Goal: Information Seeking & Learning: Learn about a topic

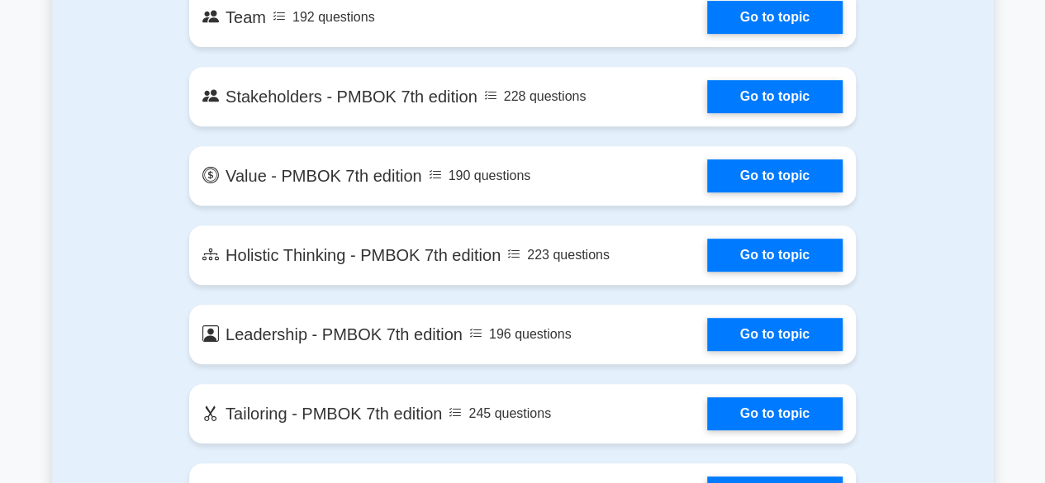
scroll to position [3139, 0]
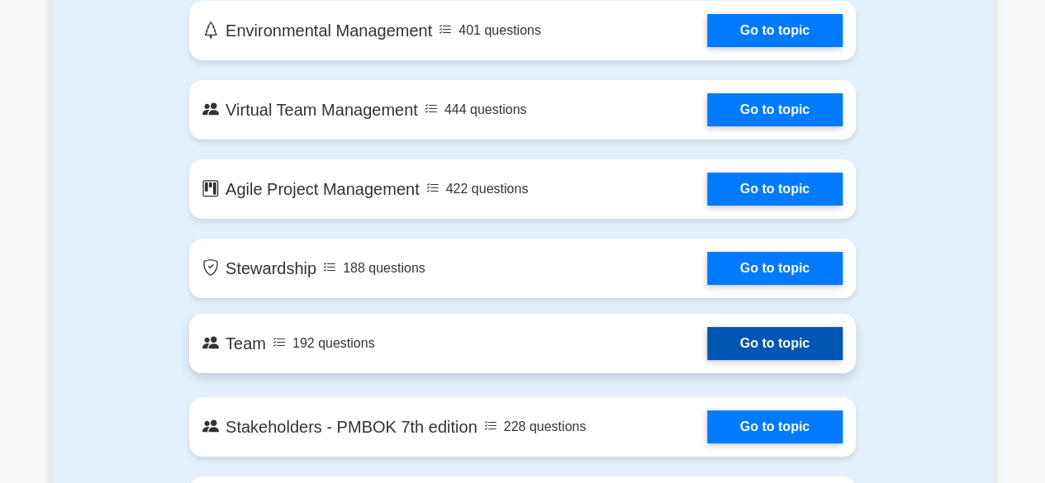
click at [765, 340] on link "Go to topic" at bounding box center [774, 343] width 135 height 33
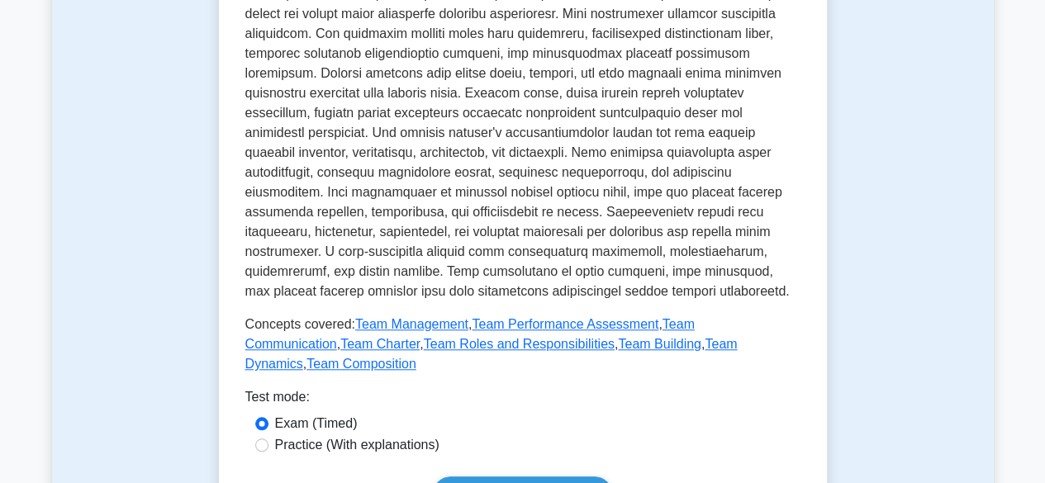
scroll to position [743, 0]
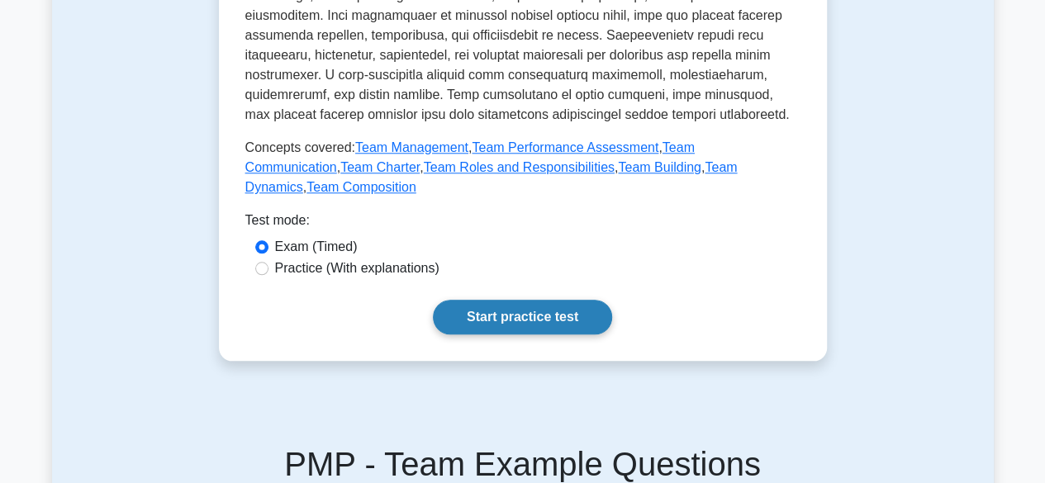
click at [515, 300] on link "Start practice test" at bounding box center [522, 317] width 179 height 35
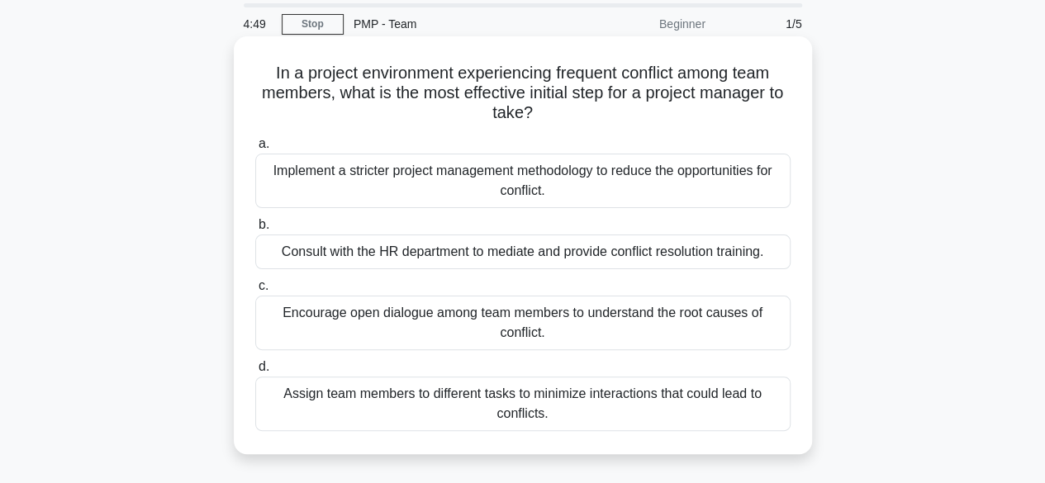
scroll to position [83, 0]
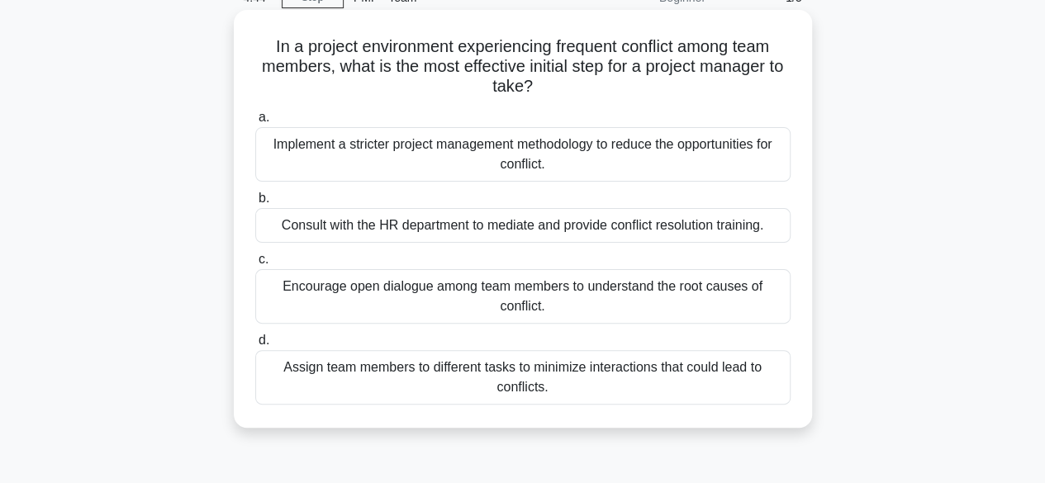
click at [509, 284] on div "Encourage open dialogue among team members to understand the root causes of con…" at bounding box center [522, 296] width 535 height 55
click at [255, 265] on input "c. Encourage open dialogue among team members to understand the root causes of …" at bounding box center [255, 259] width 0 height 11
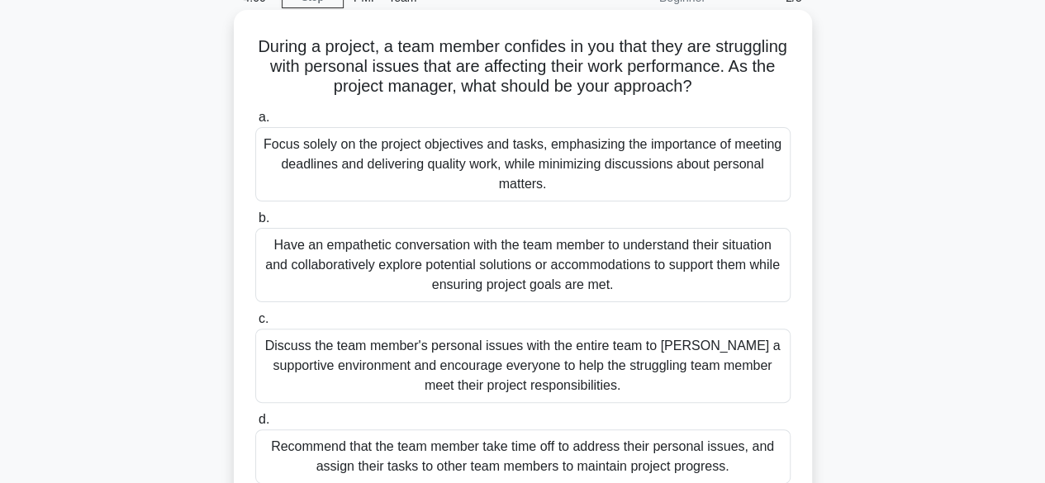
click at [483, 278] on div "Have an empathetic conversation with the team member to understand their situat…" at bounding box center [522, 265] width 535 height 74
click at [255, 224] on input "b. Have an empathetic conversation with the team member to understand their sit…" at bounding box center [255, 218] width 0 height 11
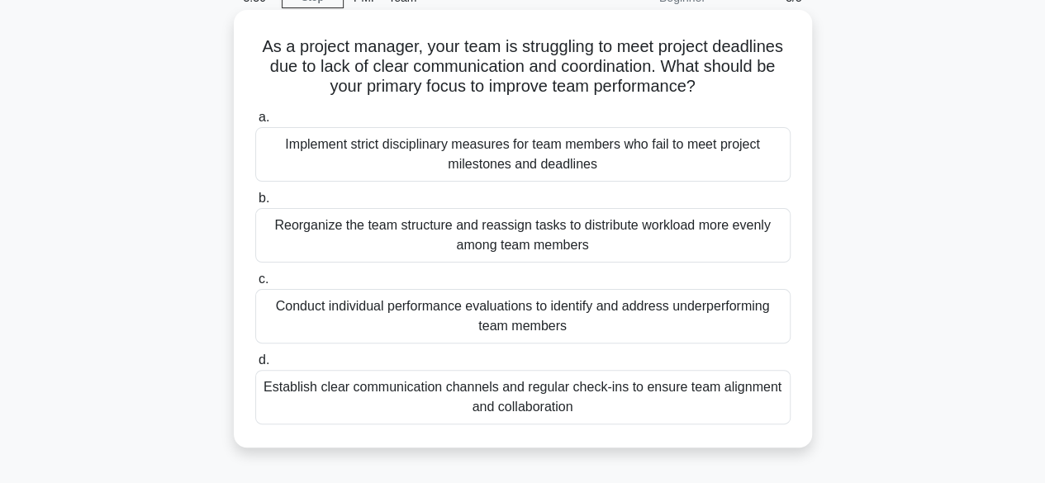
click at [527, 397] on div "Establish clear communication channels and regular check-ins to ensure team ali…" at bounding box center [522, 397] width 535 height 55
click at [255, 366] on input "d. Establish clear communication channels and regular check-ins to ensure team …" at bounding box center [255, 360] width 0 height 11
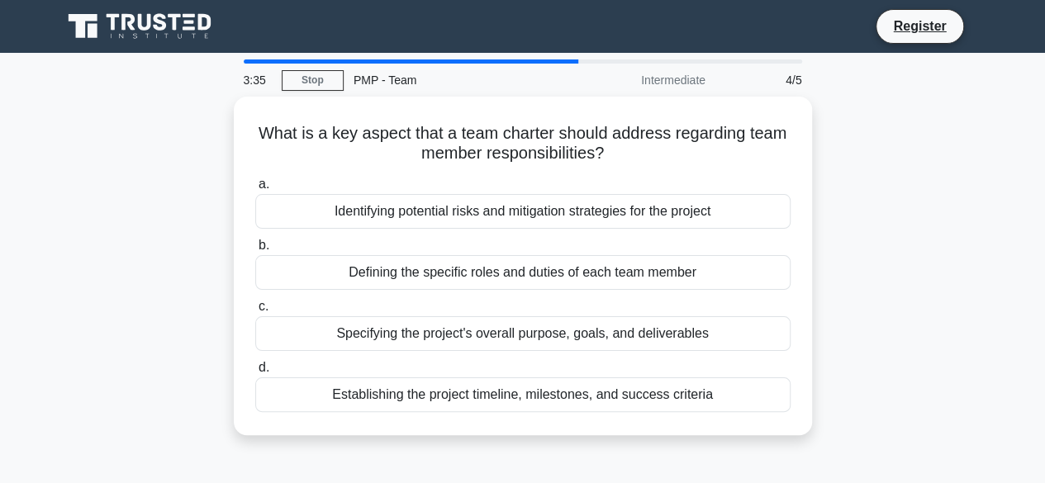
scroll to position [0, 0]
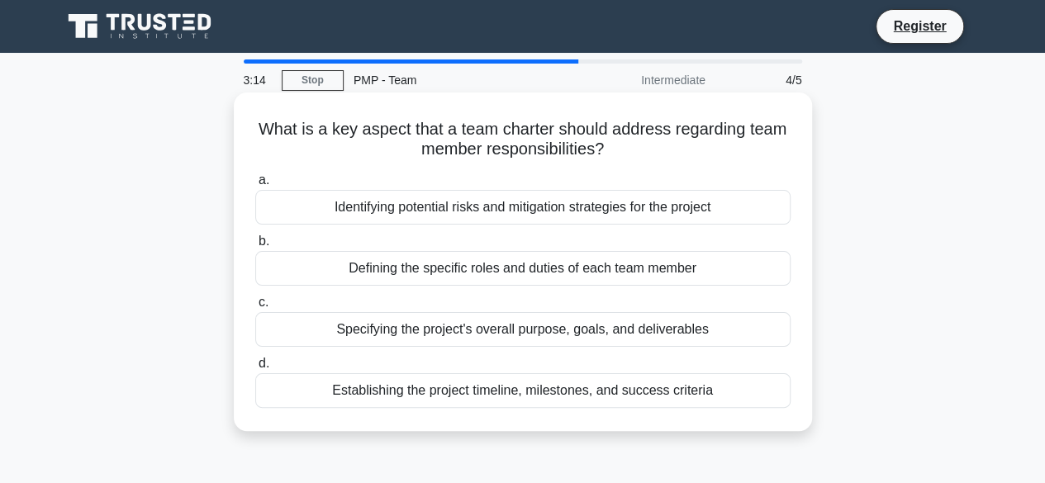
click at [550, 266] on div "Defining the specific roles and duties of each team member" at bounding box center [522, 268] width 535 height 35
click at [255, 247] on input "b. Defining the specific roles and duties of each team member" at bounding box center [255, 241] width 0 height 11
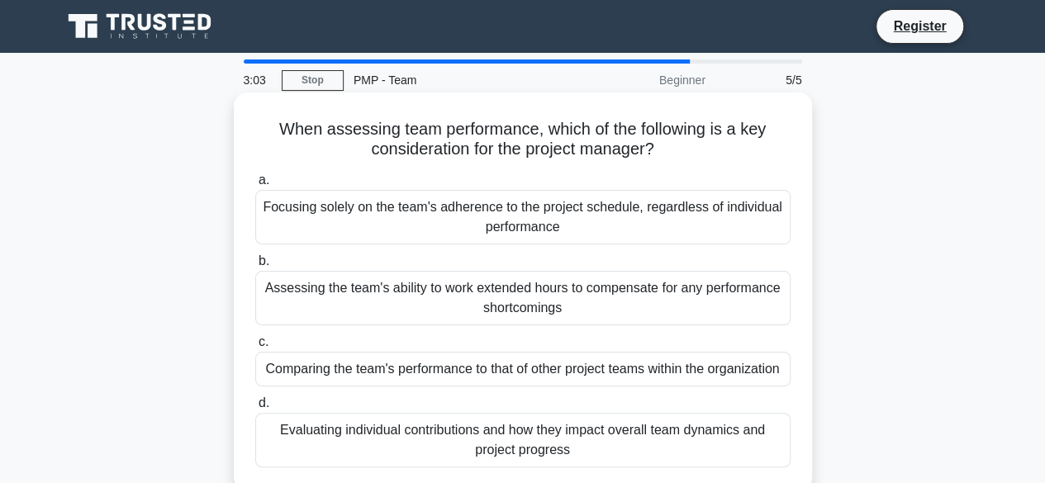
scroll to position [83, 0]
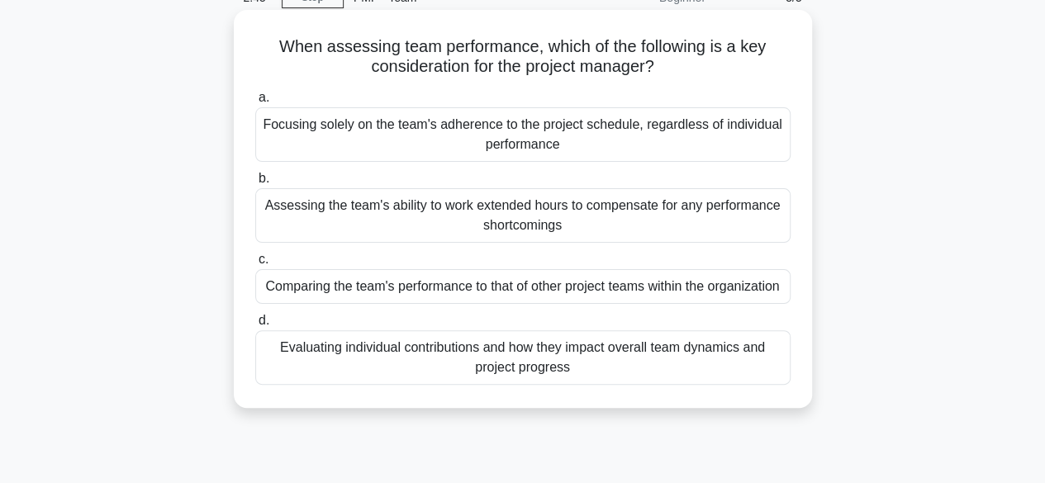
click at [527, 378] on div "Evaluating individual contributions and how they impact overall team dynamics a…" at bounding box center [522, 357] width 535 height 55
click at [255, 326] on input "d. Evaluating individual contributions and how they impact overall team dynamic…" at bounding box center [255, 321] width 0 height 11
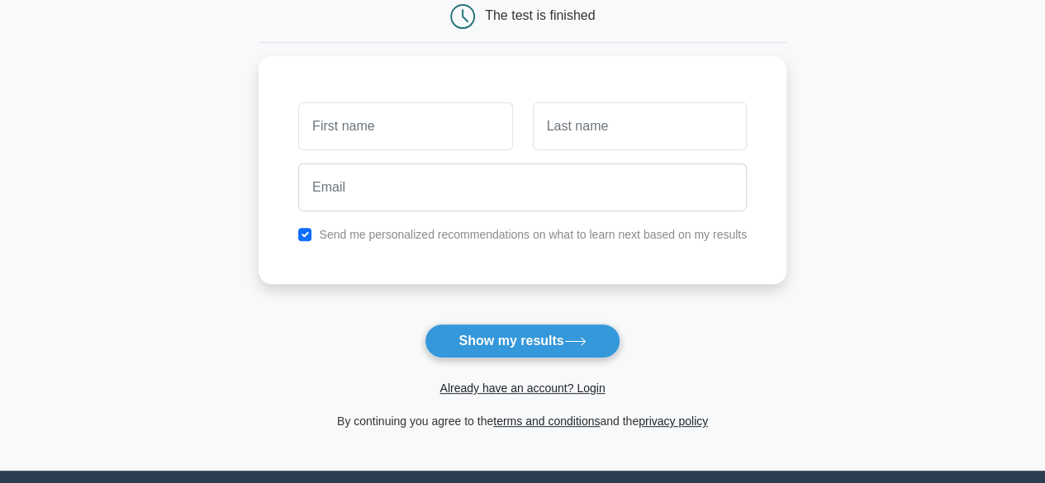
scroll to position [330, 0]
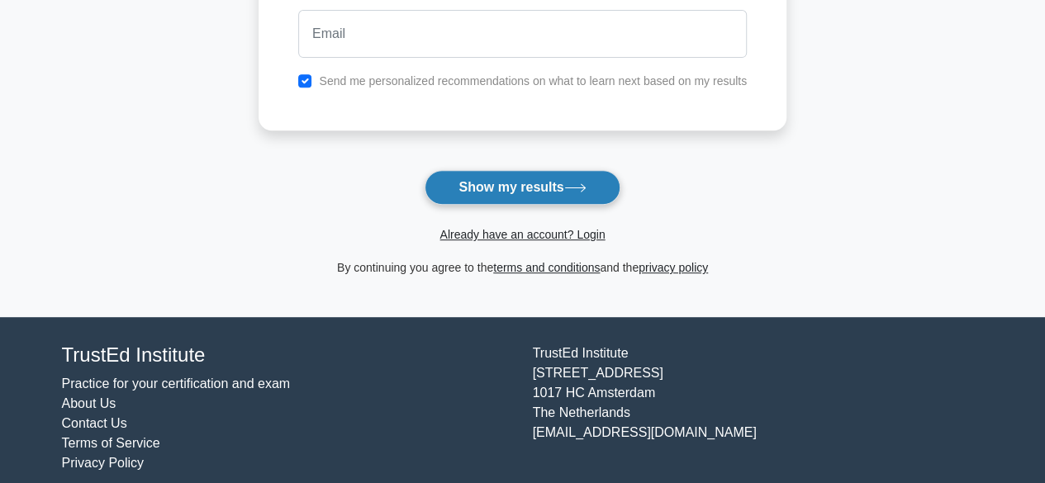
click at [524, 184] on button "Show my results" at bounding box center [522, 187] width 195 height 35
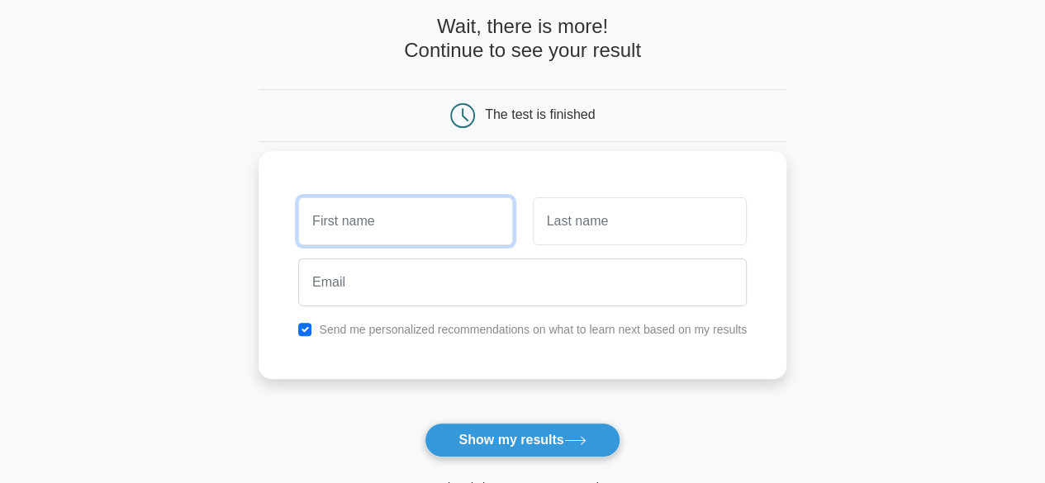
scroll to position [61, 0]
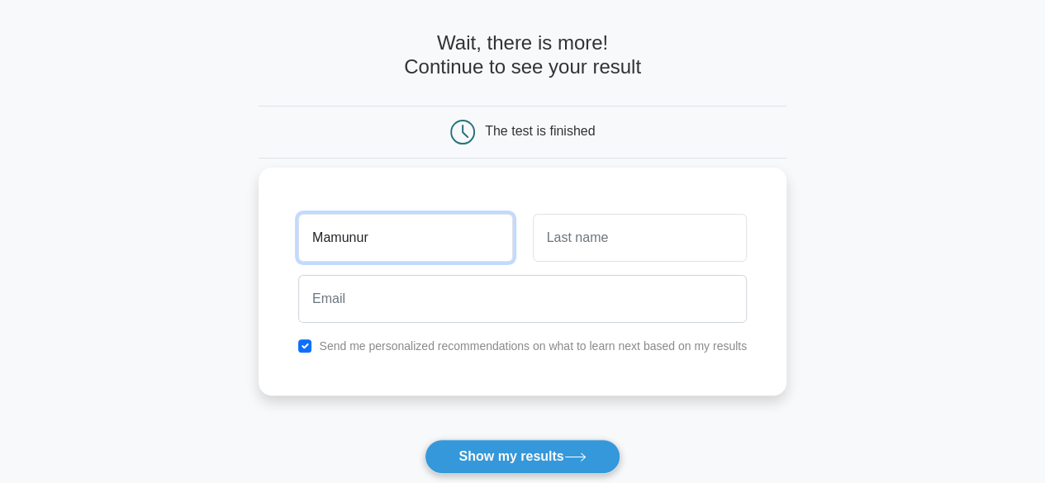
type input "Mamunur"
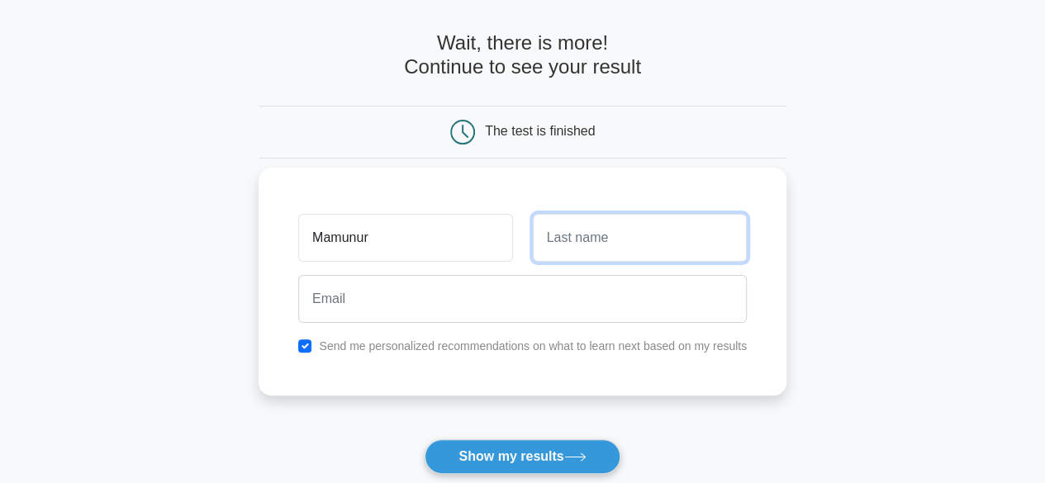
click at [606, 239] on input "text" at bounding box center [640, 238] width 214 height 48
type input "Rashid"
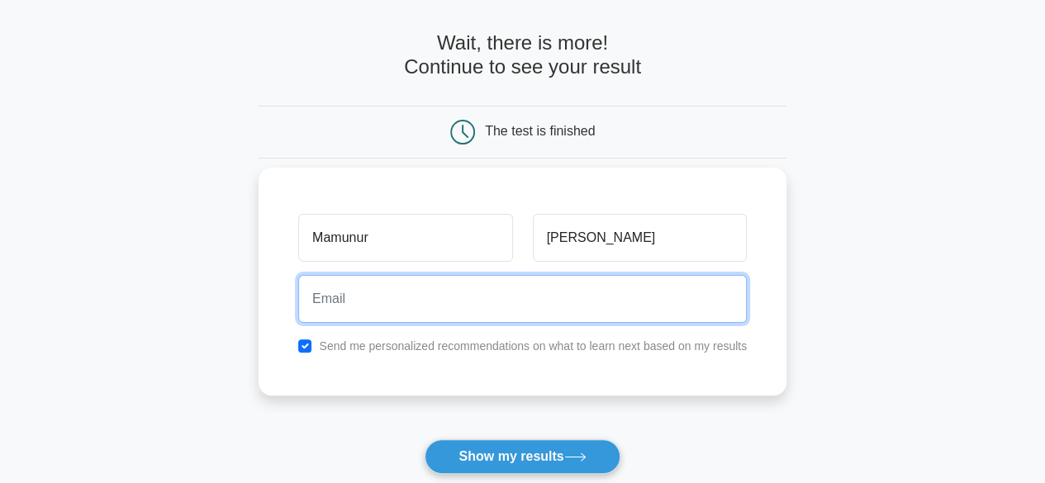
click at [544, 282] on input "email" at bounding box center [522, 299] width 449 height 48
type input "m"
type input "x"
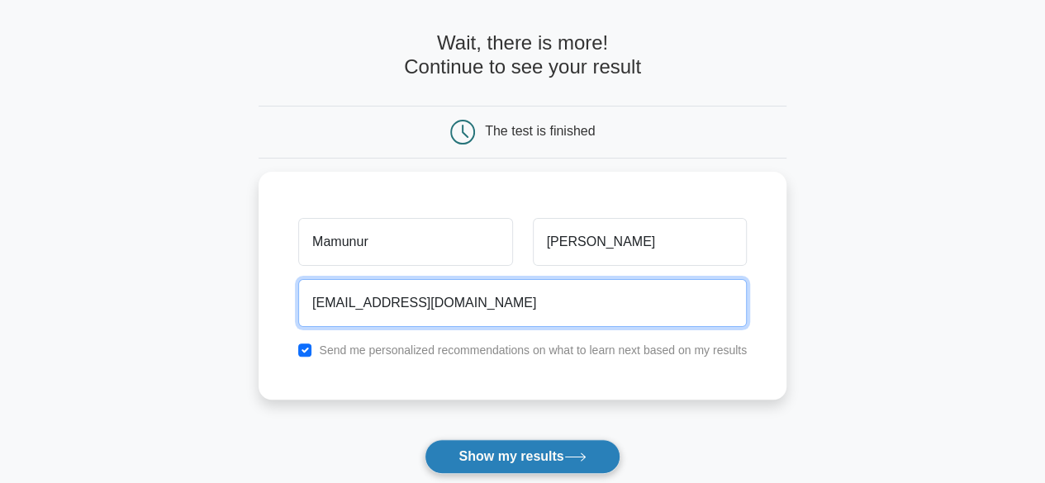
type input "xormamunur@gmail.com"
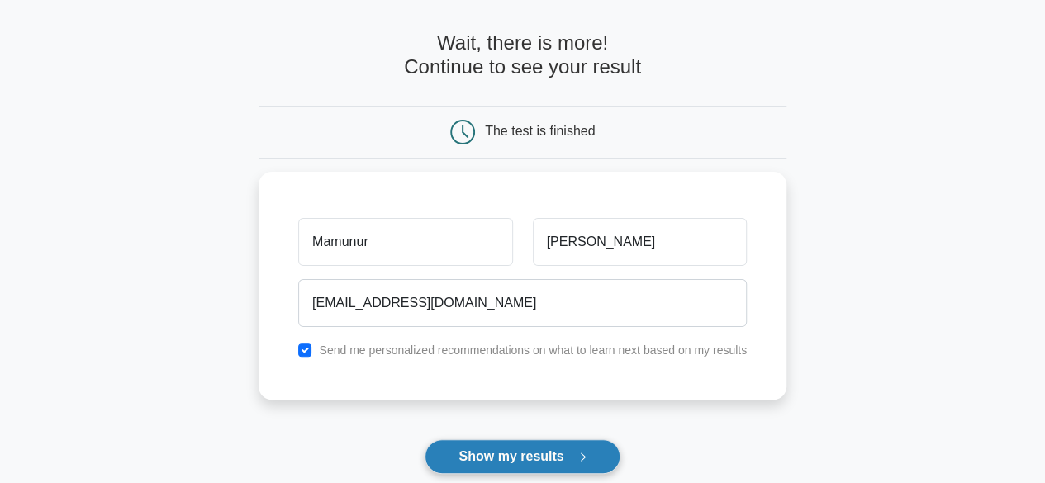
click at [519, 454] on button "Show my results" at bounding box center [522, 456] width 195 height 35
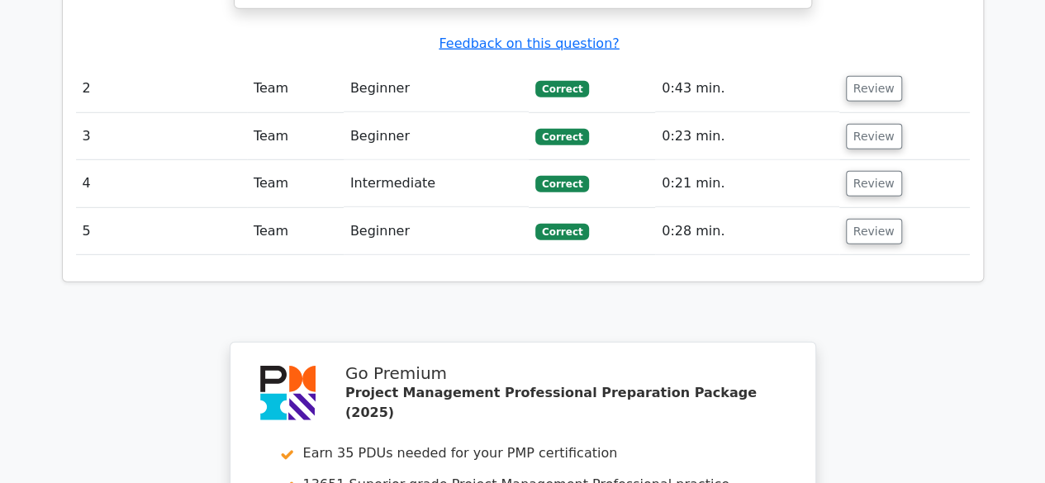
scroll to position [2561, 0]
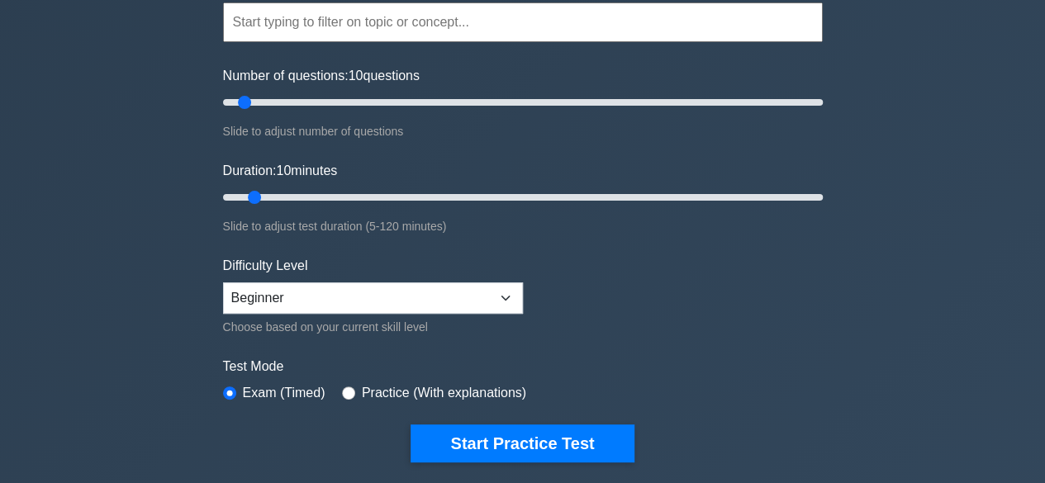
scroll to position [165, 0]
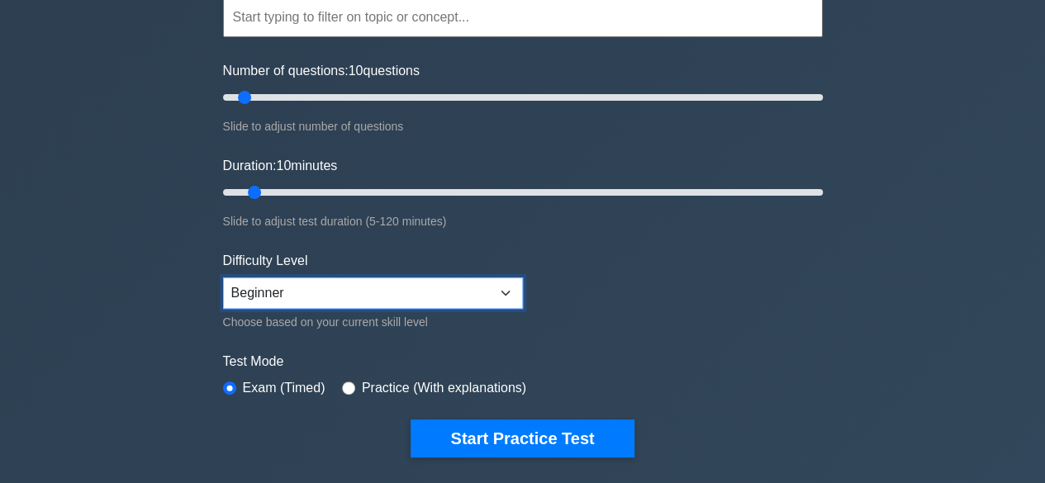
click at [364, 298] on select "Beginner Intermediate Expert" at bounding box center [373, 293] width 300 height 31
select select "expert"
click at [223, 278] on select "Beginner Intermediate Expert" at bounding box center [373, 293] width 300 height 31
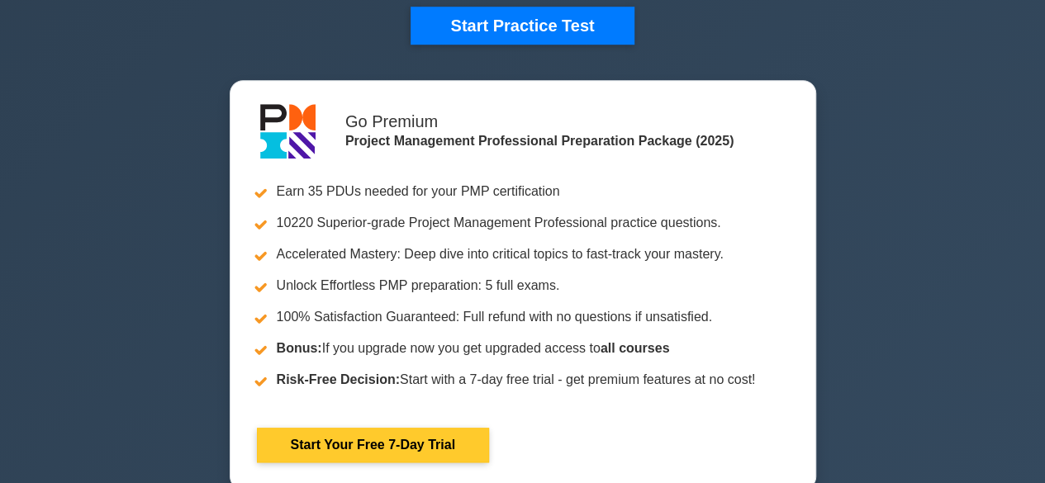
scroll to position [248, 0]
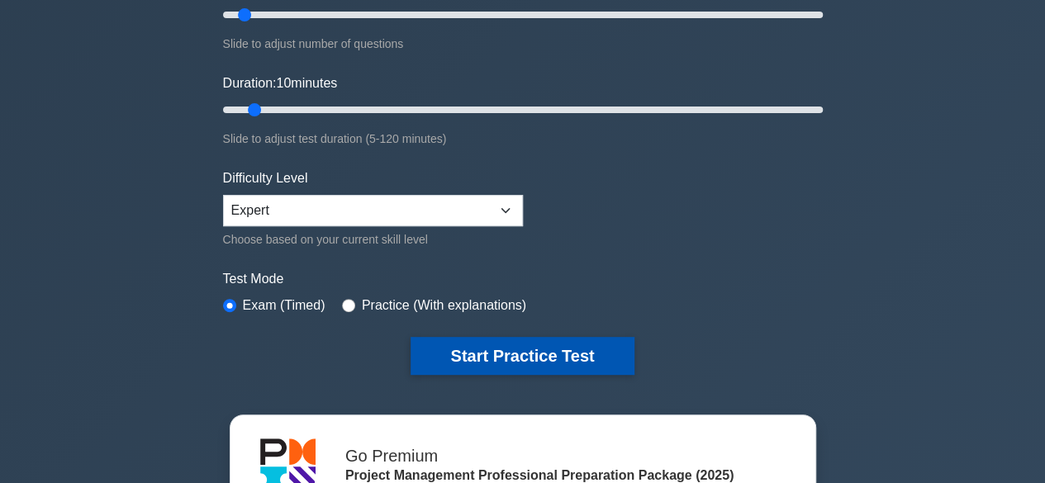
click at [511, 351] on button "Start Practice Test" at bounding box center [522, 356] width 223 height 38
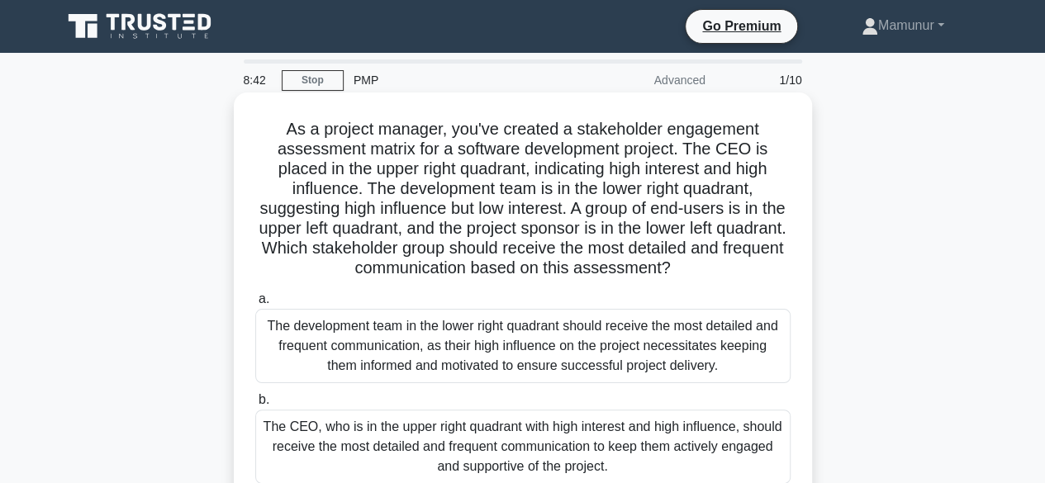
click at [621, 351] on div "The development team in the lower right quadrant should receive the most detail…" at bounding box center [522, 346] width 535 height 74
click at [255, 305] on input "a. The development team in the lower right quadrant should receive the most det…" at bounding box center [255, 299] width 0 height 11
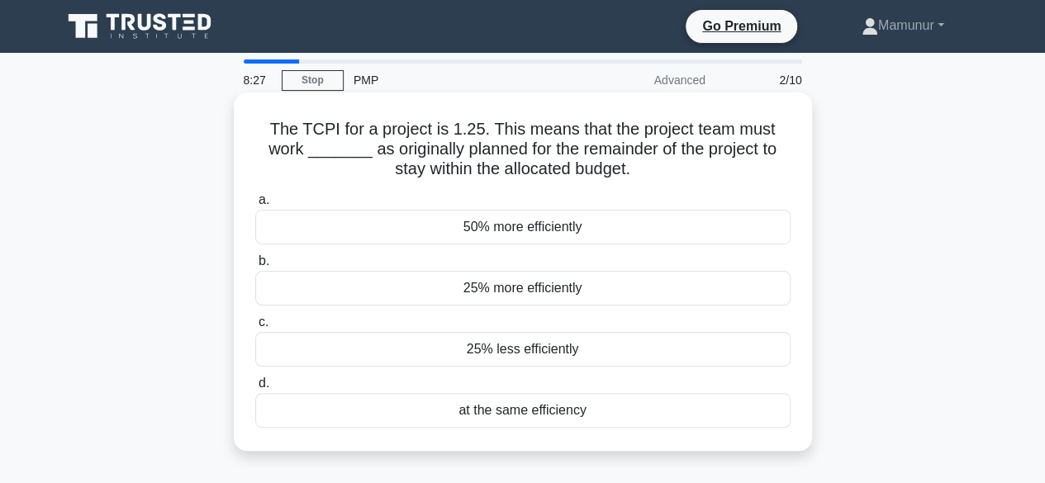
click at [562, 289] on div "25% more efficiently" at bounding box center [522, 288] width 535 height 35
click at [255, 267] on input "b. 25% more efficiently" at bounding box center [255, 261] width 0 height 11
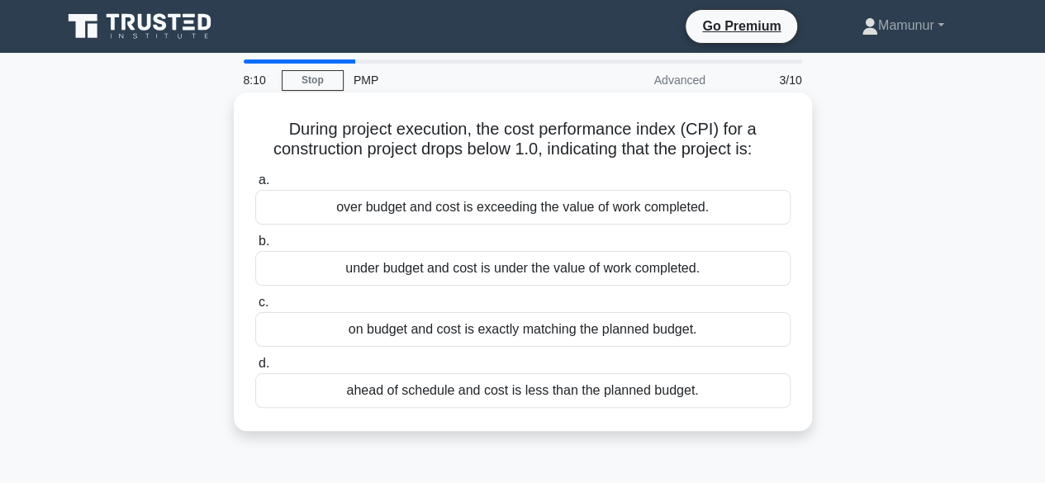
click at [492, 211] on div "over budget and cost is exceeding the value of work completed." at bounding box center [522, 207] width 535 height 35
click at [255, 186] on input "a. over budget and cost is exceeding the value of work completed." at bounding box center [255, 180] width 0 height 11
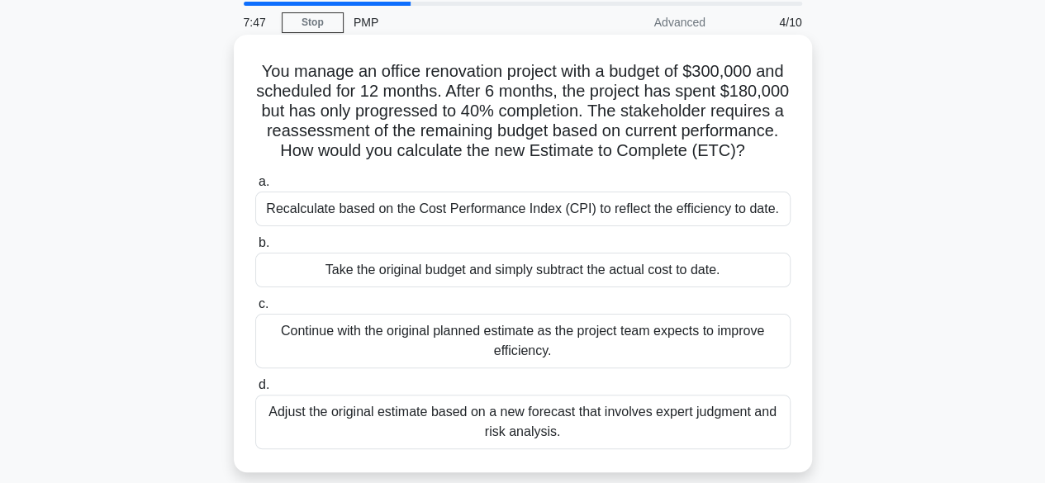
scroll to position [83, 0]
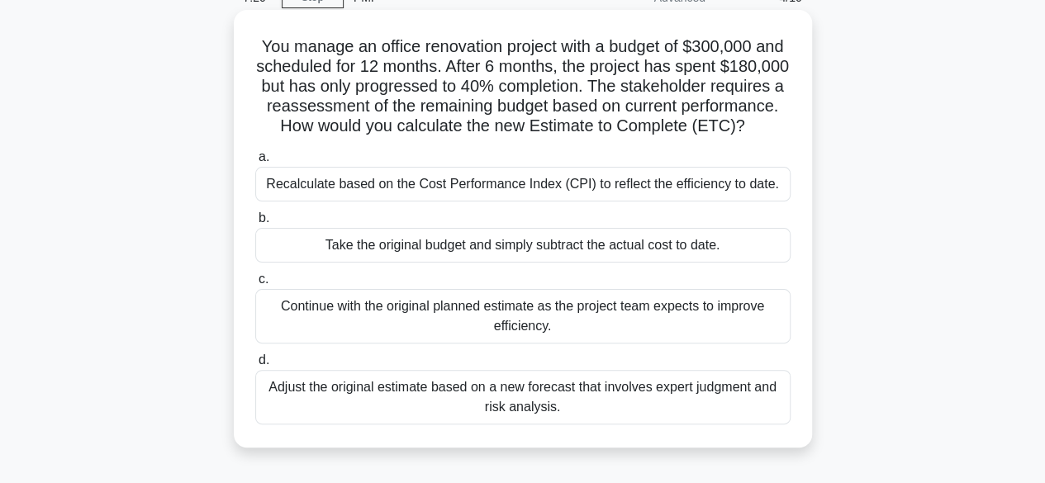
click at [539, 425] on div "Adjust the original estimate based on a new forecast that involves expert judgm…" at bounding box center [522, 397] width 535 height 55
click at [255, 366] on input "d. Adjust the original estimate based on a new forecast that involves expert ju…" at bounding box center [255, 360] width 0 height 11
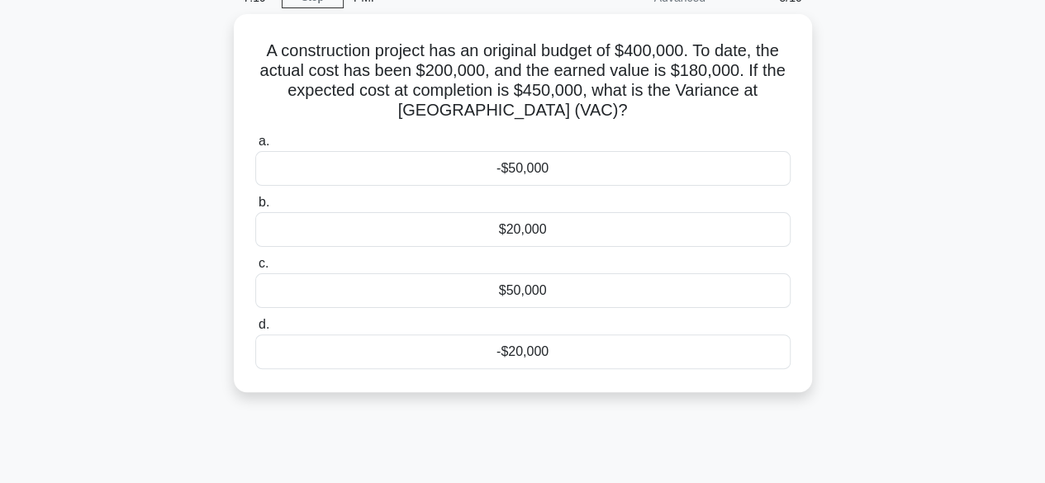
scroll to position [0, 0]
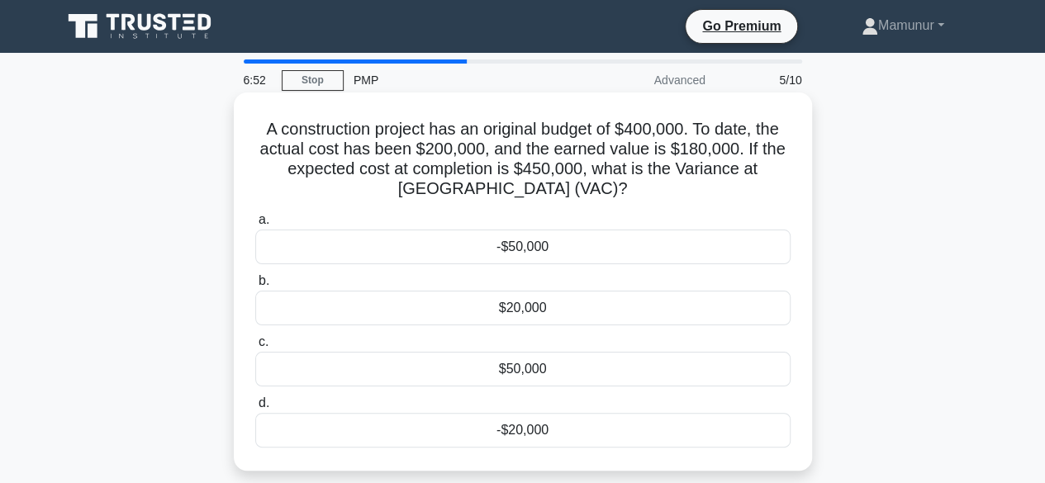
click at [528, 251] on div "-$50,000" at bounding box center [522, 247] width 535 height 35
click at [255, 226] on input "a. -$50,000" at bounding box center [255, 220] width 0 height 11
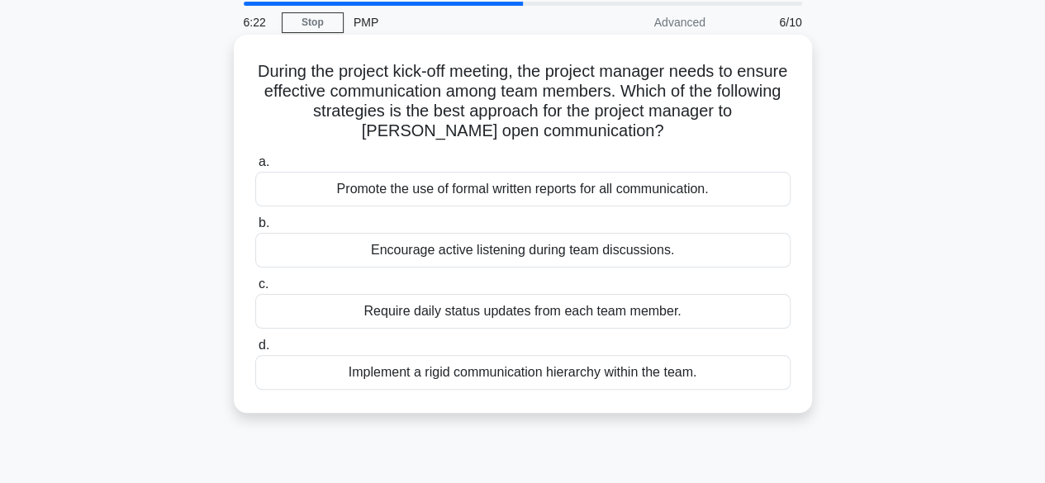
scroll to position [83, 0]
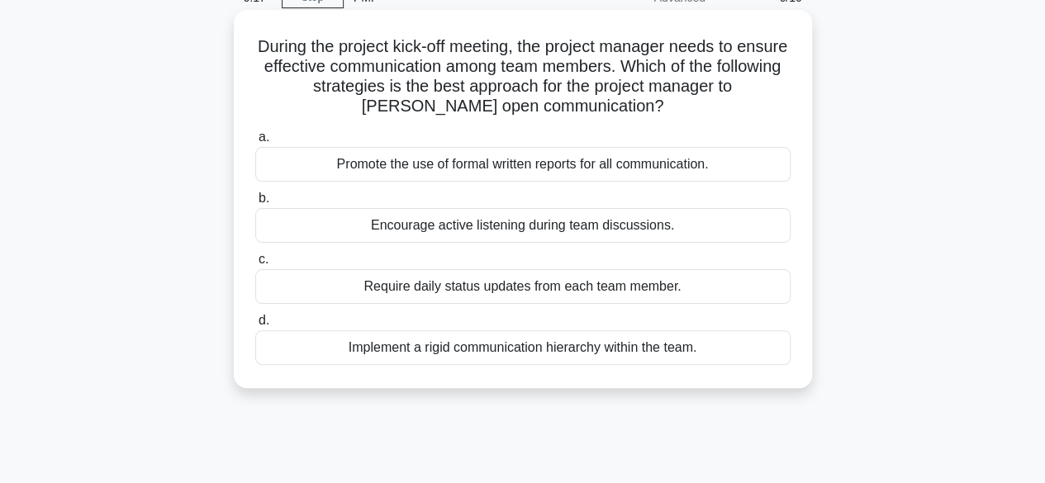
click at [537, 293] on div "Require daily status updates from each team member." at bounding box center [522, 286] width 535 height 35
click at [255, 265] on input "c. Require daily status updates from each team member." at bounding box center [255, 259] width 0 height 11
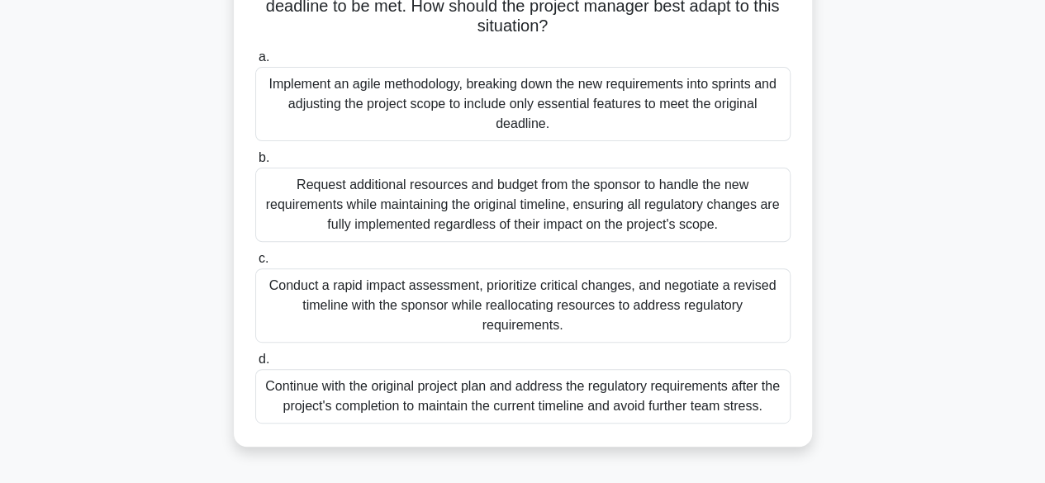
scroll to position [248, 0]
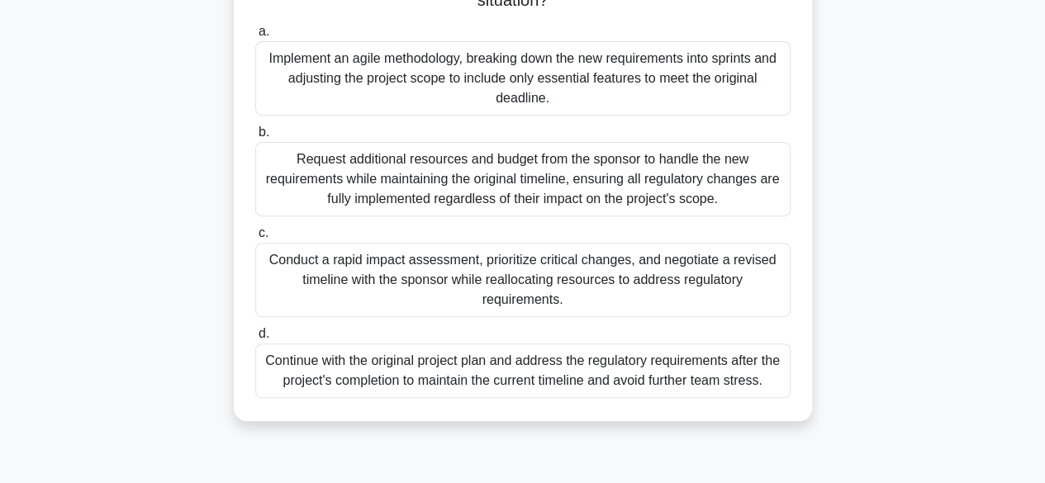
click at [530, 273] on div "Conduct a rapid impact assessment, prioritize critical changes, and negotiate a…" at bounding box center [522, 280] width 535 height 74
click at [255, 239] on input "c. Conduct a rapid impact assessment, prioritize critical changes, and negotiat…" at bounding box center [255, 233] width 0 height 11
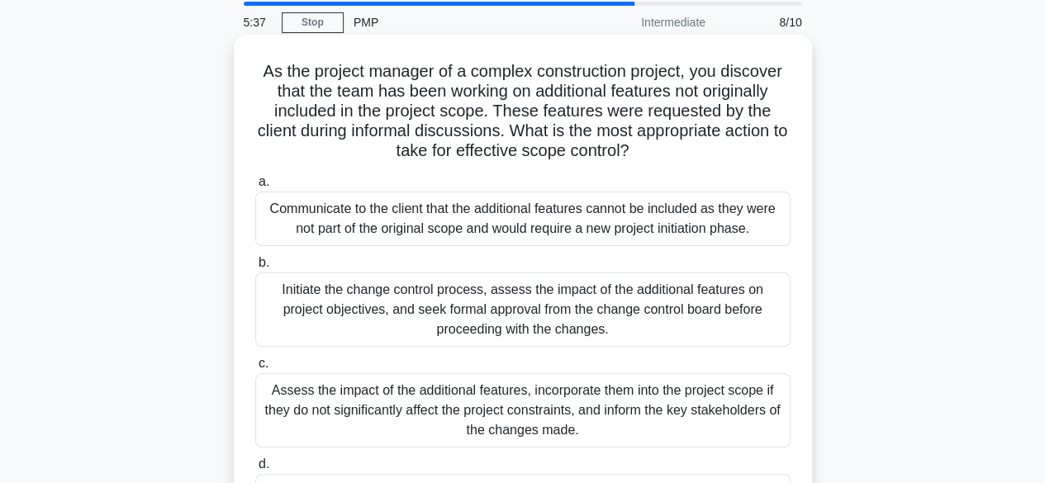
scroll to position [83, 0]
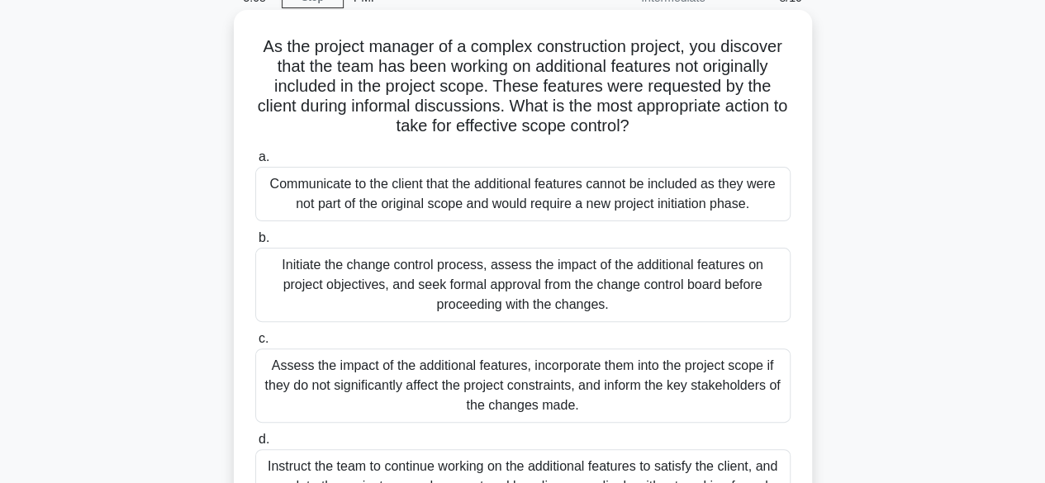
click at [408, 287] on div "Initiate the change control process, assess the impact of the additional featur…" at bounding box center [522, 285] width 535 height 74
click at [255, 244] on input "b. Initiate the change control process, assess the impact of the additional fea…" at bounding box center [255, 238] width 0 height 11
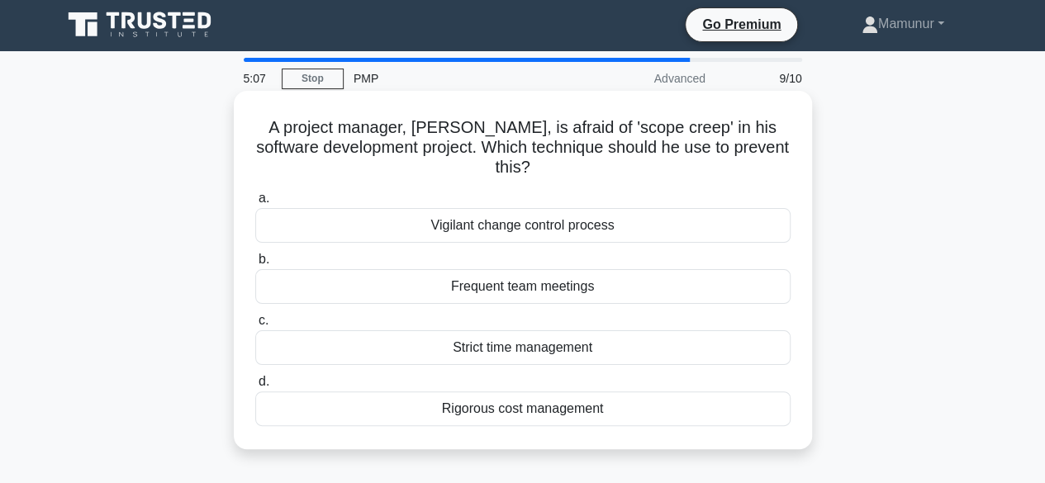
scroll to position [0, 0]
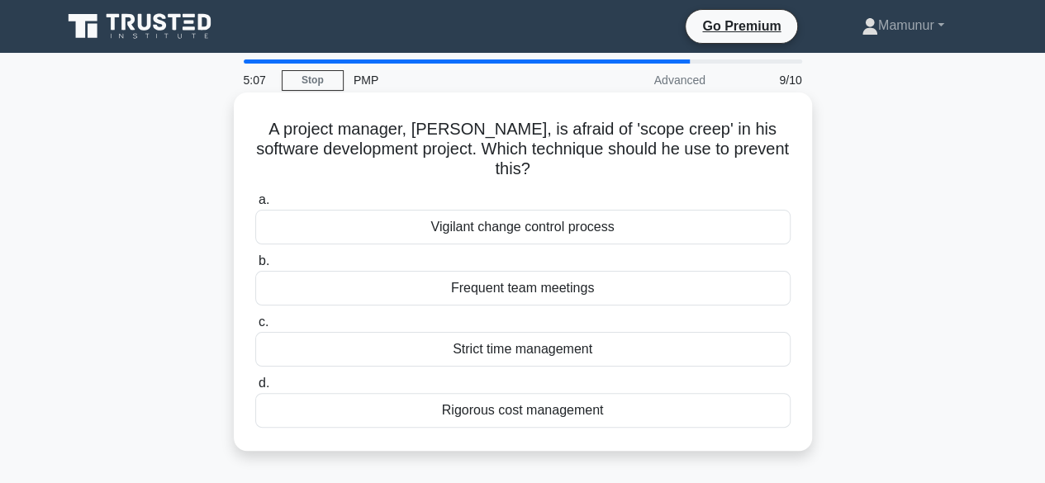
click at [495, 164] on h5 "A project manager, Mike, is afraid of 'scope creep' in his software development…" at bounding box center [523, 149] width 539 height 61
click at [474, 224] on div "Vigilant change control process" at bounding box center [522, 227] width 535 height 35
click at [255, 206] on input "a. Vigilant change control process" at bounding box center [255, 200] width 0 height 11
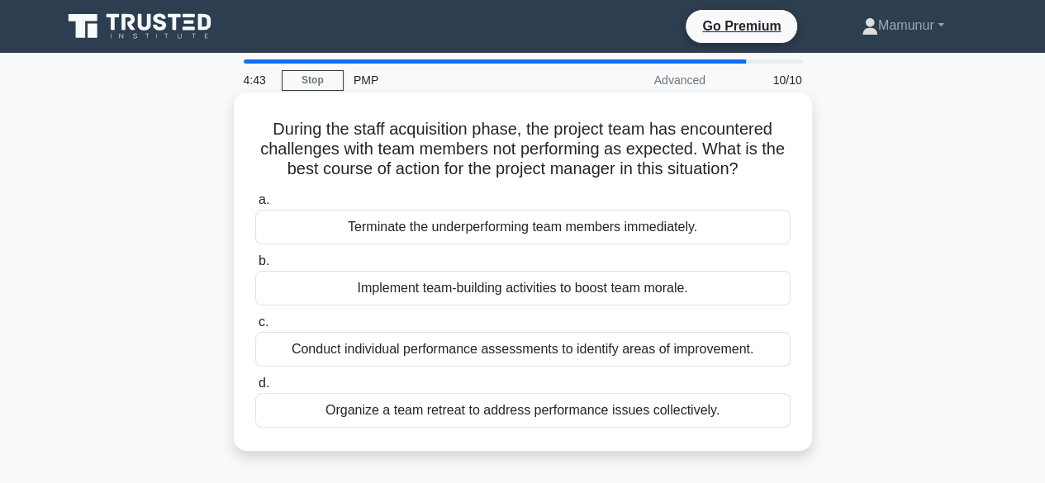
click at [549, 351] on div "Conduct individual performance assessments to identify areas of improvement." at bounding box center [522, 349] width 535 height 35
click at [255, 328] on input "c. Conduct individual performance assessments to identify areas of improvement." at bounding box center [255, 322] width 0 height 11
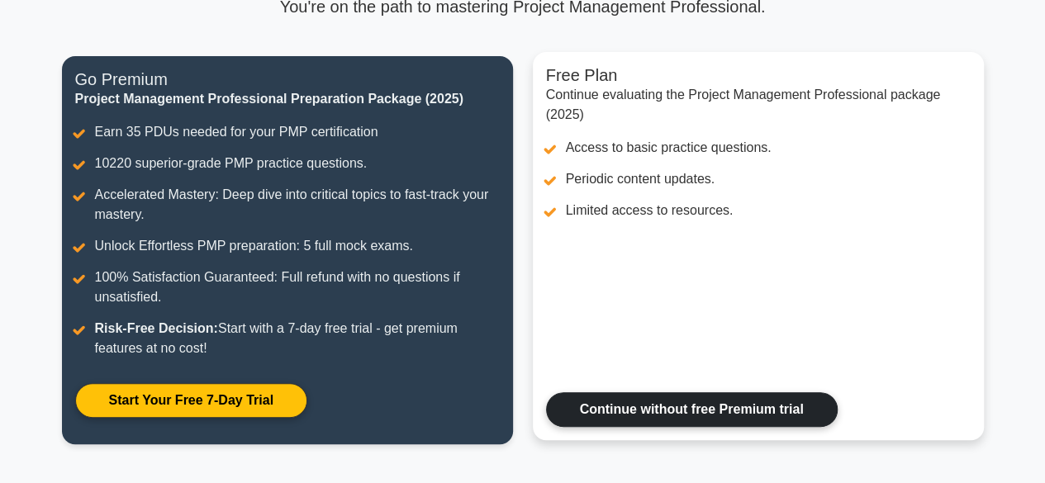
scroll to position [411, 0]
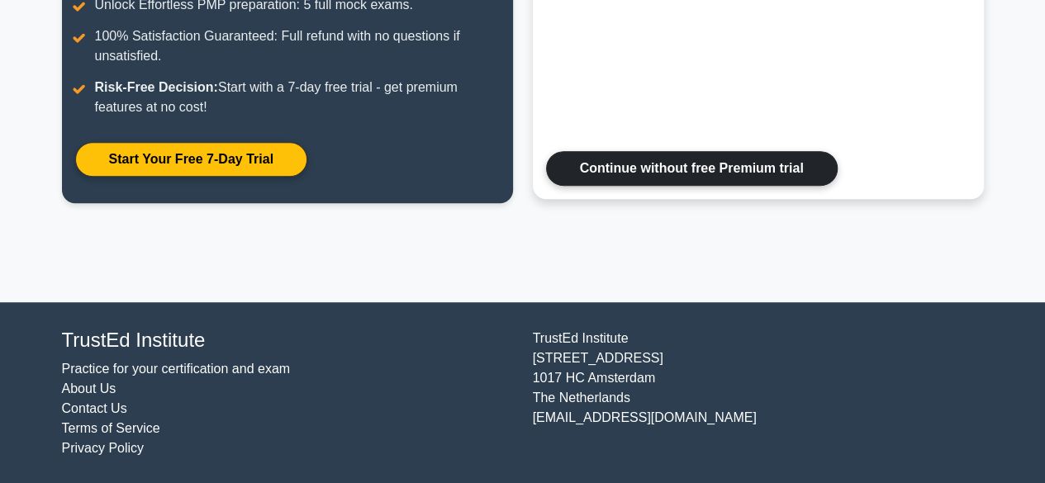
click at [657, 164] on link "Continue without free Premium trial" at bounding box center [692, 168] width 292 height 35
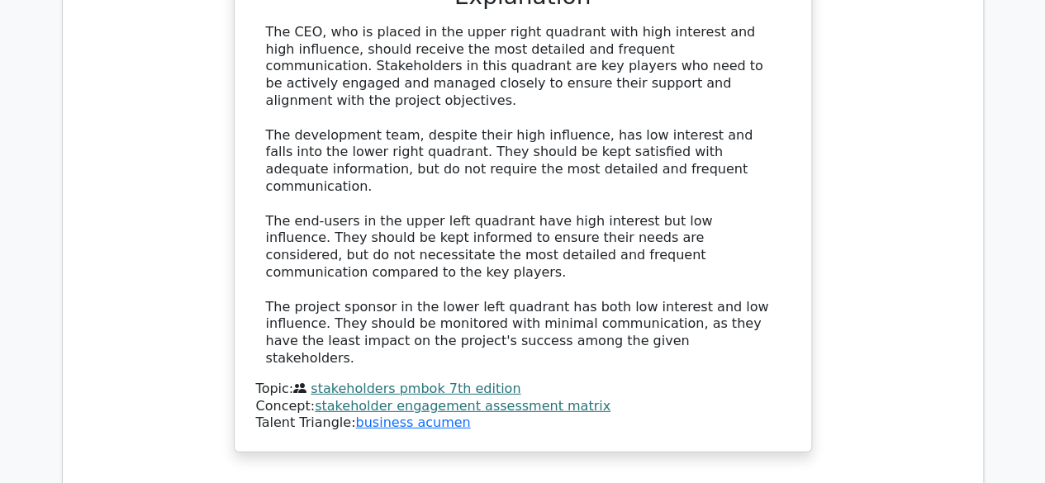
scroll to position [2313, 0]
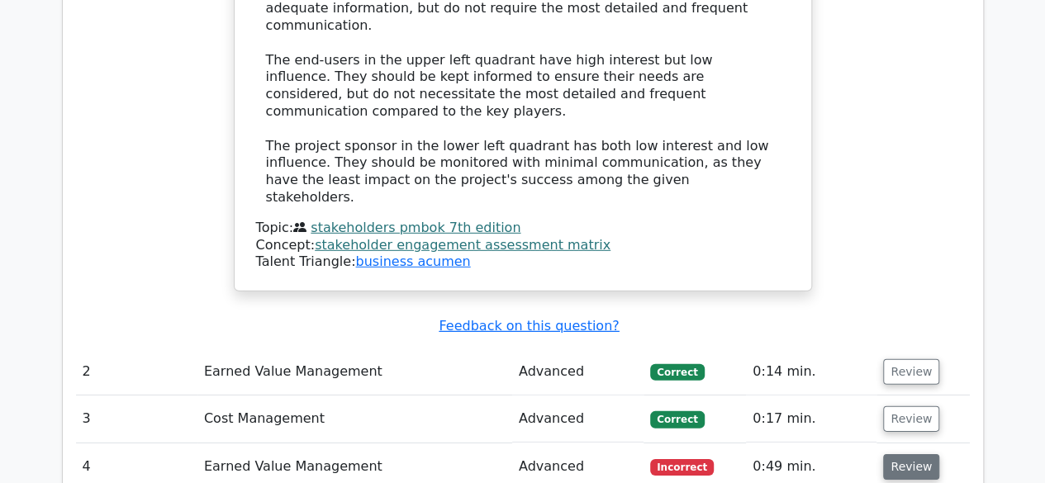
click at [910, 454] on button "Review" at bounding box center [911, 467] width 56 height 26
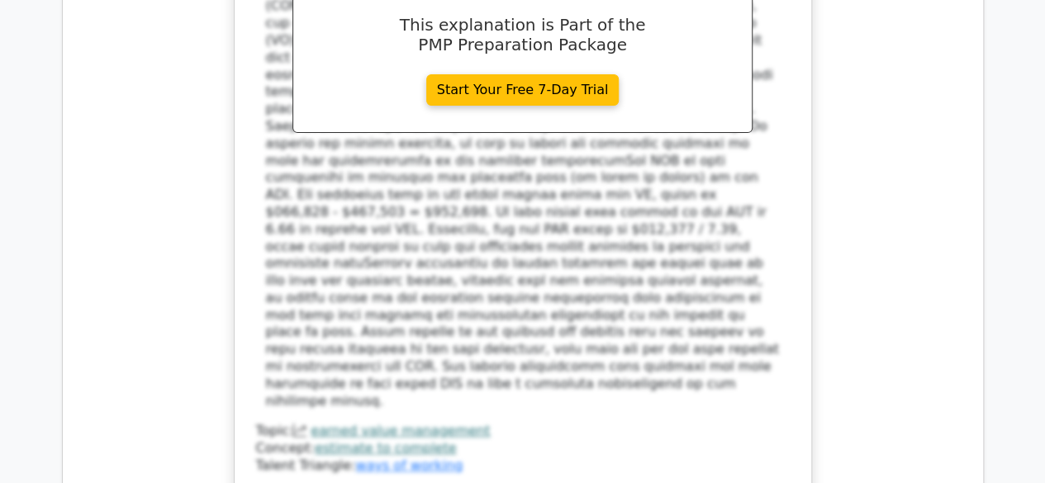
scroll to position [3470, 0]
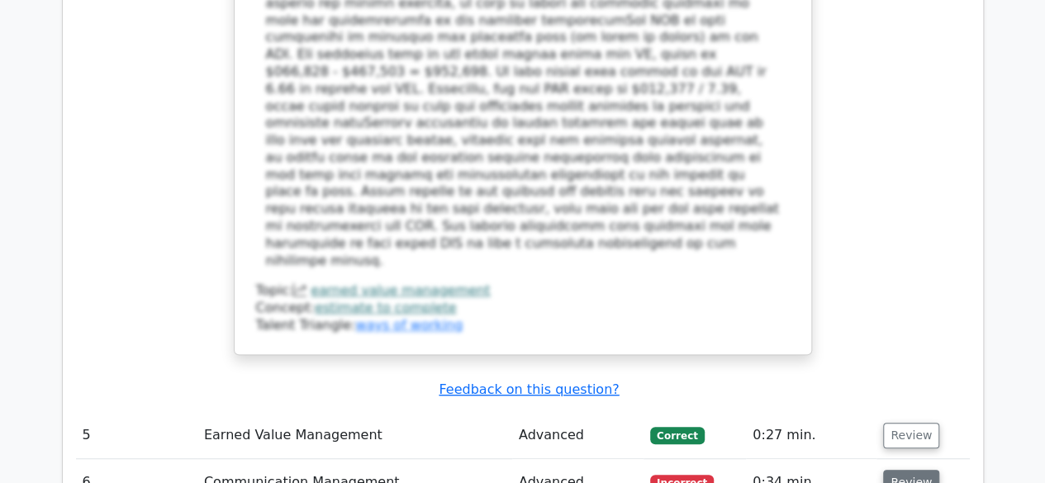
click at [897, 470] on button "Review" at bounding box center [911, 483] width 56 height 26
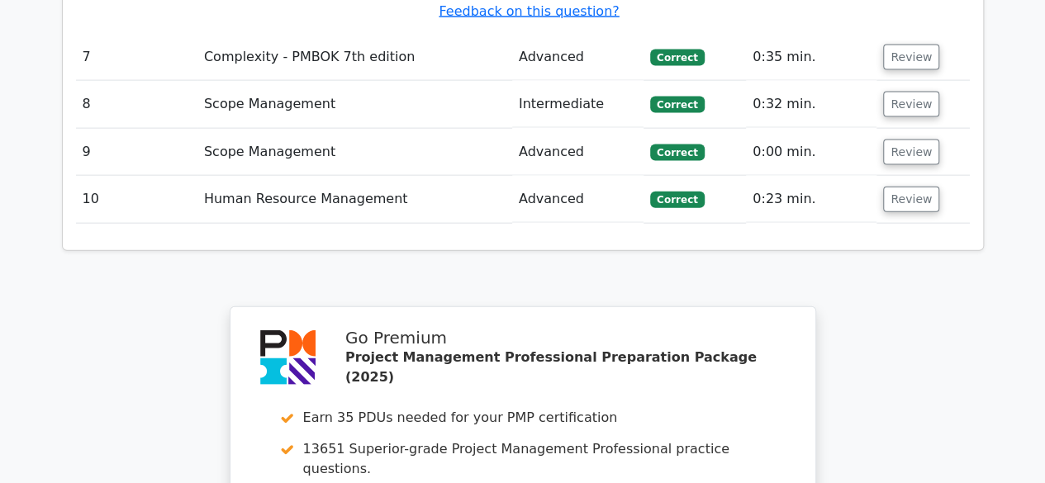
scroll to position [5122, 0]
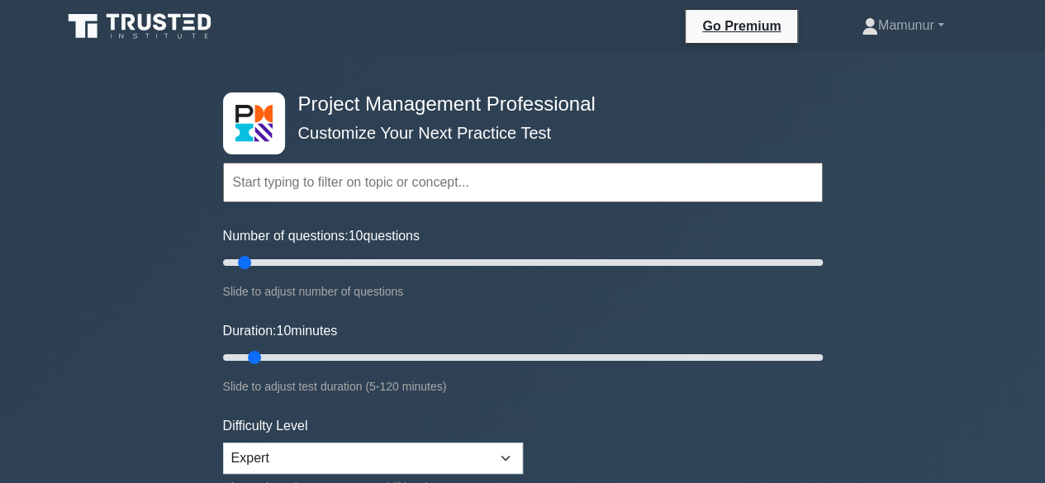
click at [449, 178] on input "text" at bounding box center [523, 183] width 600 height 40
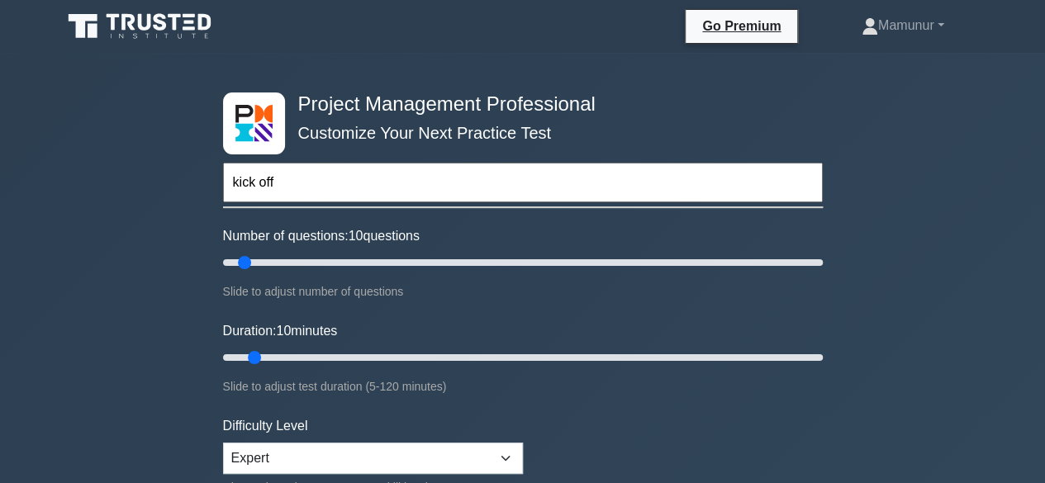
type input "kick off"
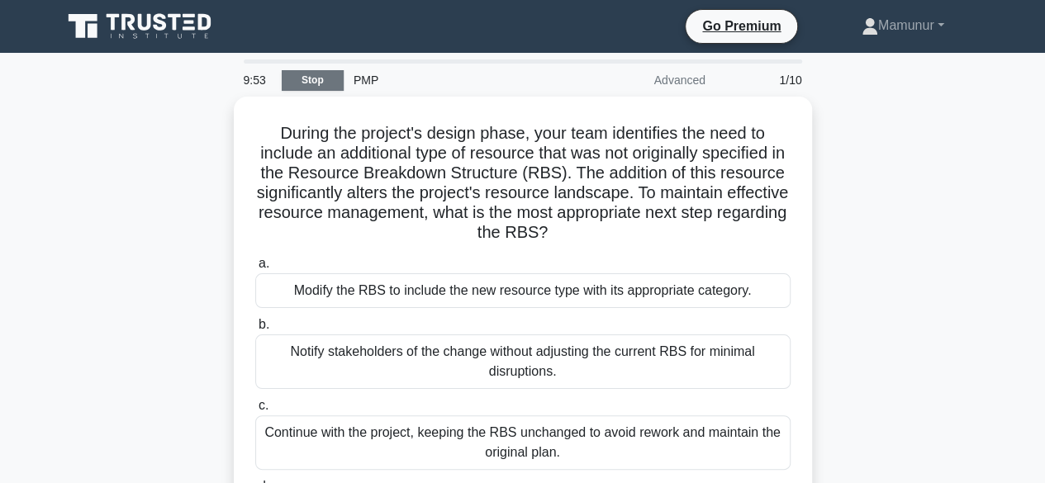
click at [304, 85] on link "Stop" at bounding box center [313, 80] width 62 height 21
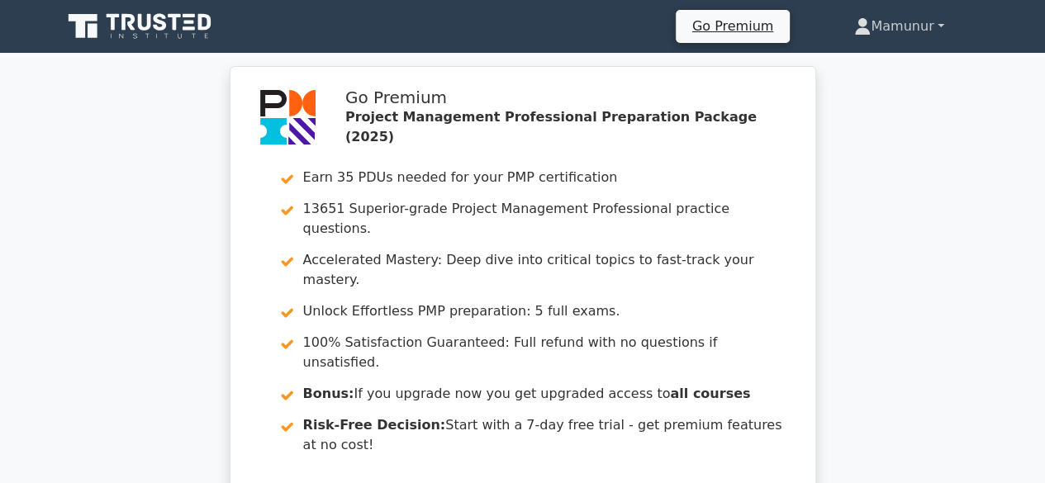
click at [935, 27] on link "Mamunur" at bounding box center [899, 26] width 169 height 33
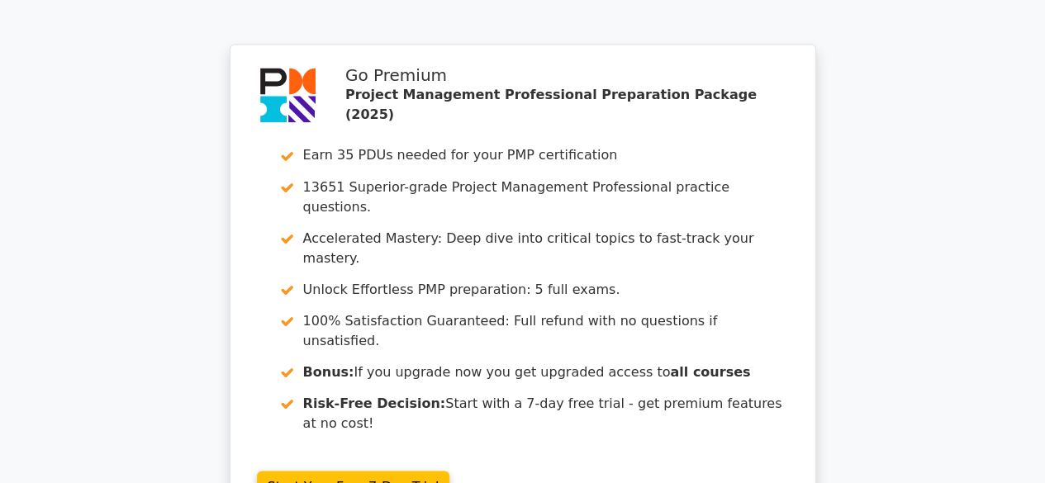
scroll to position [1604, 0]
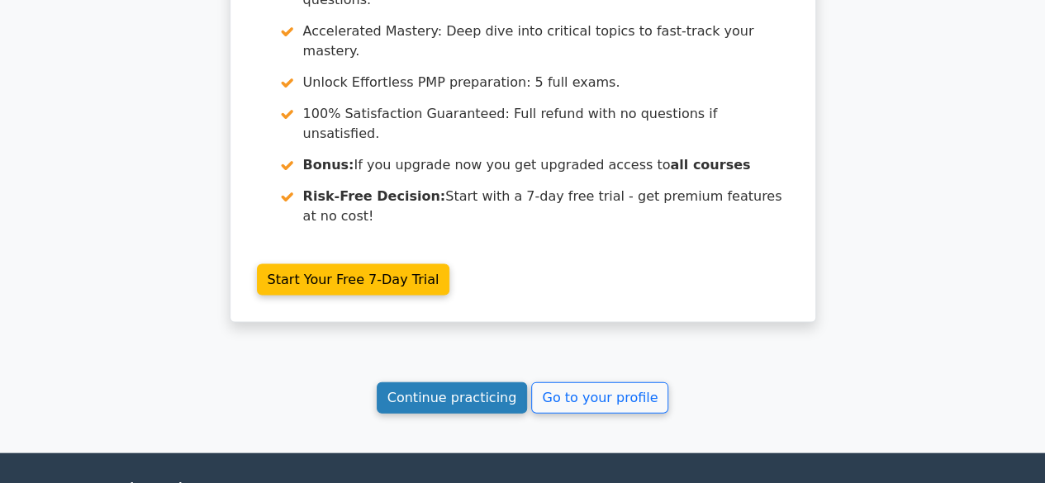
click at [466, 382] on link "Continue practicing" at bounding box center [452, 397] width 151 height 31
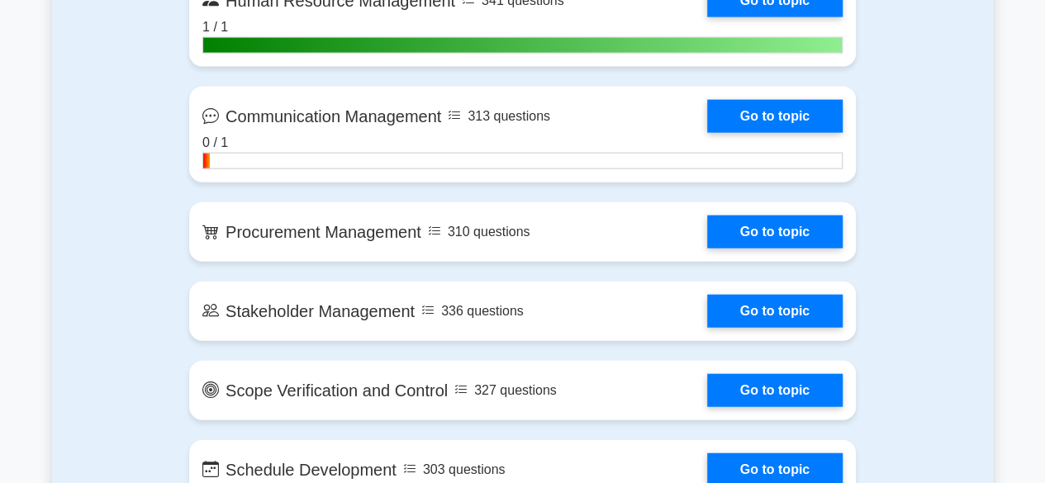
scroll to position [1817, 0]
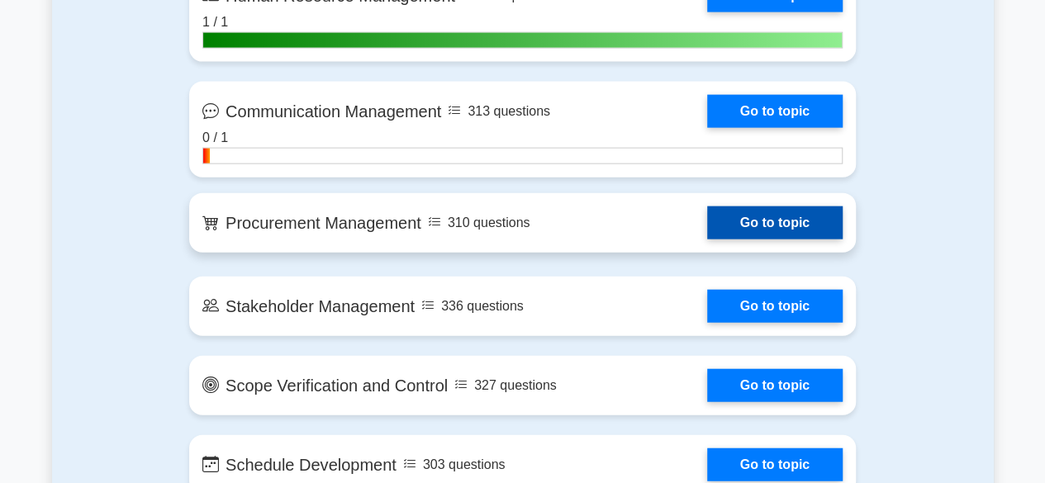
click at [757, 227] on link "Go to topic" at bounding box center [774, 223] width 135 height 33
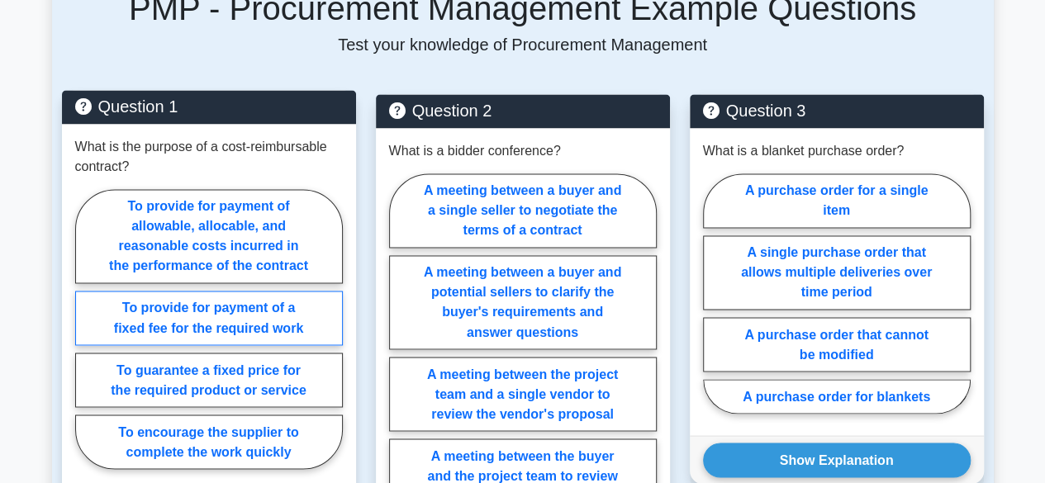
scroll to position [1322, 0]
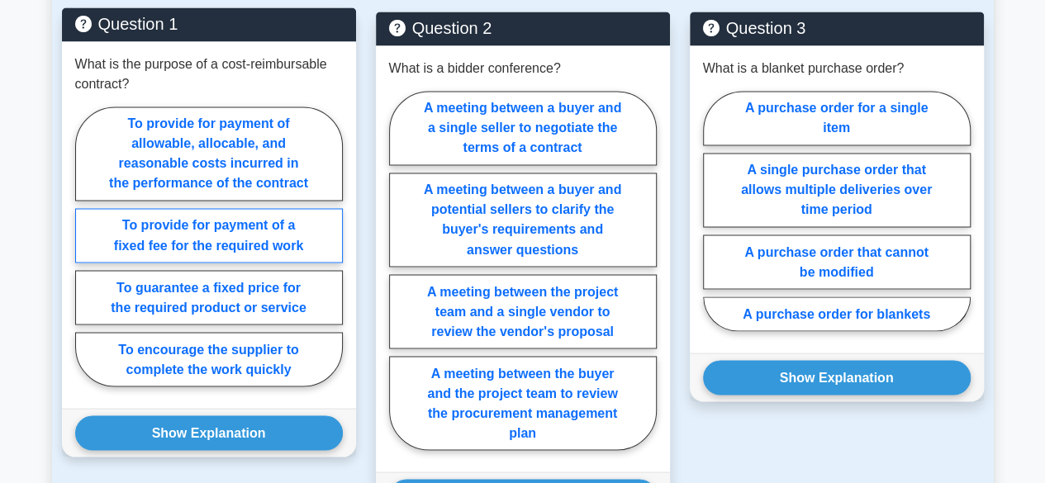
click at [240, 208] on label "To provide for payment of a fixed fee for the required work" at bounding box center [209, 235] width 268 height 55
click at [86, 246] on input "To provide for payment of a fixed fee for the required work" at bounding box center [80, 251] width 11 height 11
radio input "true"
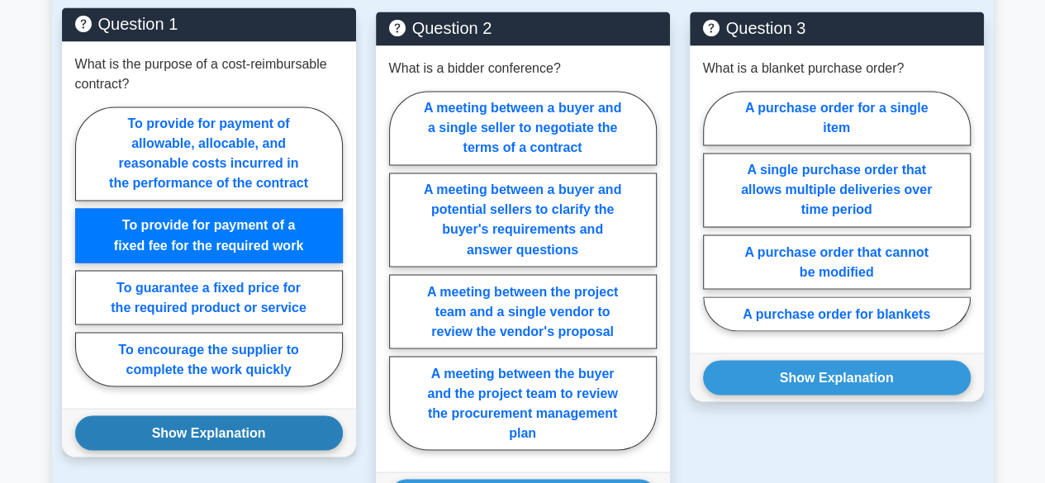
click at [210, 416] on button "Show Explanation" at bounding box center [209, 433] width 268 height 35
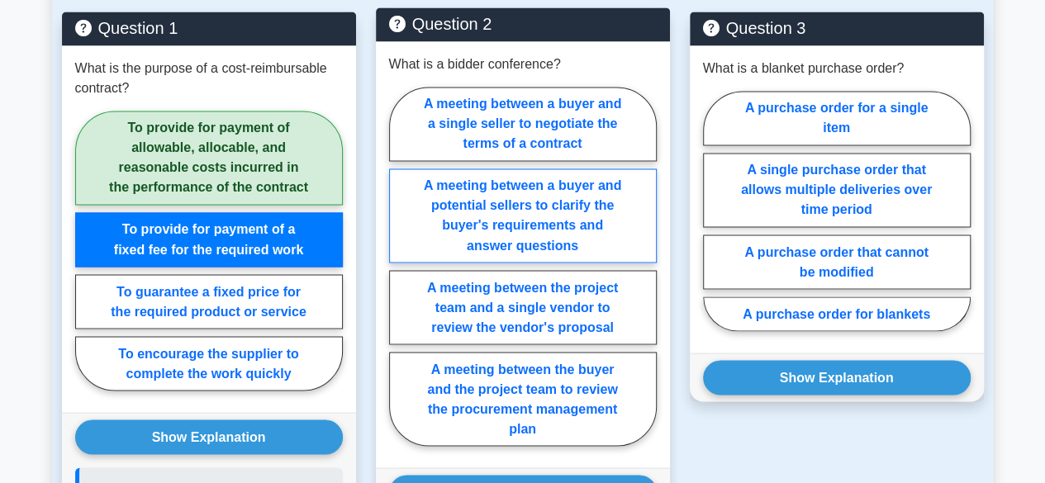
click at [552, 178] on label "A meeting between a buyer and potential sellers to clarify the buyer's requirem…" at bounding box center [523, 216] width 268 height 94
click at [400, 266] on input "A meeting between a buyer and potential sellers to clarify the buyer's requirem…" at bounding box center [394, 271] width 11 height 11
radio input "true"
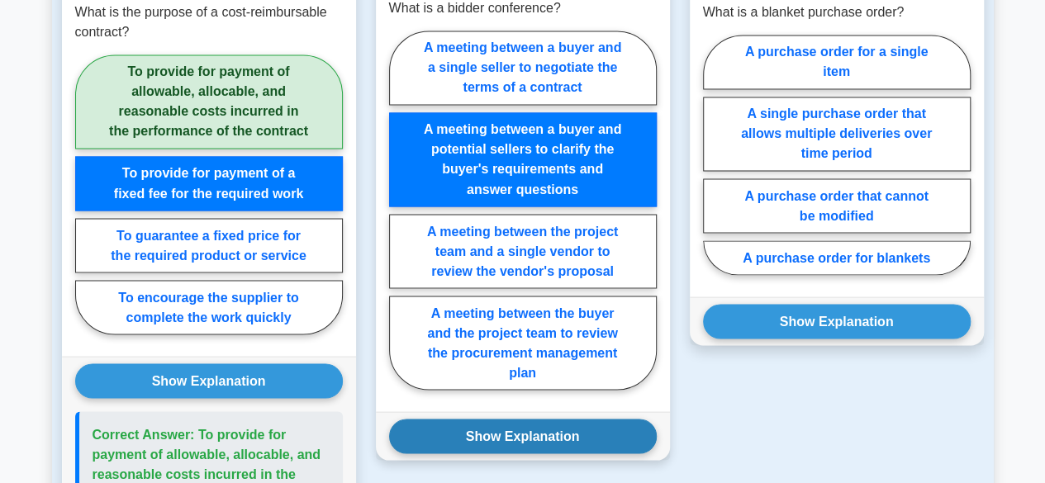
scroll to position [1404, 0]
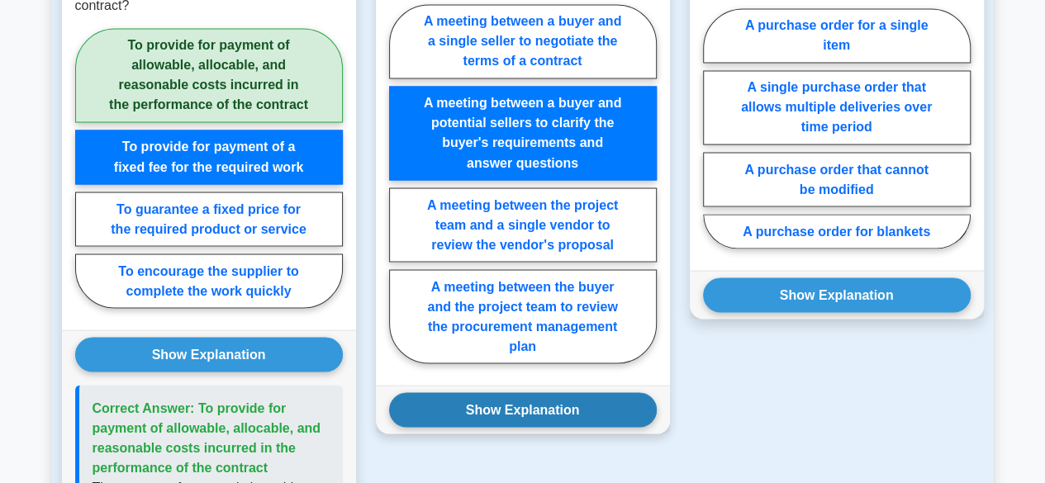
click at [544, 392] on button "Show Explanation" at bounding box center [523, 409] width 268 height 35
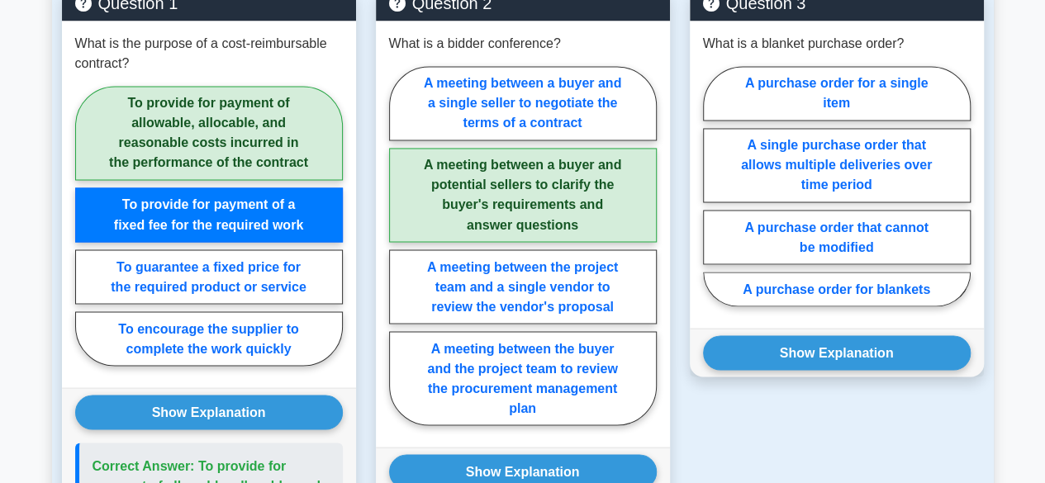
scroll to position [1322, 0]
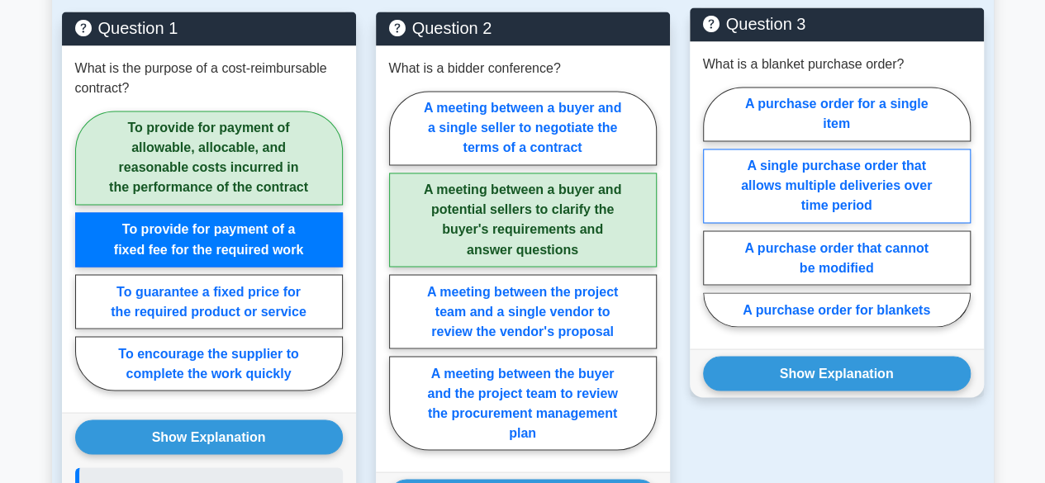
click at [844, 156] on label "A single purchase order that allows multiple deliveries over time period" at bounding box center [837, 186] width 268 height 74
click at [714, 207] on input "A single purchase order that allows multiple deliveries over time period" at bounding box center [708, 212] width 11 height 11
radio input "true"
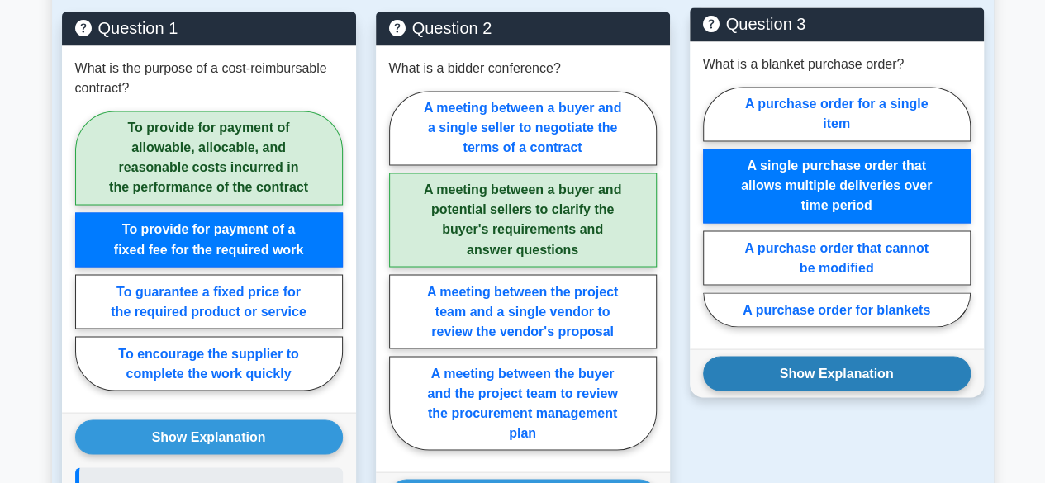
click at [815, 356] on button "Show Explanation" at bounding box center [837, 373] width 268 height 35
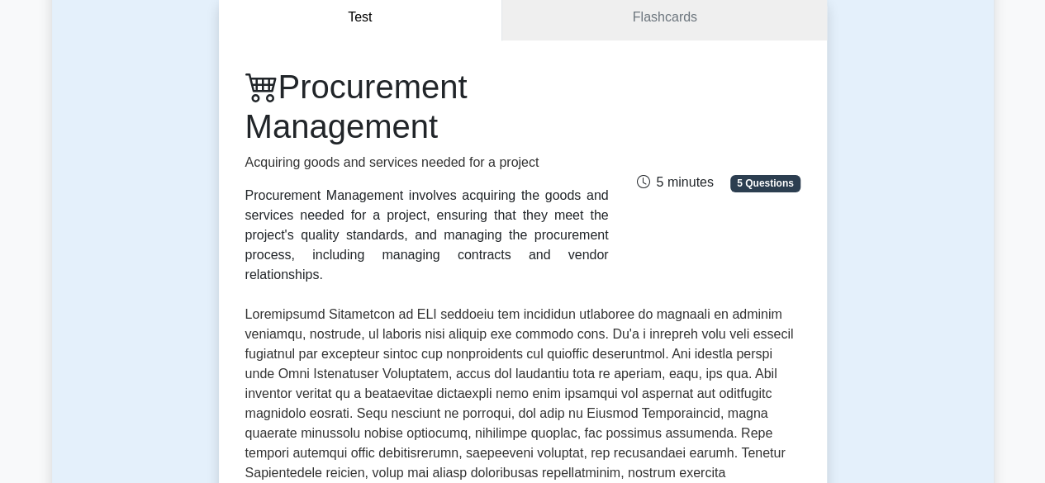
scroll to position [165, 0]
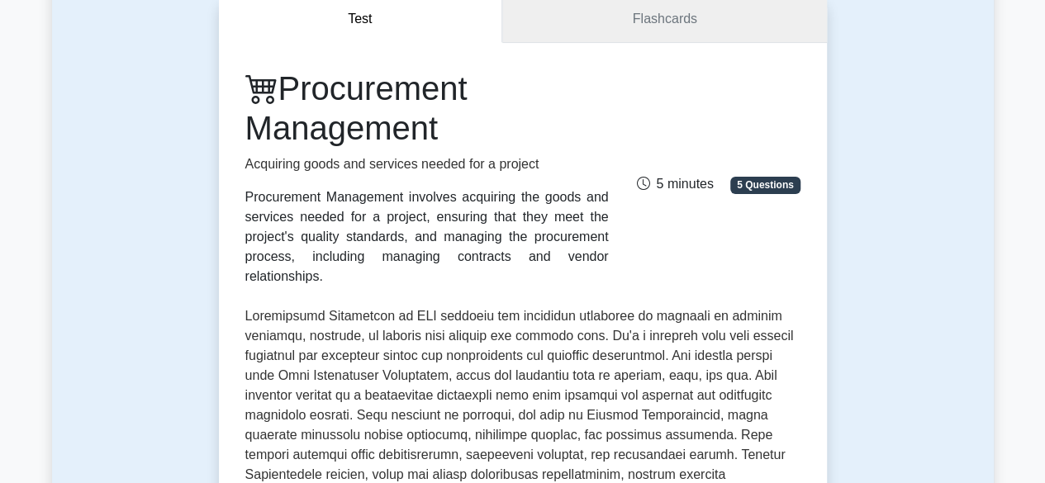
click at [587, 16] on link "Flashcards" at bounding box center [664, 19] width 324 height 47
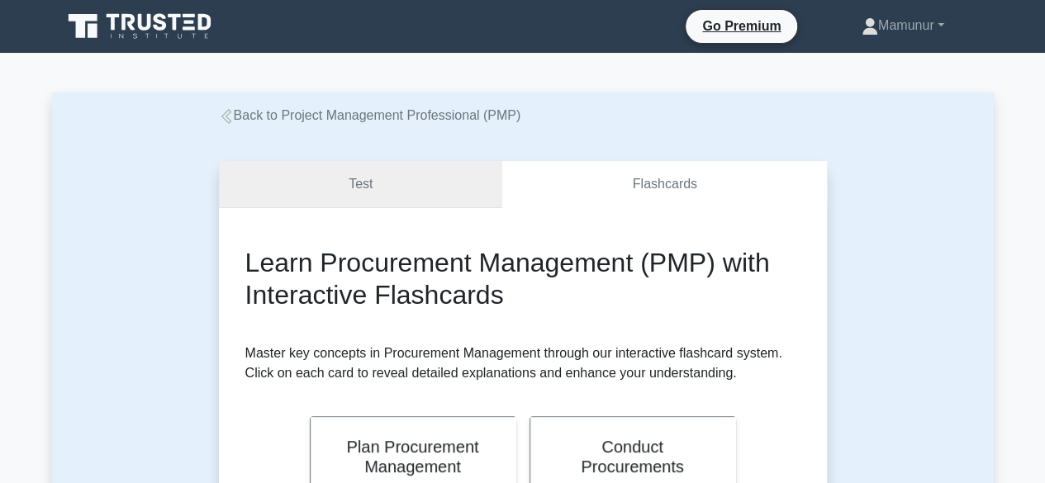
click at [425, 202] on link "Test" at bounding box center [361, 184] width 284 height 47
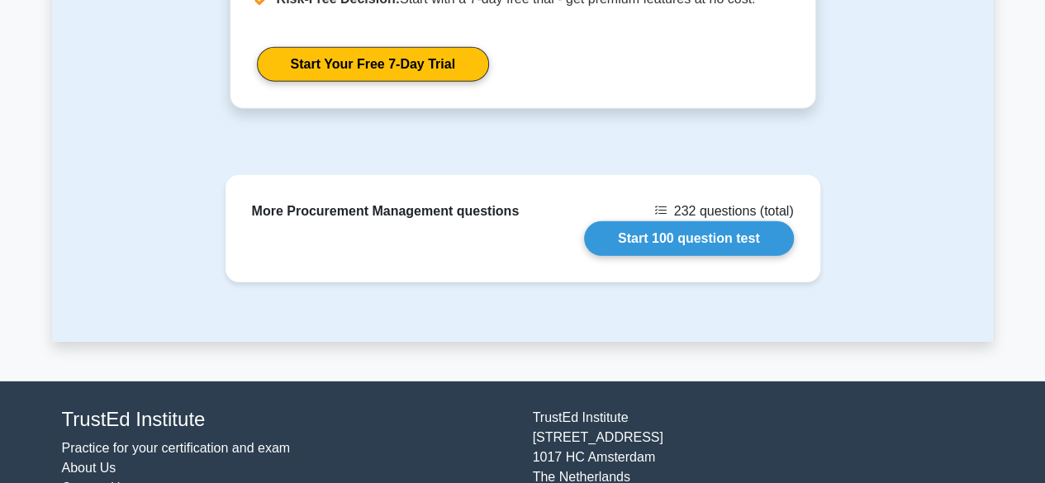
scroll to position [2230, 0]
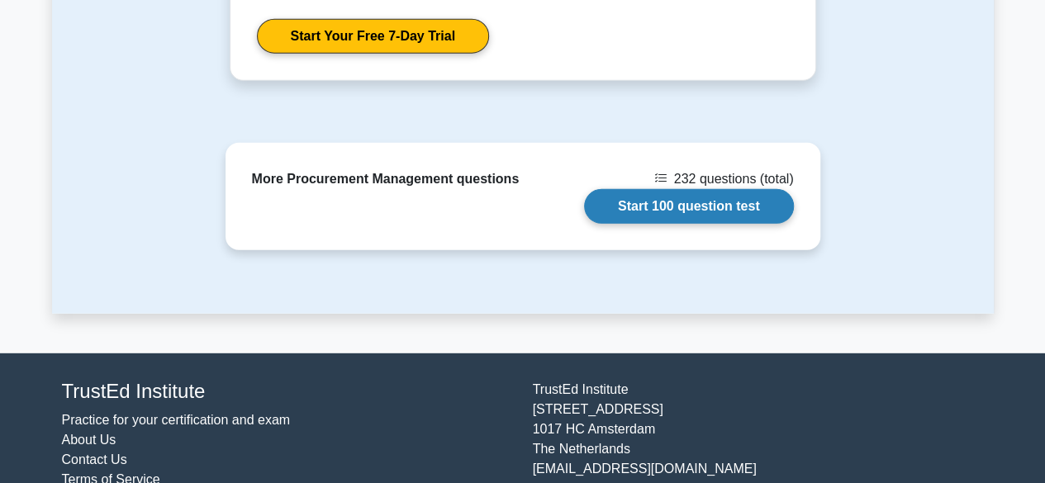
click at [675, 189] on link "Start 100 question test" at bounding box center [689, 206] width 210 height 35
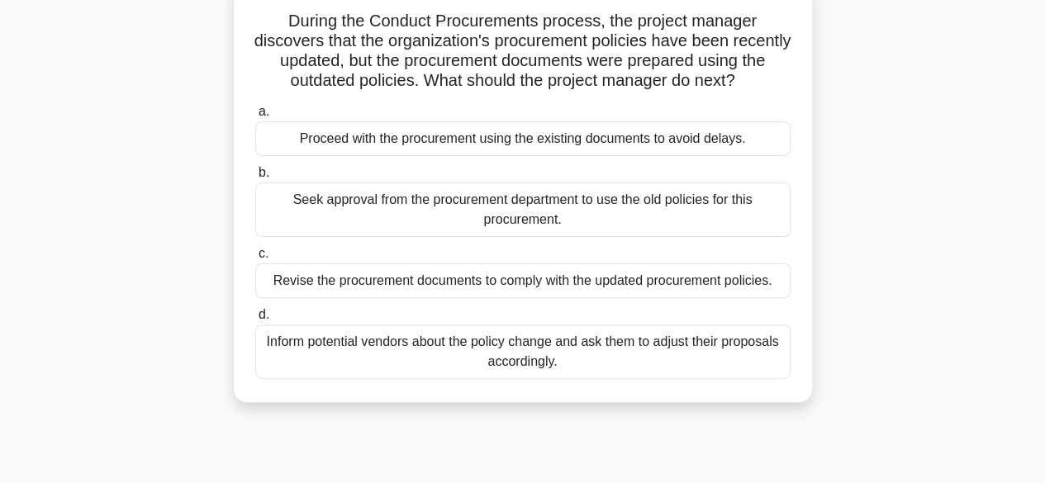
scroll to position [83, 0]
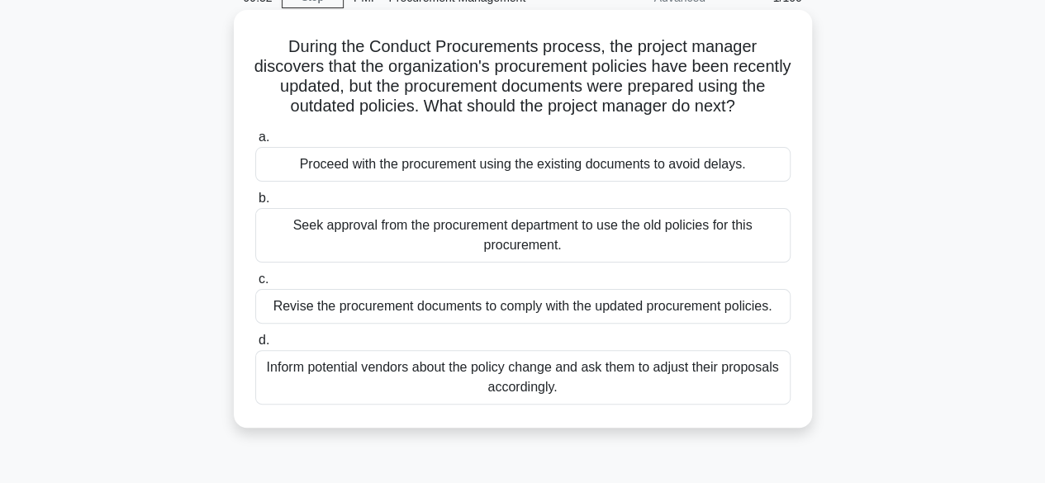
click at [588, 298] on div "Revise the procurement documents to comply with the updated procurement policie…" at bounding box center [522, 306] width 535 height 35
click at [255, 285] on input "c. Revise the procurement documents to comply with the updated procurement poli…" at bounding box center [255, 279] width 0 height 11
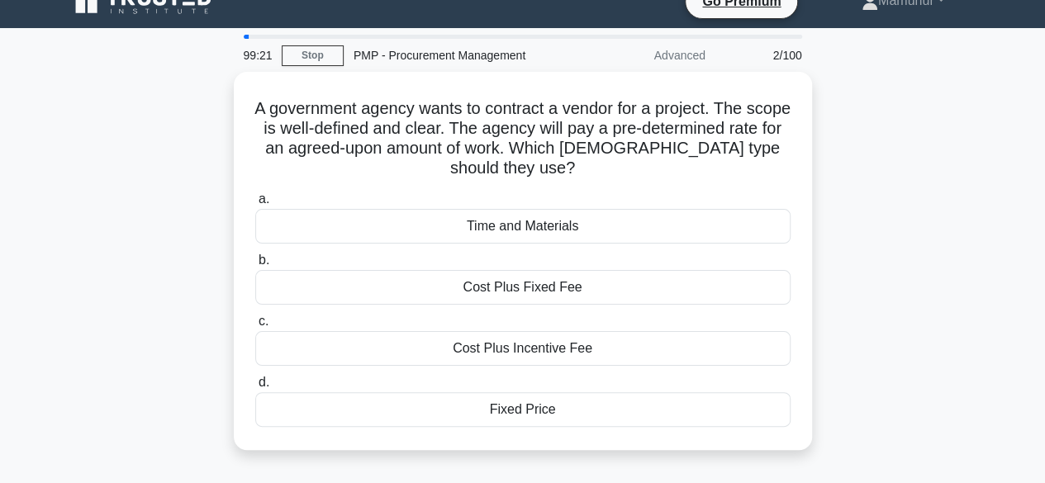
scroll to position [0, 0]
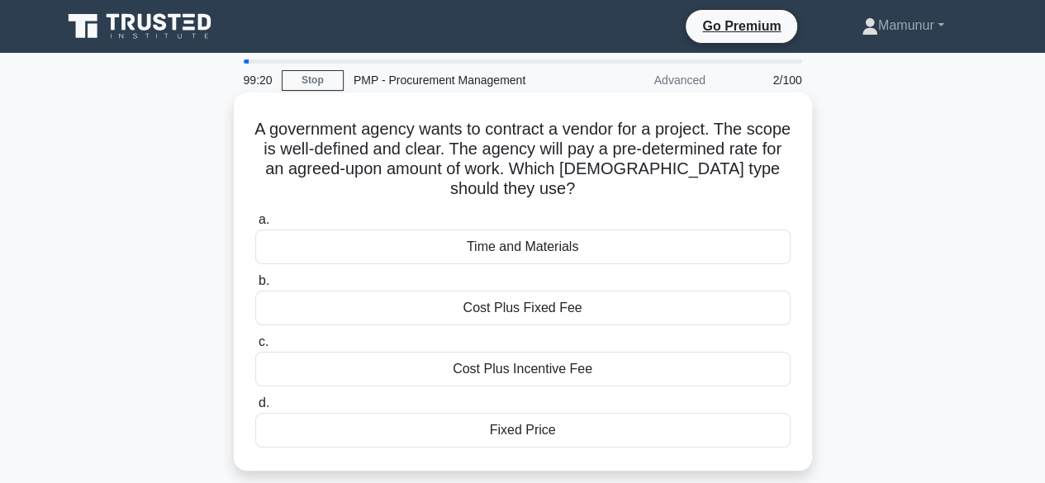
click at [539, 432] on div "Fixed Price" at bounding box center [522, 430] width 535 height 35
click at [255, 409] on input "d. Fixed Price" at bounding box center [255, 403] width 0 height 11
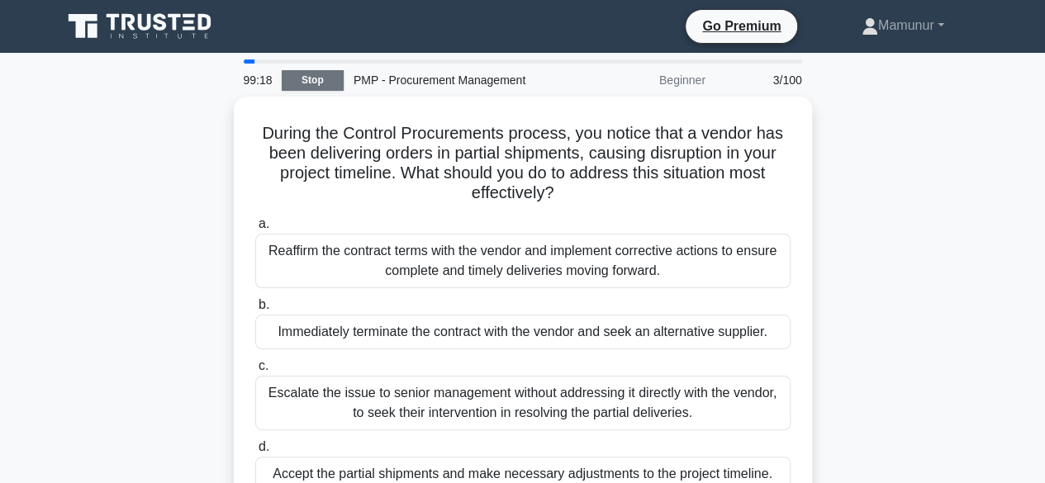
click at [317, 76] on link "Stop" at bounding box center [313, 80] width 62 height 21
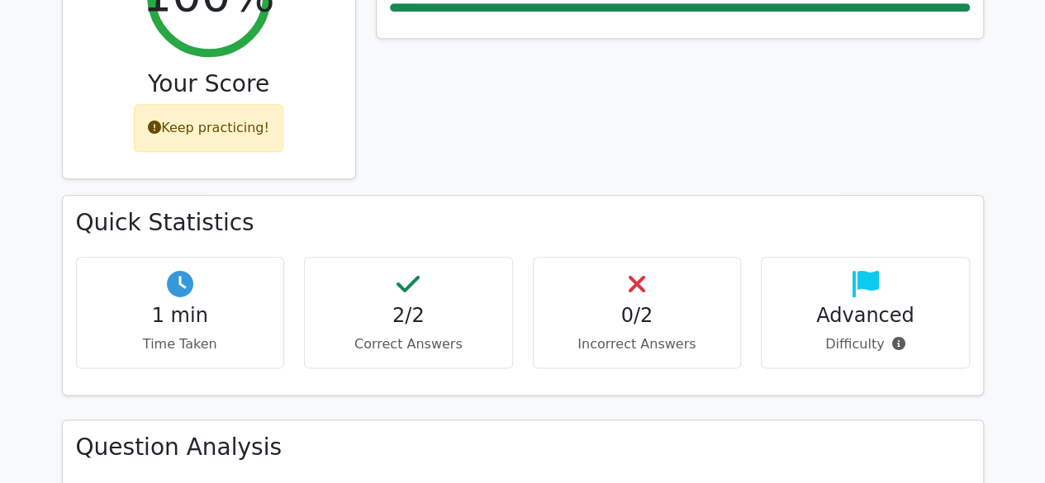
scroll to position [330, 0]
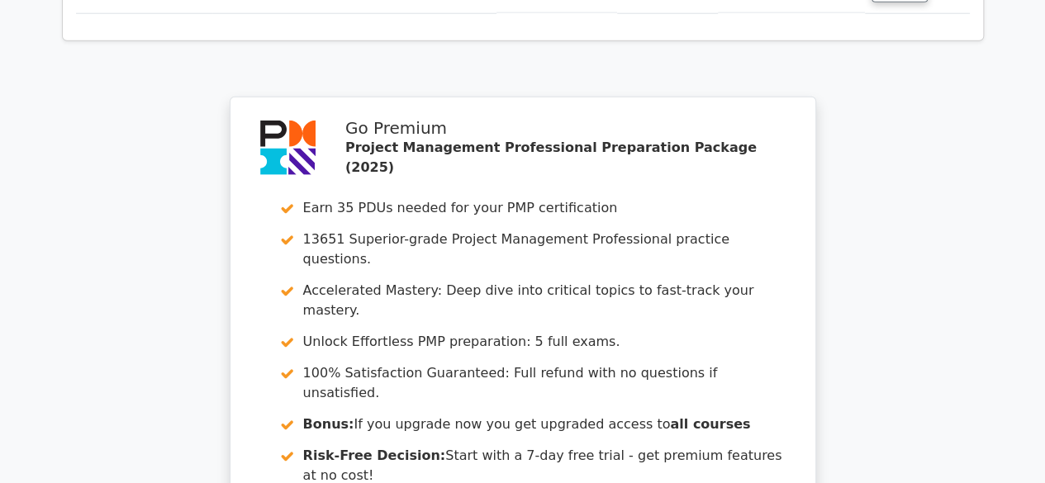
scroll to position [2396, 0]
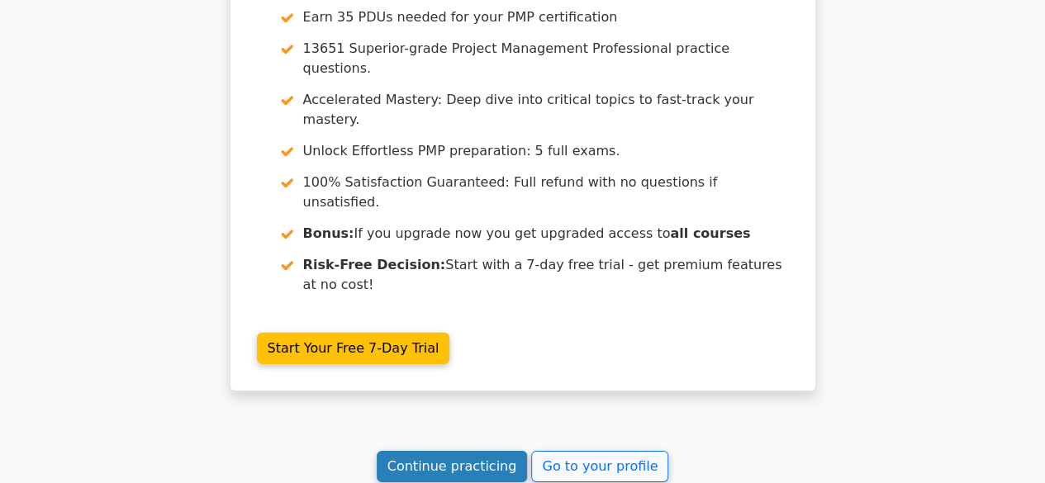
click at [479, 451] on link "Continue practicing" at bounding box center [452, 466] width 151 height 31
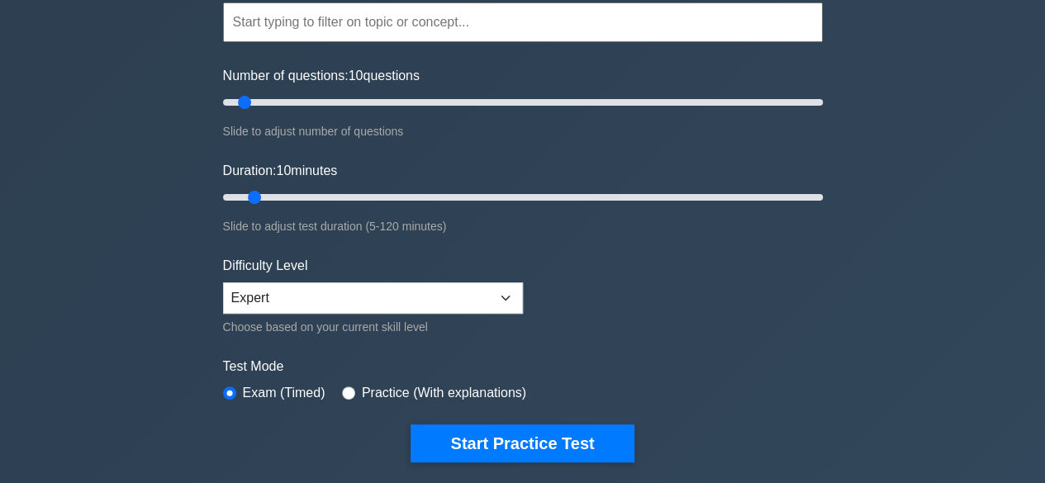
scroll to position [83, 0]
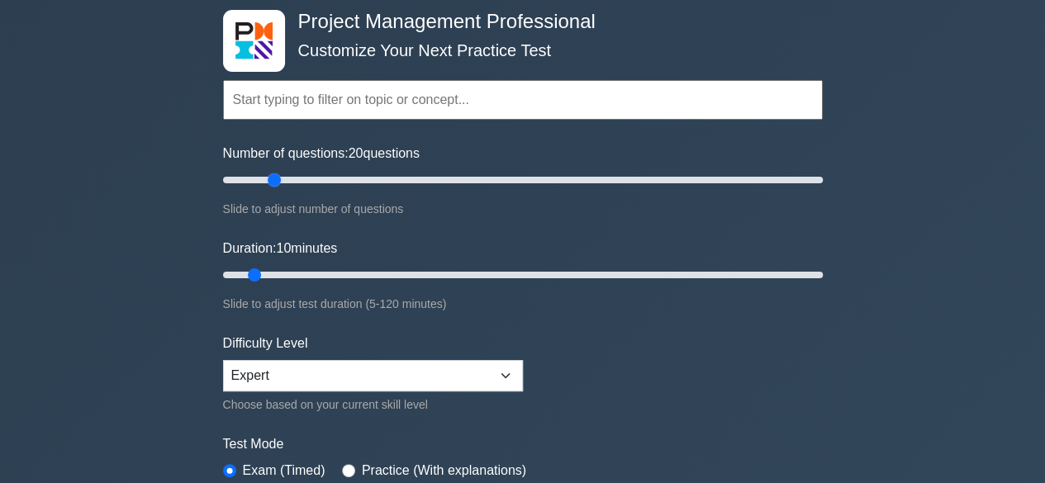
drag, startPoint x: 245, startPoint y: 178, endPoint x: 270, endPoint y: 186, distance: 26.9
type input "20"
click at [270, 186] on input "Number of questions: 20 questions" at bounding box center [523, 180] width 600 height 20
drag, startPoint x: 254, startPoint y: 271, endPoint x: 281, endPoint y: 278, distance: 27.5
click at [281, 278] on input "Duration: 15 minutes" at bounding box center [523, 275] width 600 height 20
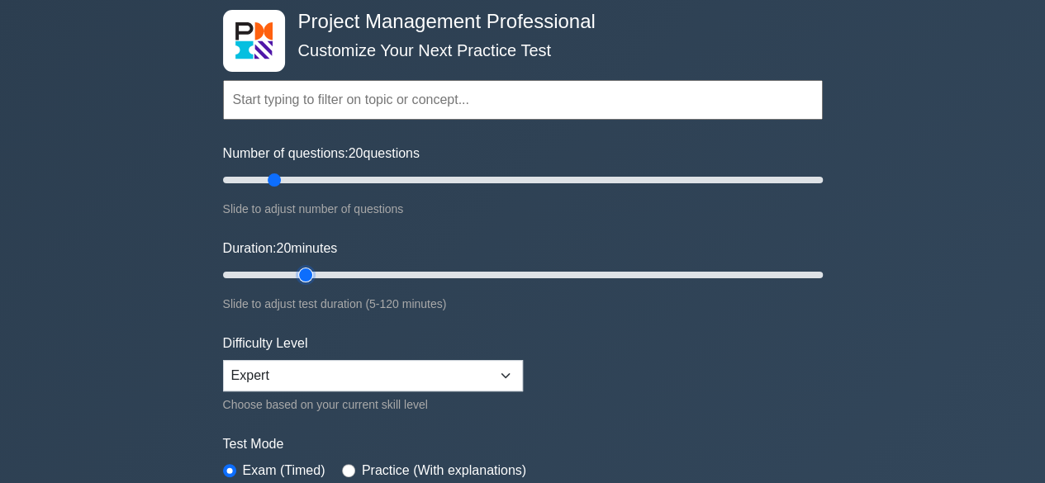
drag, startPoint x: 286, startPoint y: 271, endPoint x: 297, endPoint y: 276, distance: 11.8
type input "20"
click at [297, 276] on input "Duration: 20 minutes" at bounding box center [523, 275] width 600 height 20
drag, startPoint x: 281, startPoint y: 181, endPoint x: 250, endPoint y: 184, distance: 30.7
type input "10"
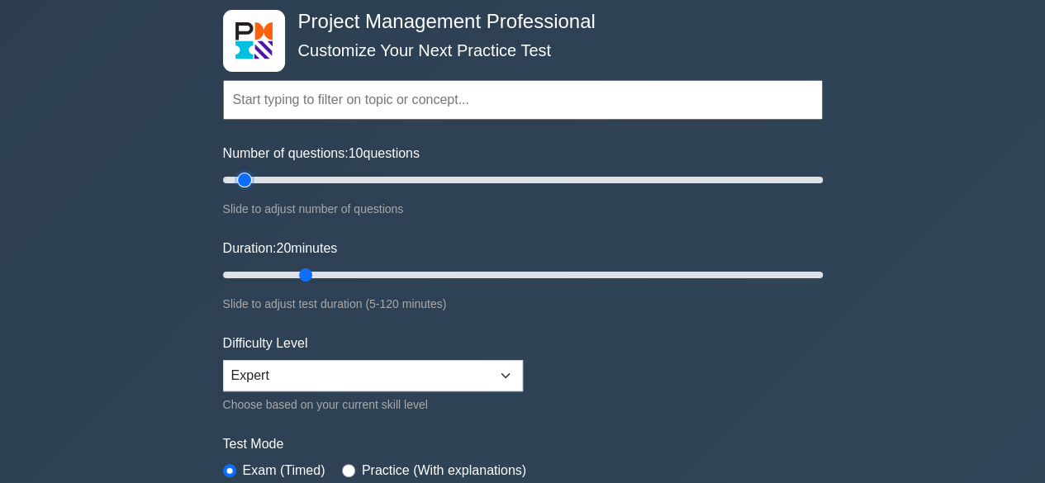
click at [250, 184] on input "Number of questions: 10 questions" at bounding box center [523, 180] width 600 height 20
drag, startPoint x: 312, startPoint y: 272, endPoint x: 274, endPoint y: 277, distance: 38.3
type input "15"
click at [274, 277] on input "Duration: 15 minutes" at bounding box center [523, 275] width 600 height 20
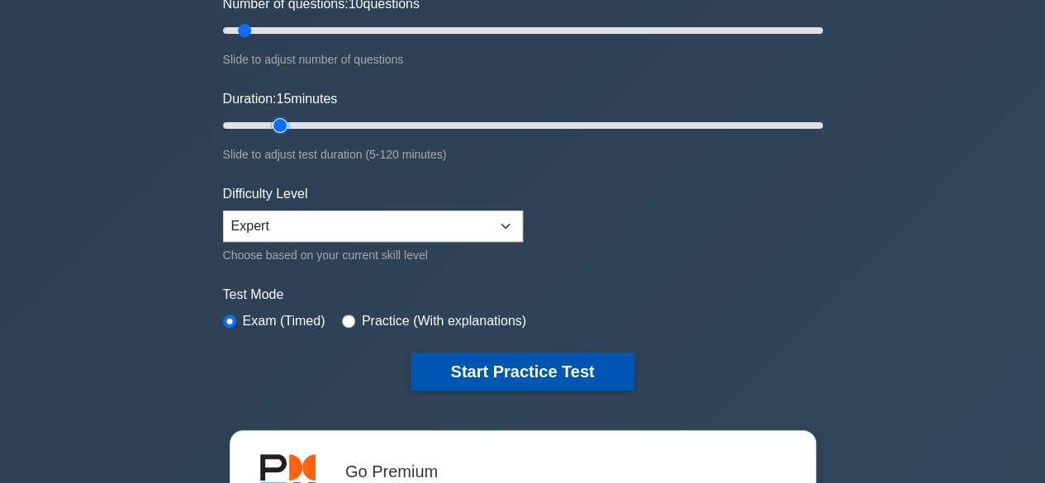
scroll to position [248, 0]
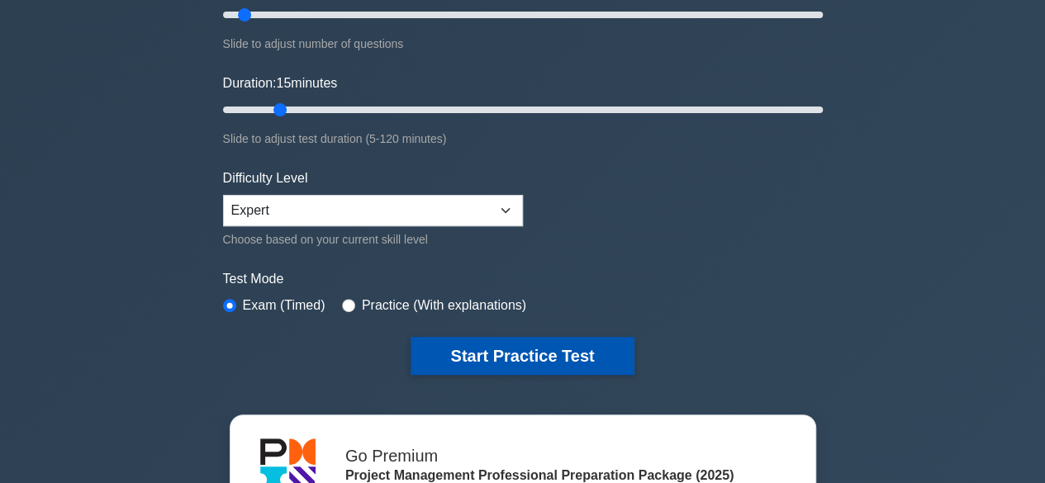
click at [492, 341] on button "Start Practice Test" at bounding box center [522, 356] width 223 height 38
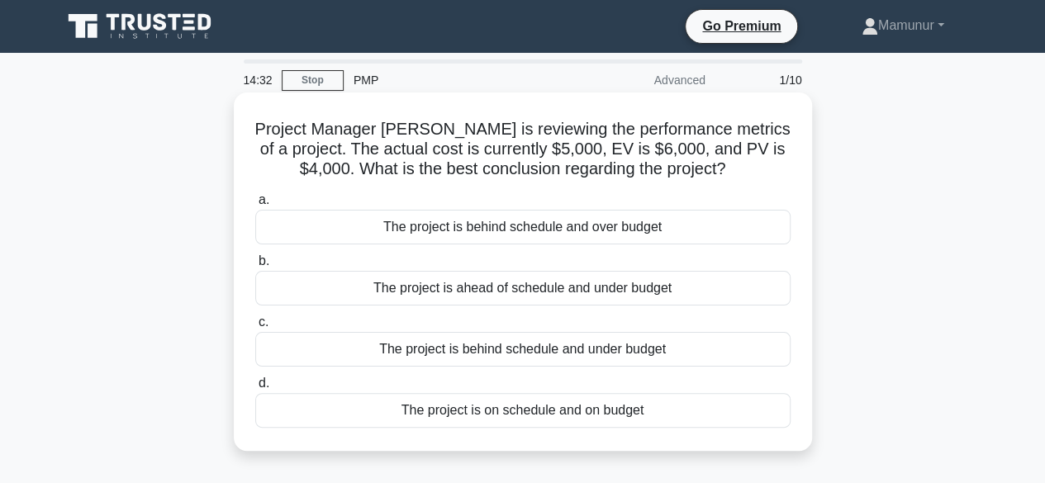
click at [524, 295] on div "The project is ahead of schedule and under budget" at bounding box center [522, 288] width 535 height 35
click at [255, 267] on input "b. The project is ahead of schedule and under budget" at bounding box center [255, 261] width 0 height 11
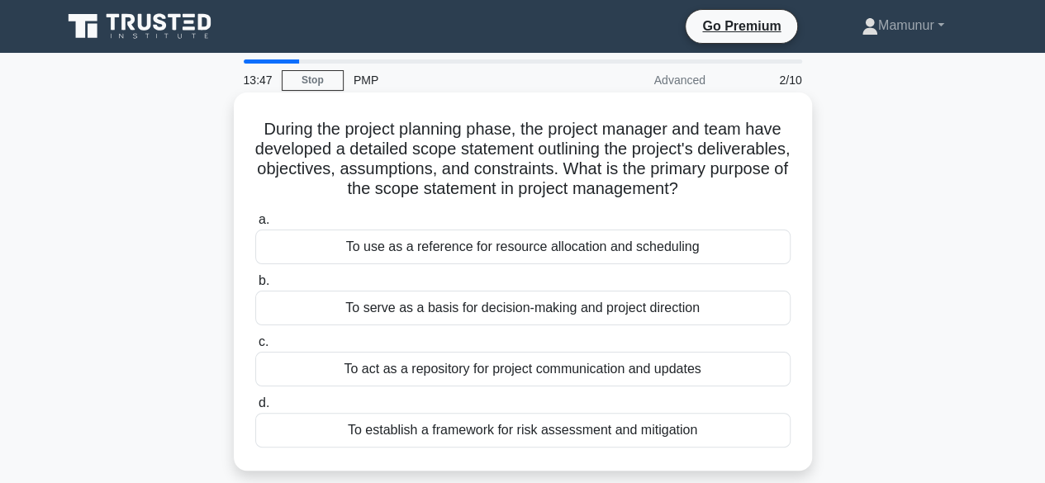
click at [511, 310] on div "To serve as a basis for decision-making and project direction" at bounding box center [522, 308] width 535 height 35
click at [255, 287] on input "b. To serve as a basis for decision-making and project direction" at bounding box center [255, 281] width 0 height 11
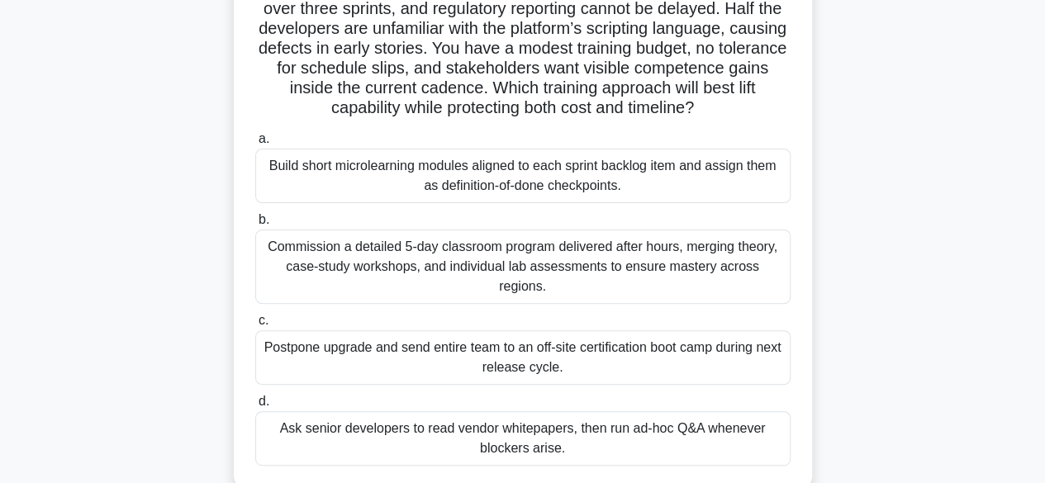
scroll to position [165, 0]
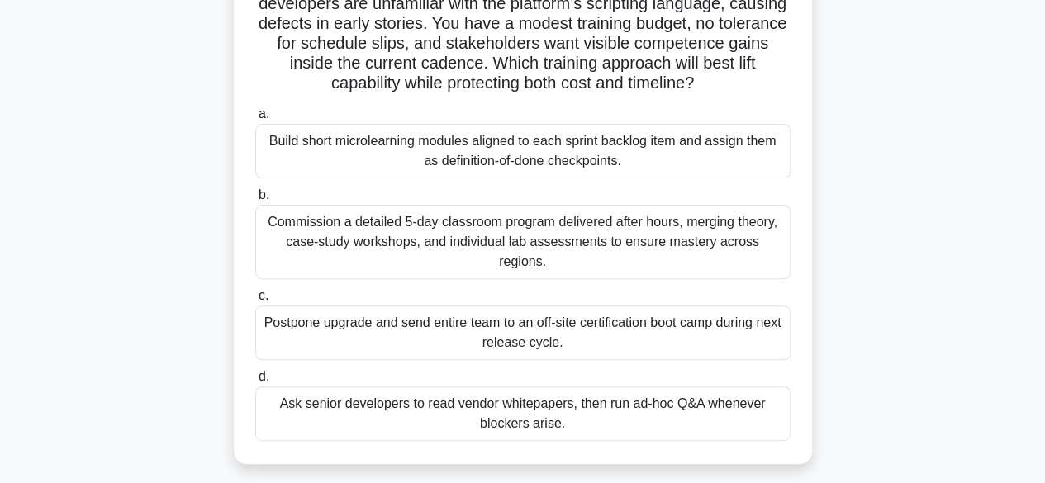
click at [568, 392] on div "Ask senior developers to read vendor whitepapers, then run ad-hoc Q&A whenever …" at bounding box center [522, 414] width 535 height 55
click at [255, 382] on input "d. Ask senior developers to read vendor whitepapers, then run ad-hoc Q&A whenev…" at bounding box center [255, 377] width 0 height 11
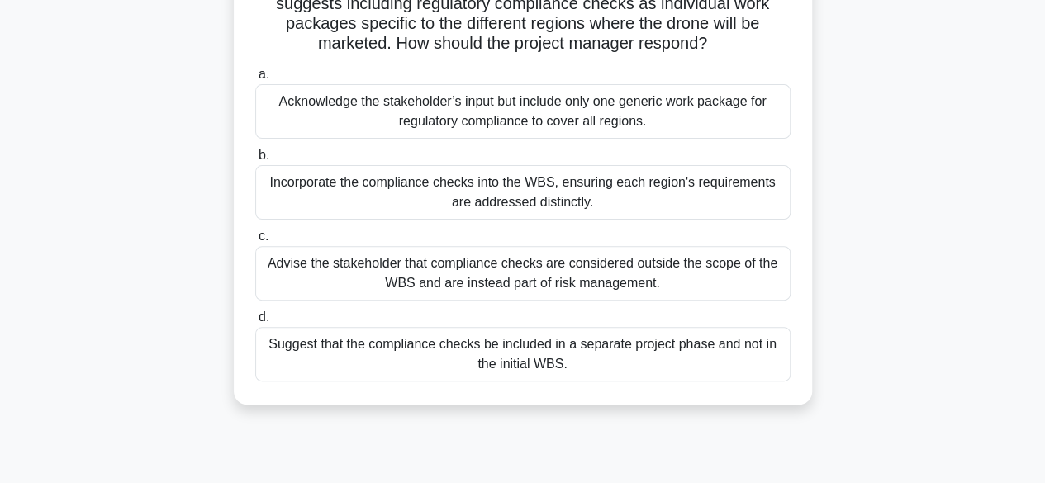
click at [526, 191] on div "Incorporate the compliance checks into the WBS, ensuring each region's requirem…" at bounding box center [522, 192] width 535 height 55
click at [255, 161] on input "b. Incorporate the compliance checks into the WBS, ensuring each region's requi…" at bounding box center [255, 155] width 0 height 11
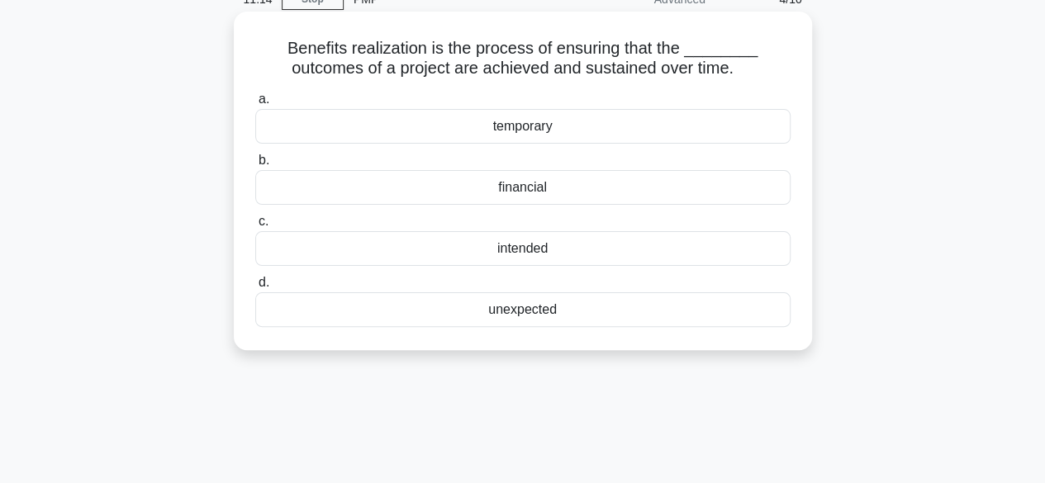
scroll to position [0, 0]
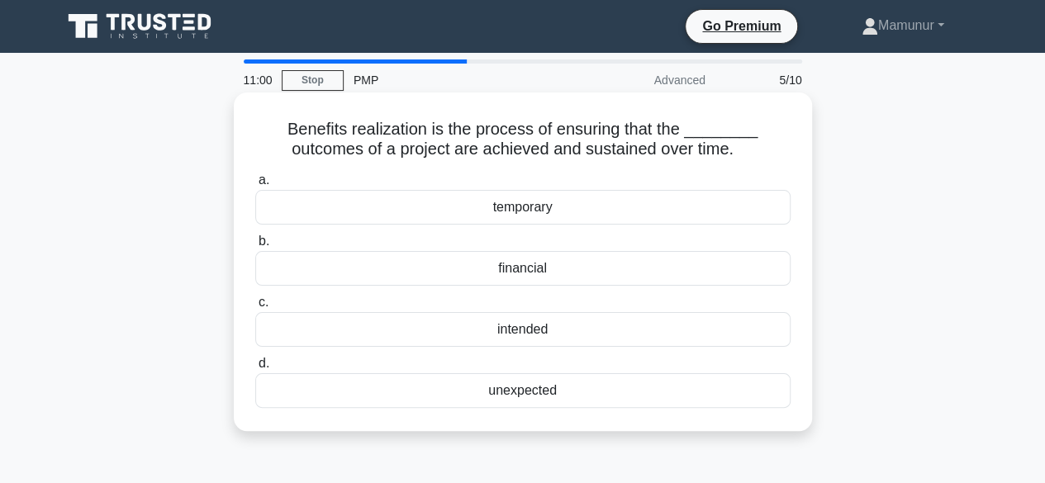
click at [526, 323] on div "intended" at bounding box center [522, 329] width 535 height 35
click at [255, 308] on input "c. intended" at bounding box center [255, 302] width 0 height 11
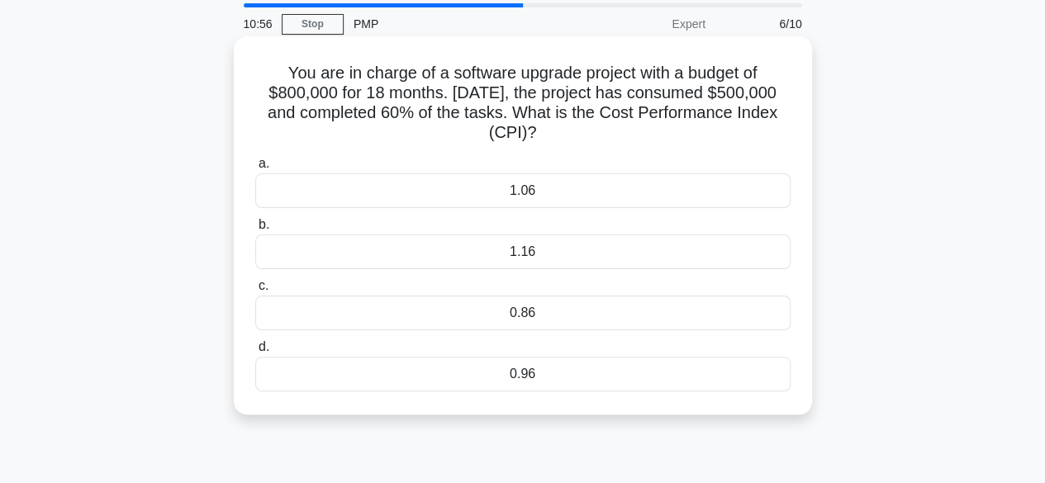
scroll to position [83, 0]
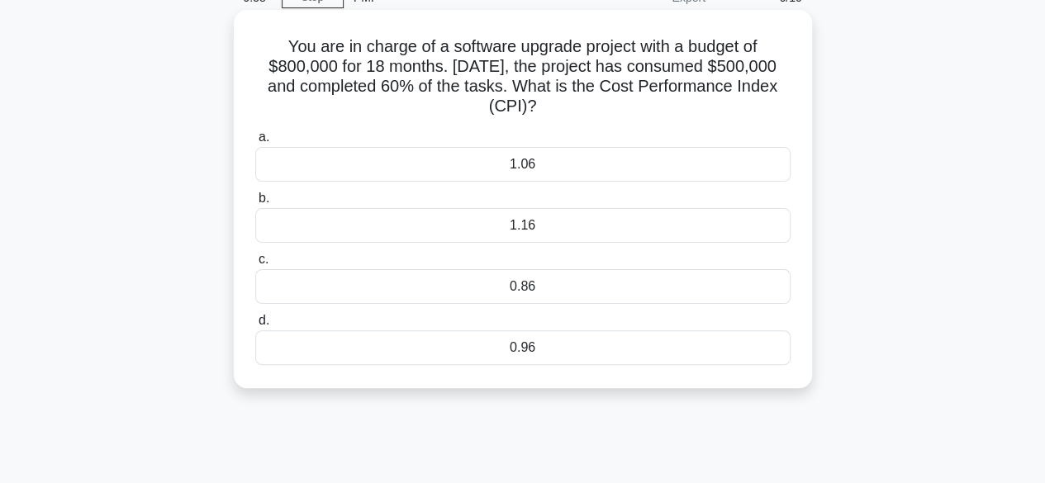
click at [553, 346] on div "0.96" at bounding box center [522, 347] width 535 height 35
click at [255, 326] on input "d. 0.96" at bounding box center [255, 321] width 0 height 11
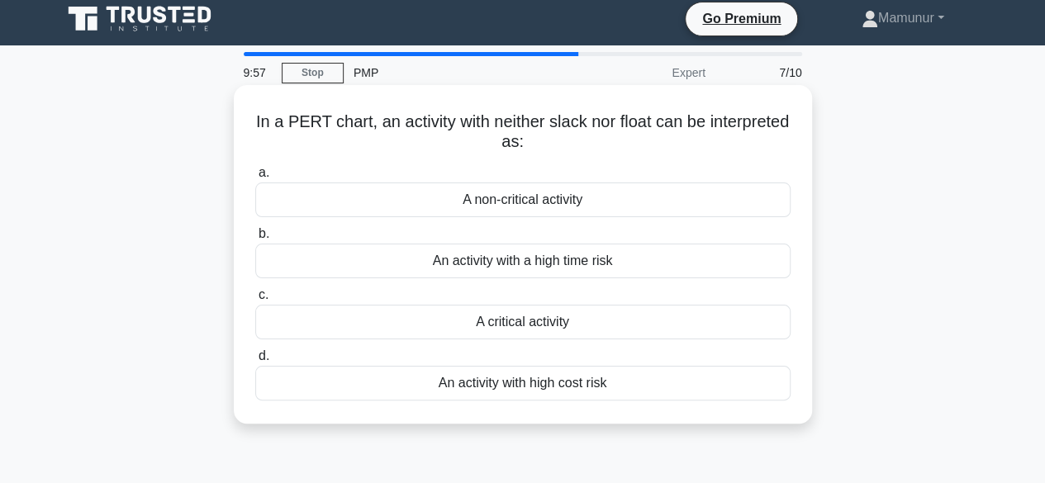
scroll to position [0, 0]
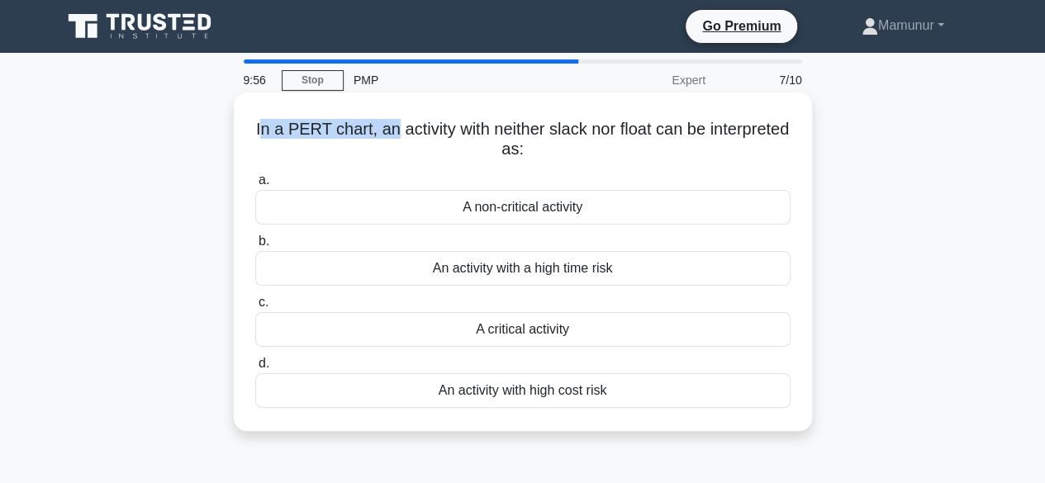
drag, startPoint x: 298, startPoint y: 131, endPoint x: 429, endPoint y: 133, distance: 130.5
click at [429, 133] on h5 "In a PERT chart, an activity with neither slack nor float can be interpreted as…" at bounding box center [523, 139] width 539 height 41
click at [469, 132] on h5 "In a PERT chart, an activity with neither slack nor float can be interpreted as…" at bounding box center [523, 139] width 539 height 41
drag, startPoint x: 428, startPoint y: 131, endPoint x: 737, endPoint y: 154, distance: 309.8
click at [737, 154] on h5 "In a PERT chart, an activity with neither slack nor float can be interpreted as…" at bounding box center [523, 139] width 539 height 41
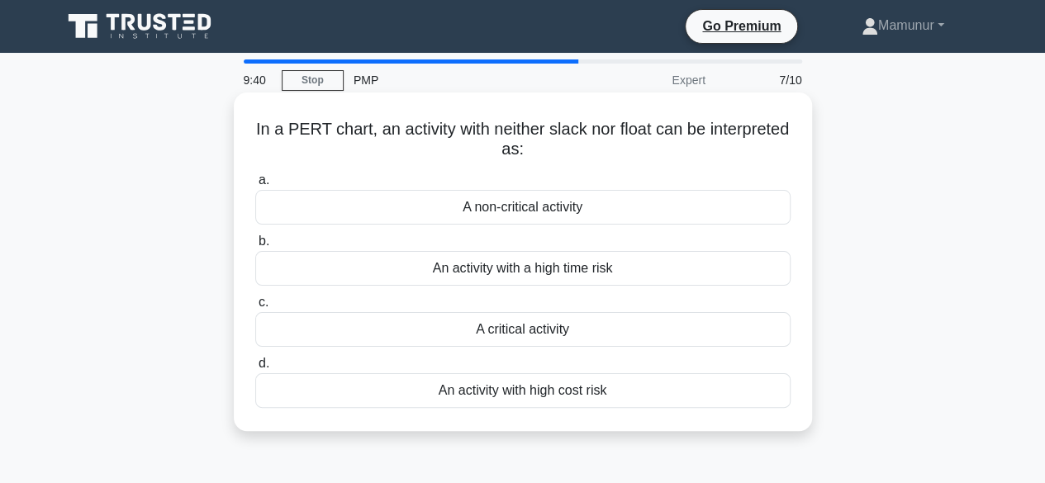
click at [546, 328] on div "A critical activity" at bounding box center [522, 329] width 535 height 35
click at [255, 308] on input "c. A critical activity" at bounding box center [255, 302] width 0 height 11
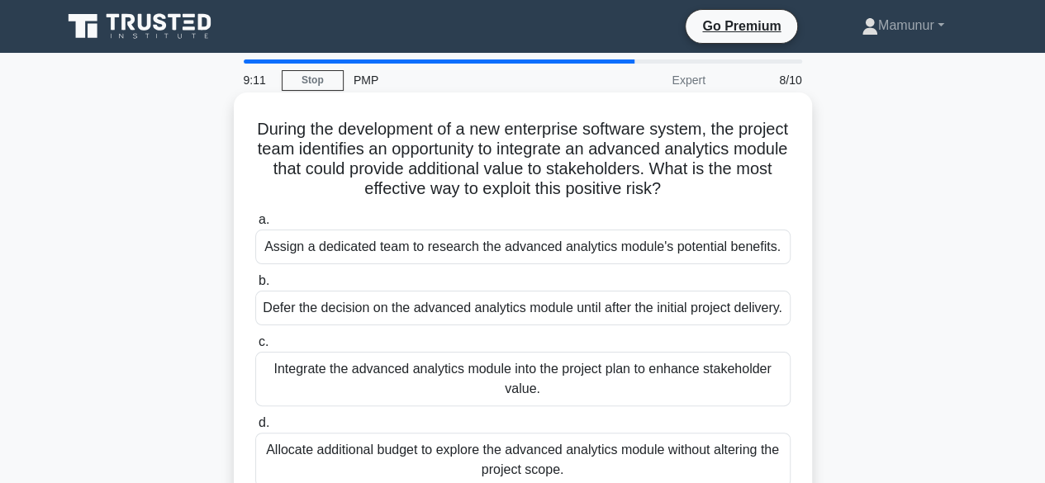
scroll to position [83, 0]
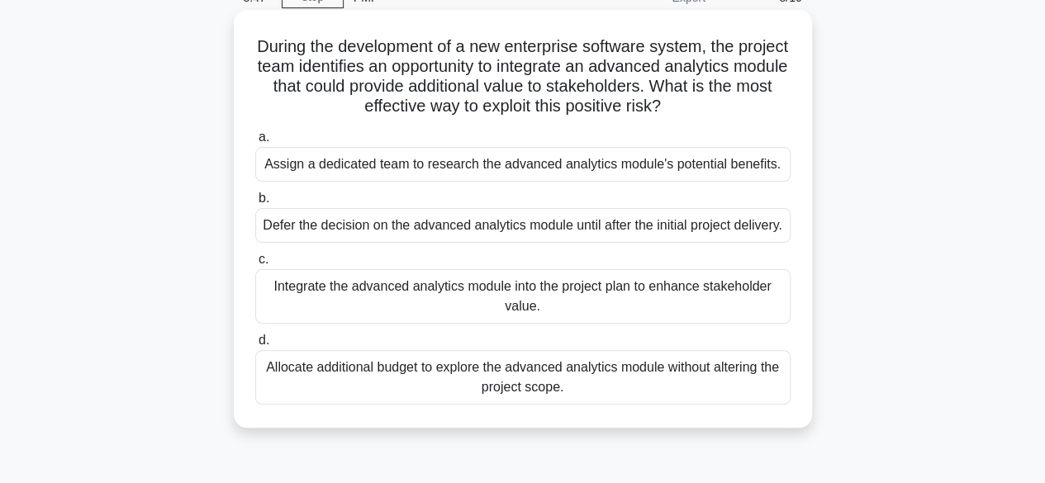
click at [501, 324] on div "Integrate the advanced analytics module into the project plan to enhance stakeh…" at bounding box center [522, 296] width 535 height 55
click at [255, 265] on input "c. Integrate the advanced analytics module into the project plan to enhance sta…" at bounding box center [255, 259] width 0 height 11
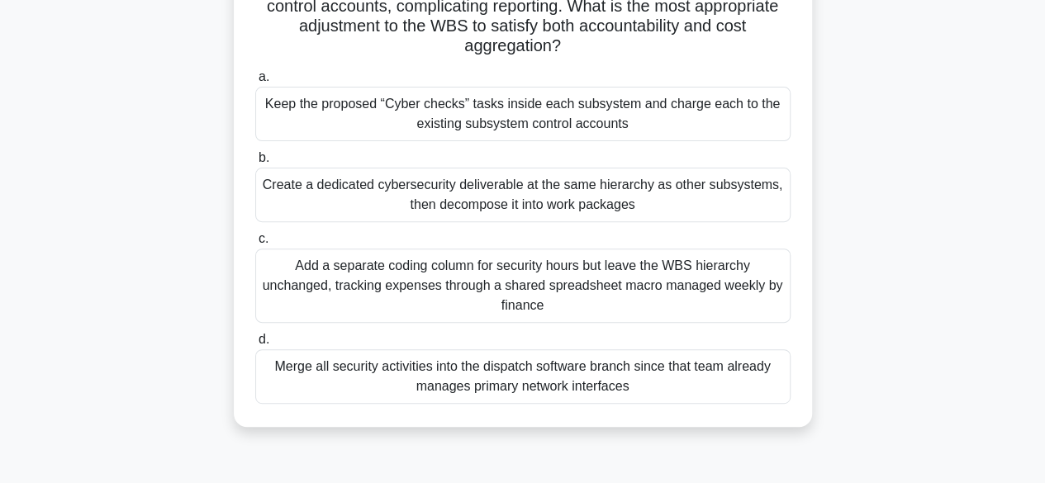
scroll to position [248, 0]
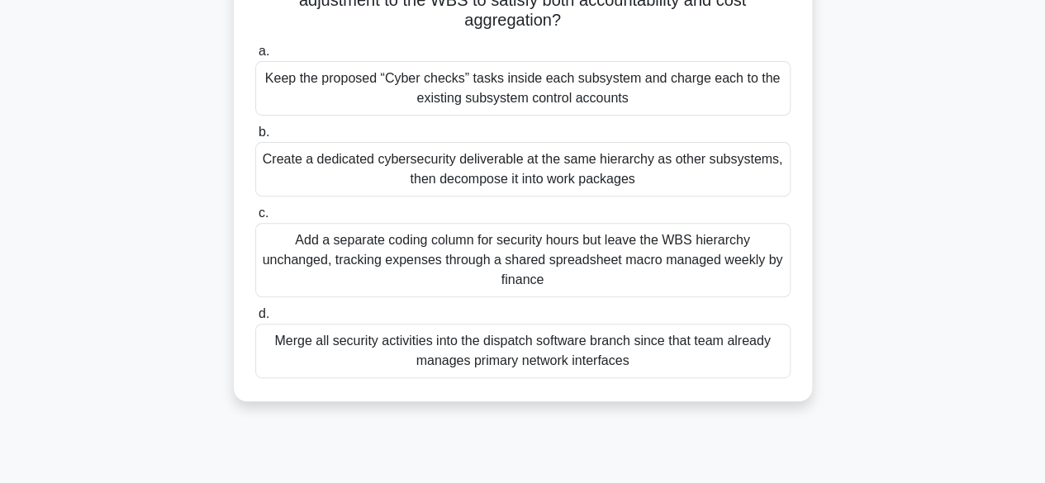
click at [508, 86] on div "Keep the proposed “Cyber checks” tasks inside each subsystem and charge each to…" at bounding box center [522, 88] width 535 height 55
click at [255, 57] on input "a. Keep the proposed “Cyber checks” tasks inside each subsystem and charge each…" at bounding box center [255, 51] width 0 height 11
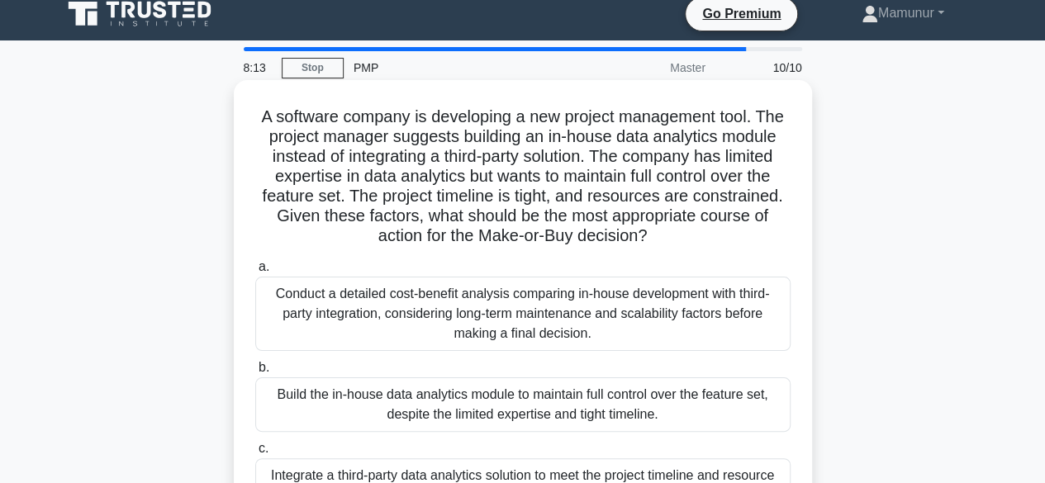
scroll to position [0, 0]
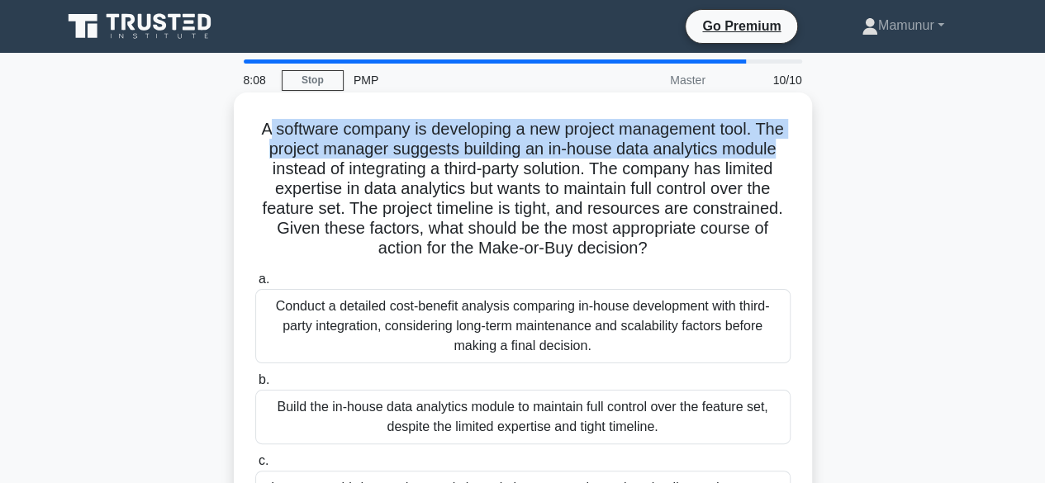
drag, startPoint x: 266, startPoint y: 131, endPoint x: 792, endPoint y: 151, distance: 526.6
click at [792, 151] on div "A software company is developing a new project management tool. The project man…" at bounding box center [522, 361] width 565 height 524
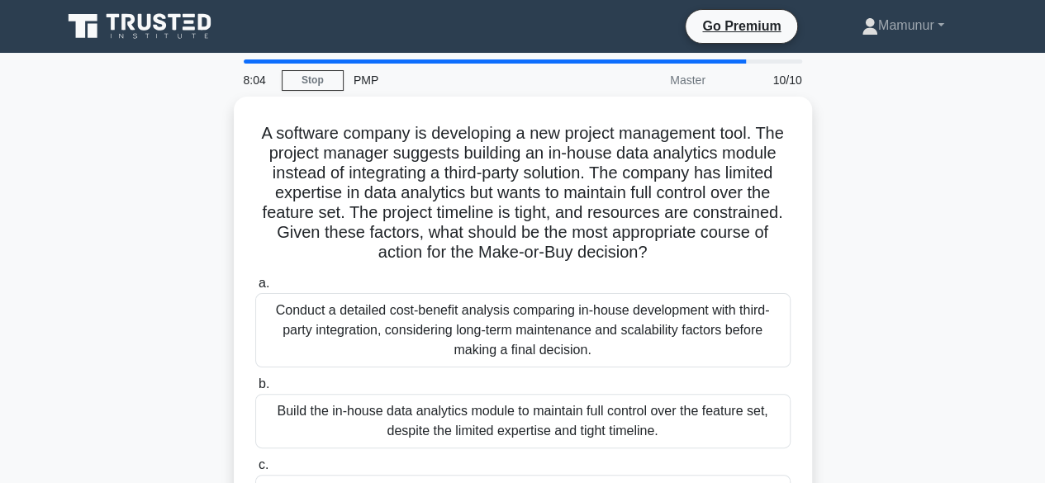
click at [872, 275] on div "A software company is developing a new project management tool. The project man…" at bounding box center [523, 375] width 942 height 557
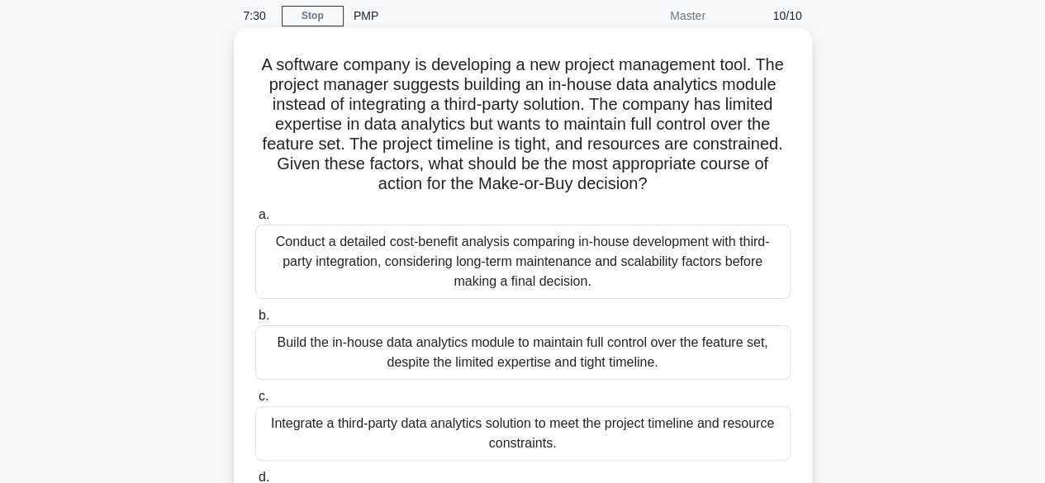
scroll to position [165, 0]
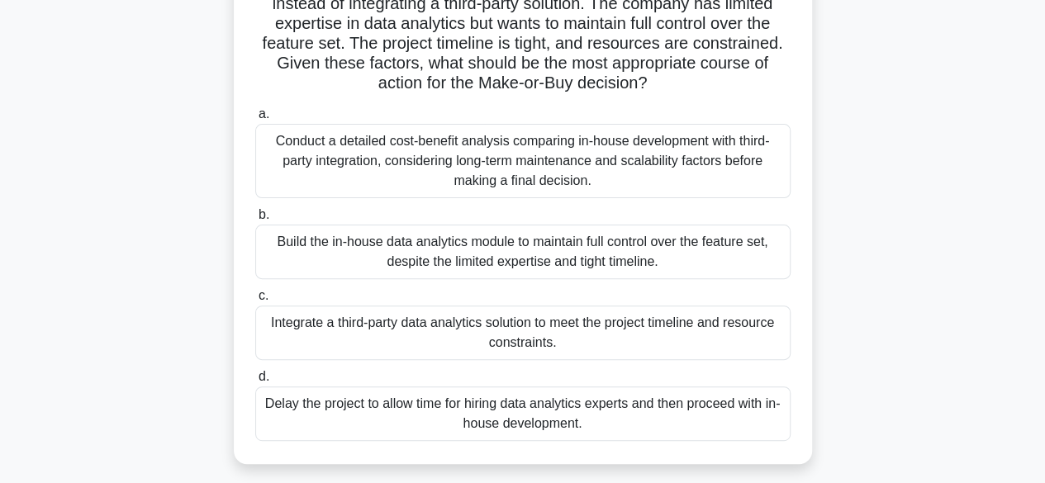
click at [465, 163] on div "Conduct a detailed cost-benefit analysis comparing in-house development with th…" at bounding box center [522, 161] width 535 height 74
click at [255, 120] on input "a. Conduct a detailed cost-benefit analysis comparing in-house development with…" at bounding box center [255, 114] width 0 height 11
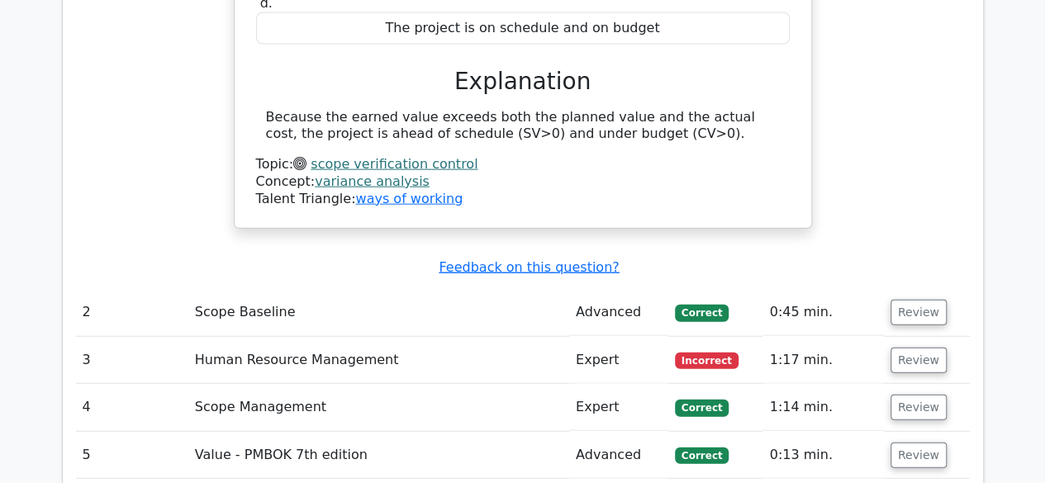
scroll to position [1900, 0]
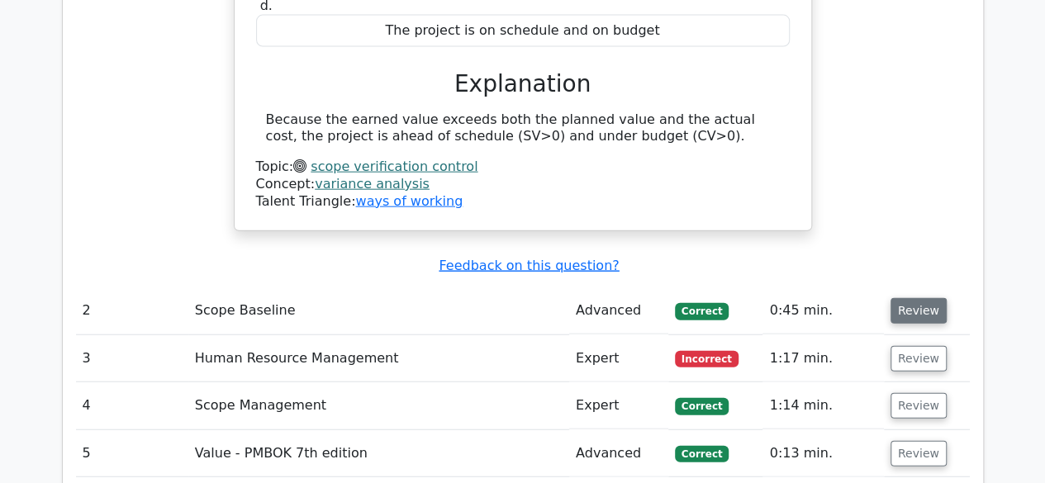
click at [927, 298] on button "Review" at bounding box center [919, 311] width 56 height 26
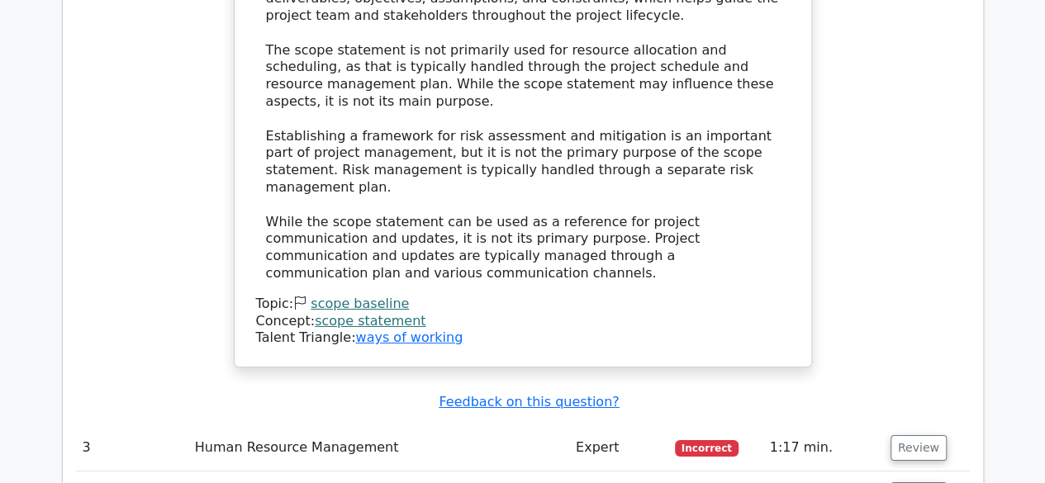
scroll to position [2809, 0]
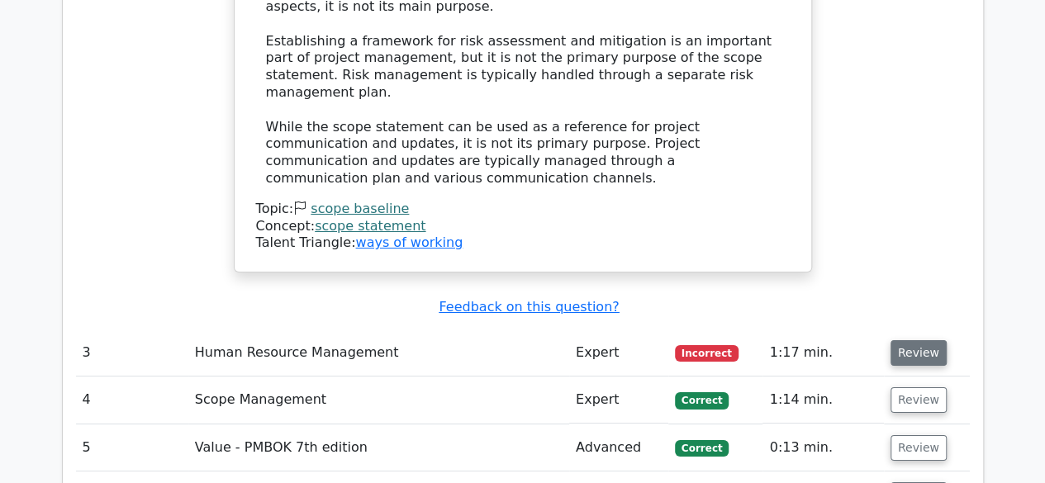
click at [910, 340] on button "Review" at bounding box center [919, 353] width 56 height 26
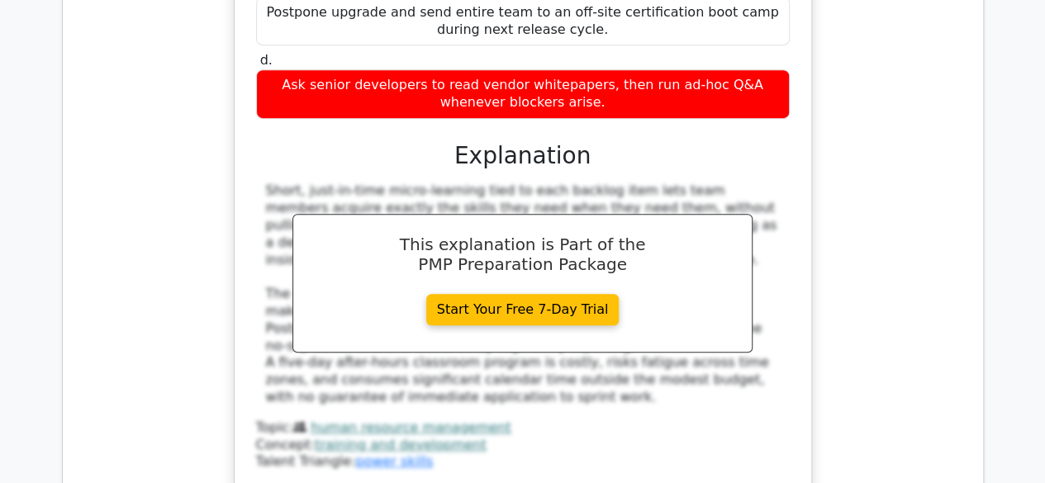
scroll to position [3717, 0]
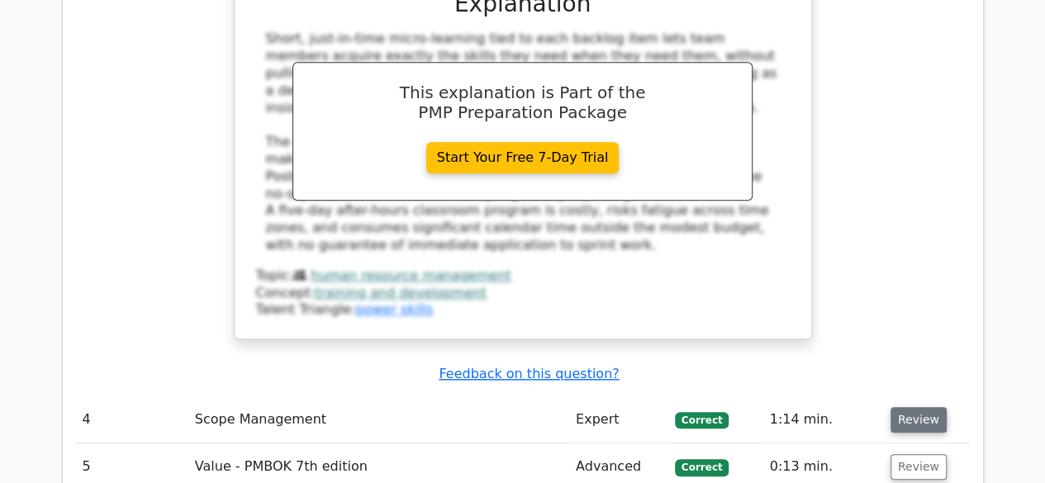
click at [913, 407] on button "Review" at bounding box center [919, 420] width 56 height 26
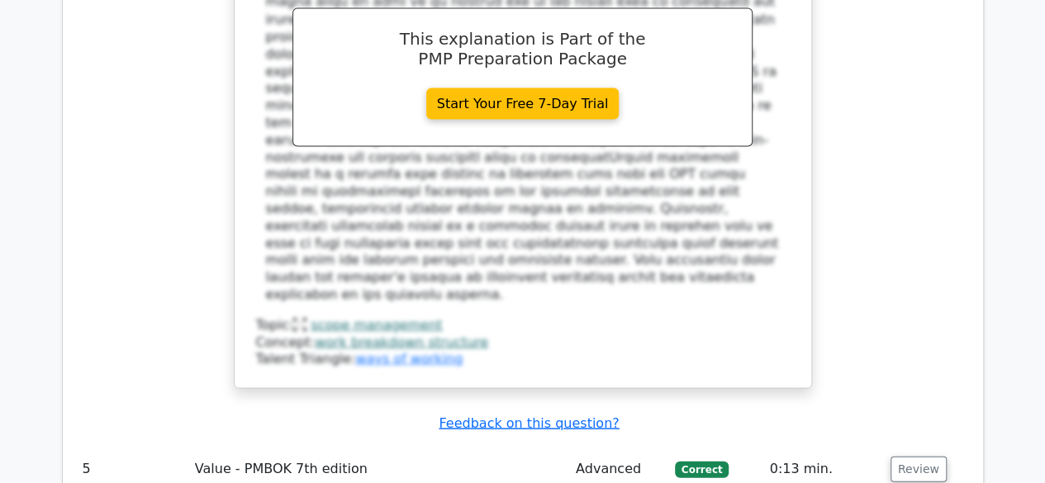
scroll to position [4709, 0]
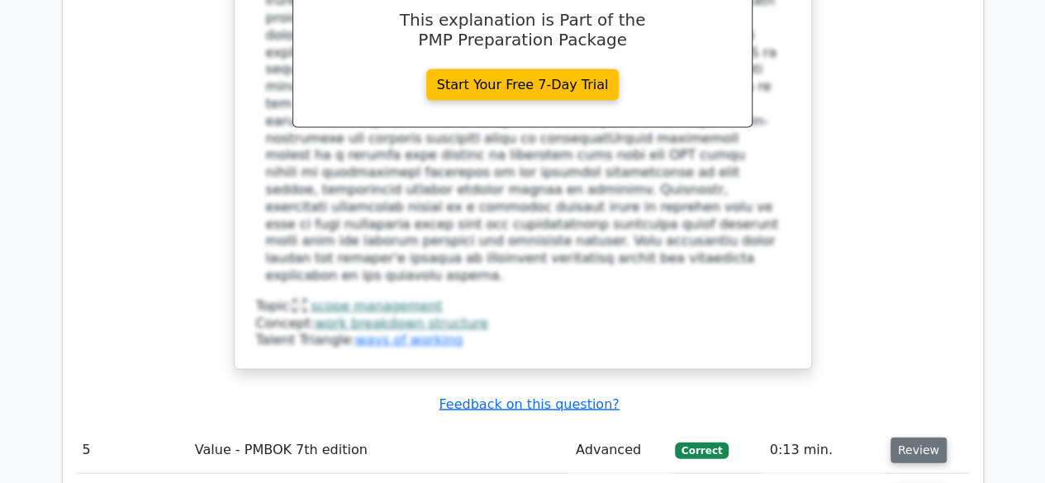
click at [914, 438] on button "Review" at bounding box center [919, 451] width 56 height 26
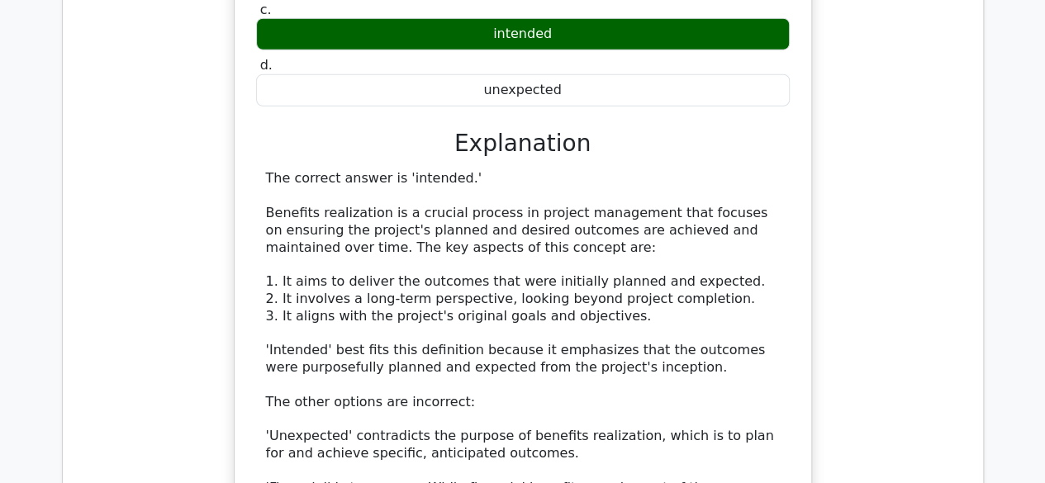
scroll to position [5370, 0]
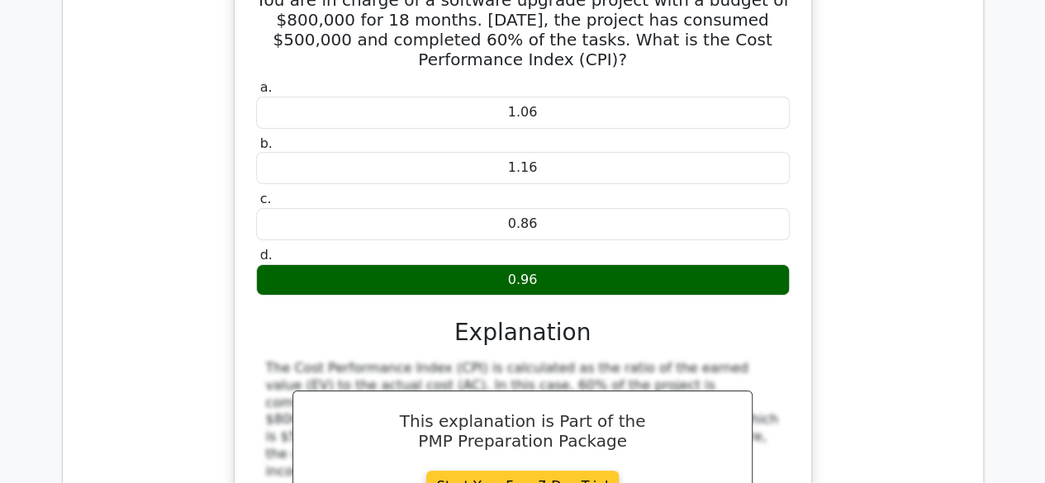
scroll to position [6444, 0]
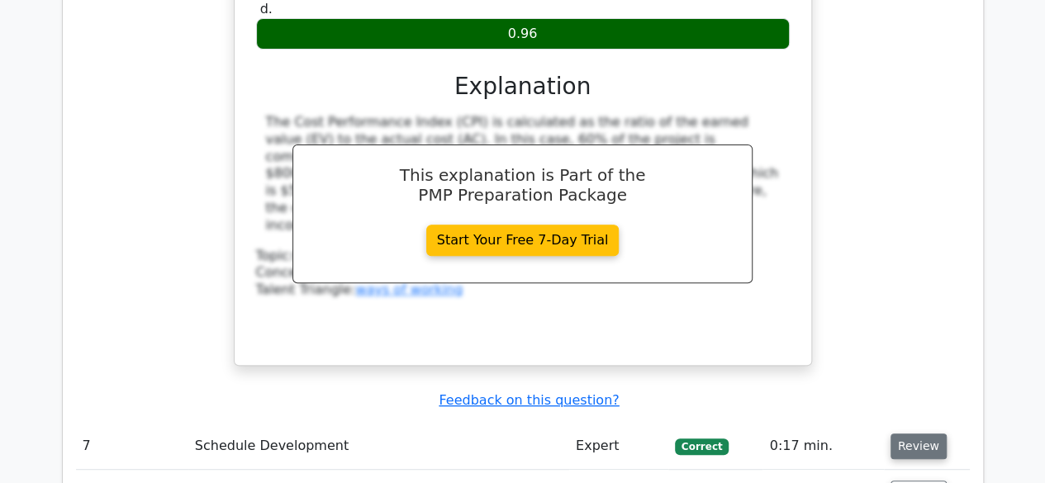
click at [914, 434] on button "Review" at bounding box center [919, 447] width 56 height 26
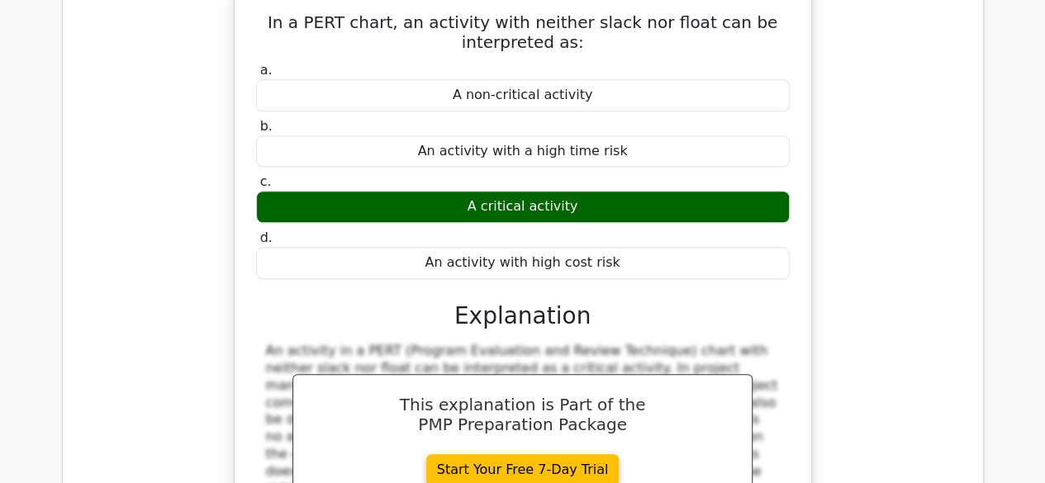
scroll to position [6939, 0]
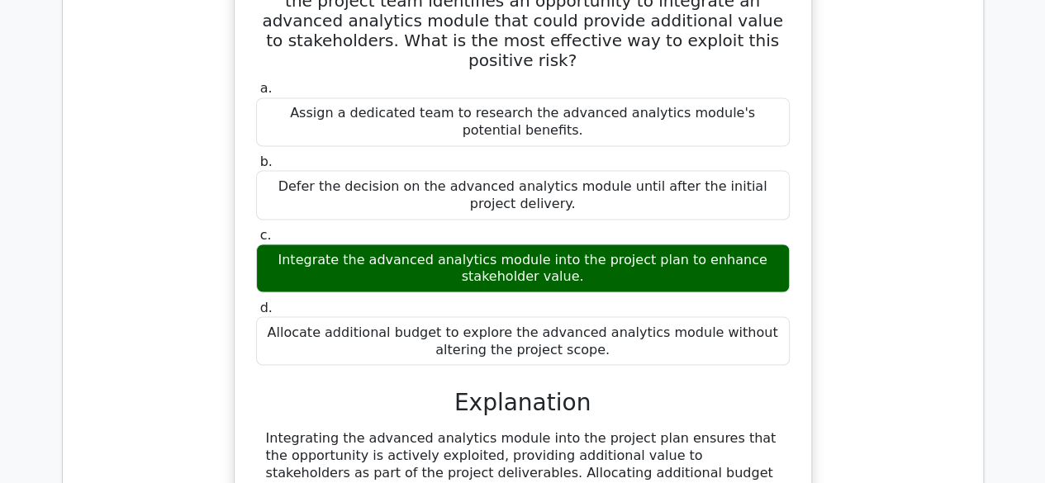
scroll to position [7848, 0]
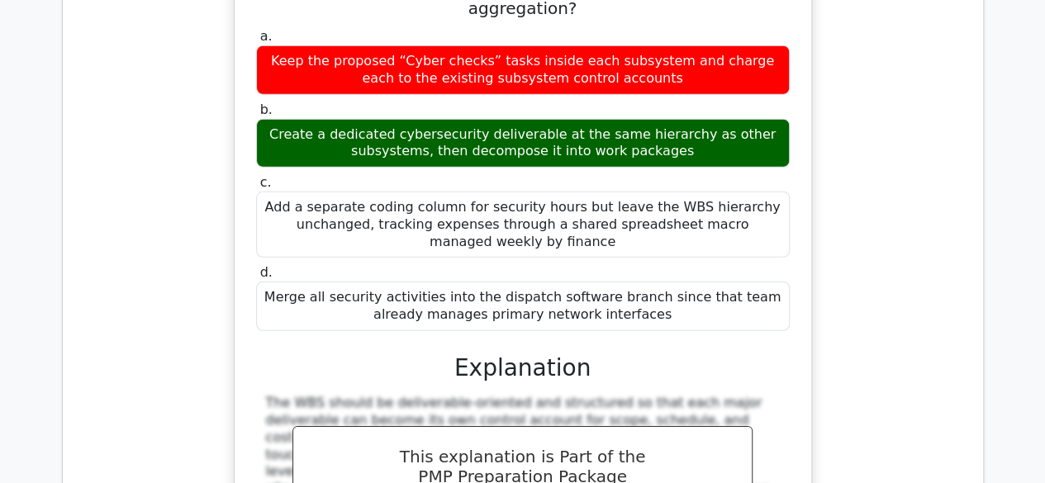
scroll to position [8674, 0]
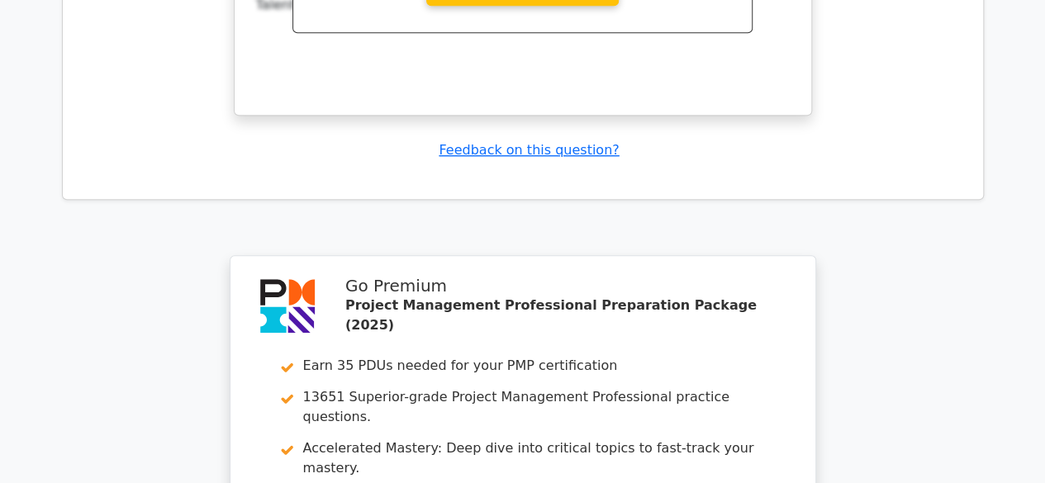
scroll to position [10165, 0]
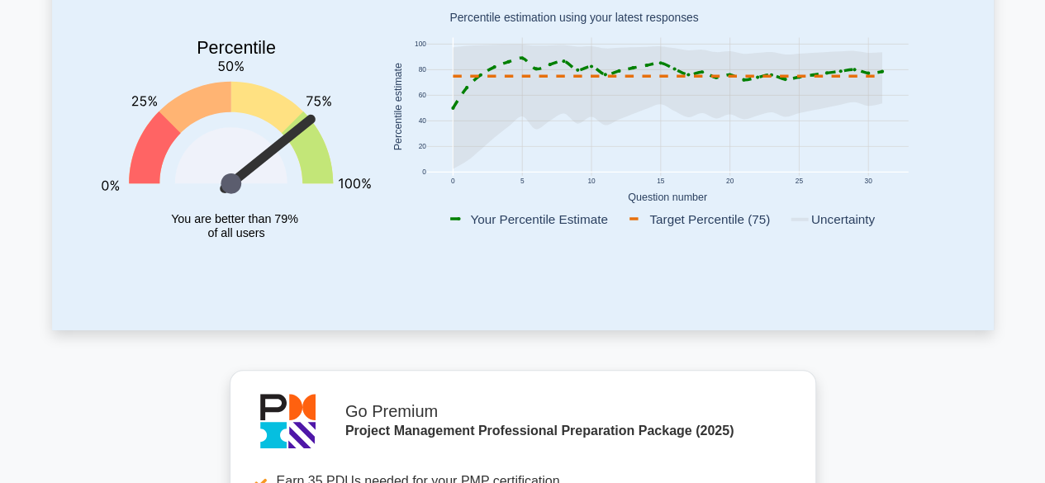
scroll to position [165, 0]
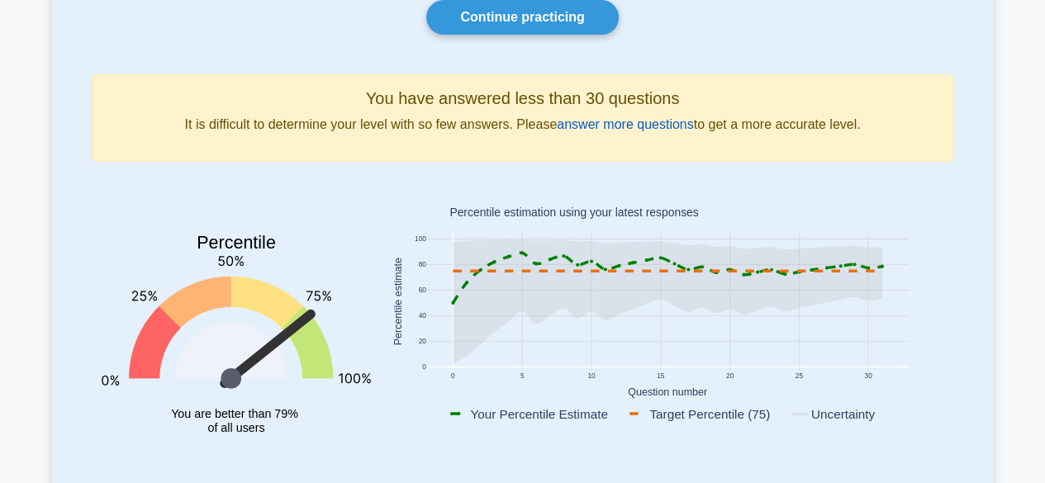
click at [629, 126] on link "answer more questions" at bounding box center [625, 124] width 136 height 14
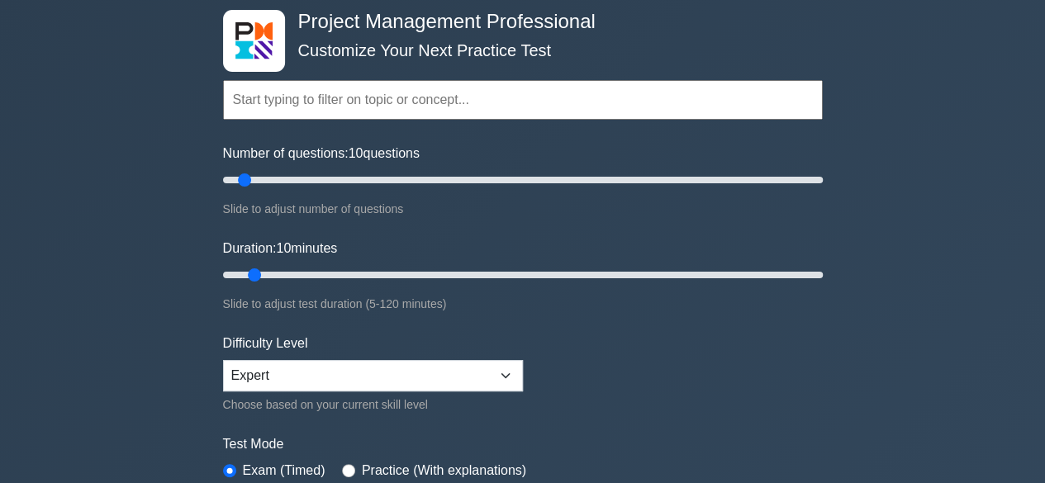
scroll to position [83, 0]
click at [335, 373] on select "Beginner Intermediate Expert" at bounding box center [373, 375] width 300 height 31
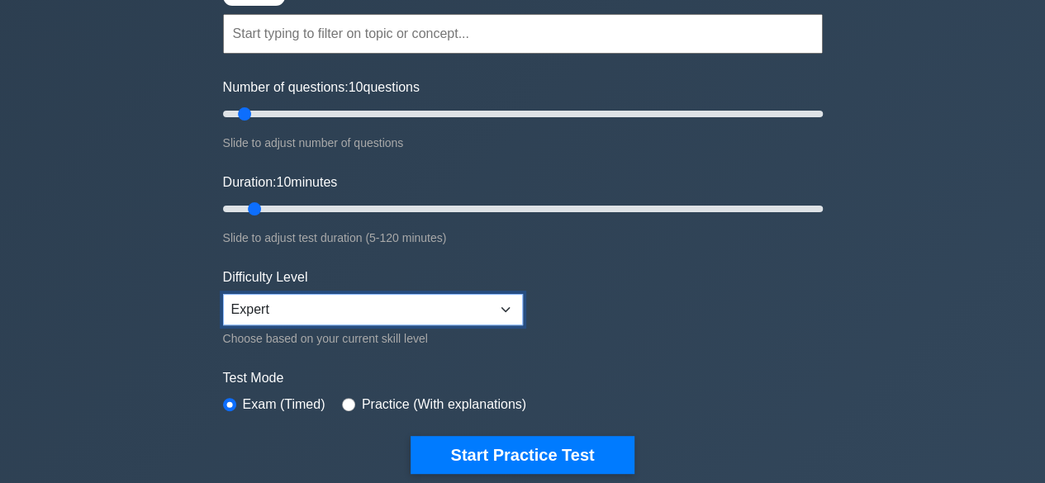
scroll to position [248, 0]
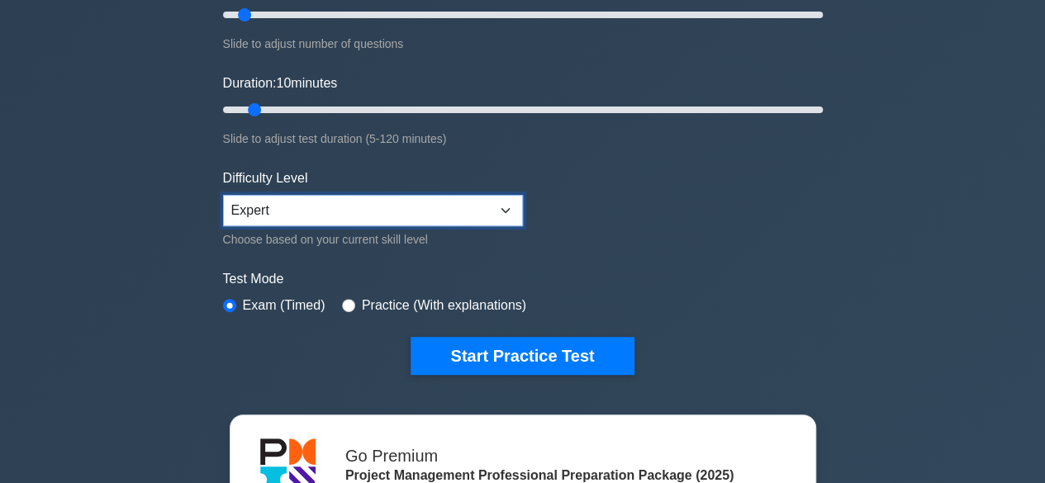
click at [309, 221] on select "Beginner Intermediate Expert" at bounding box center [373, 210] width 300 height 31
select select "intermediate"
click at [223, 195] on select "Beginner Intermediate Expert" at bounding box center [373, 210] width 300 height 31
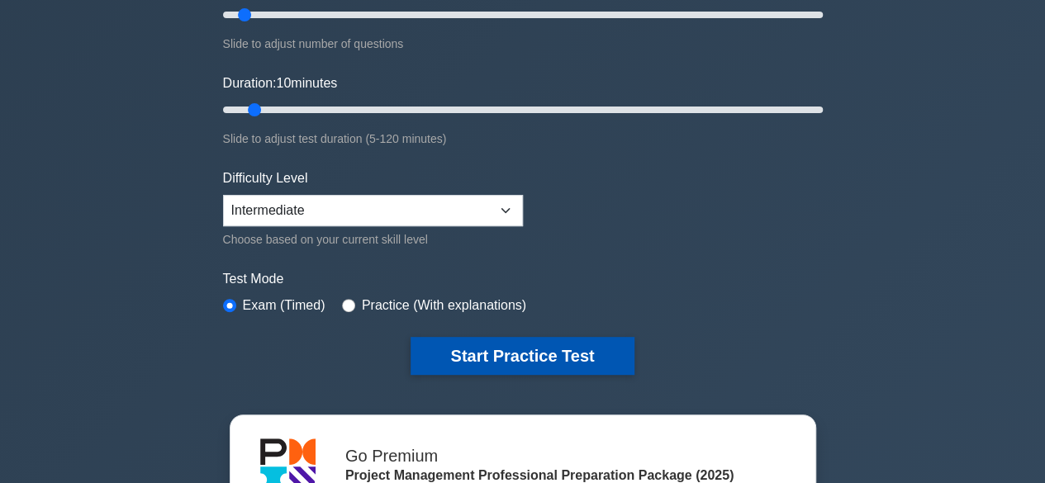
click at [505, 356] on button "Start Practice Test" at bounding box center [522, 356] width 223 height 38
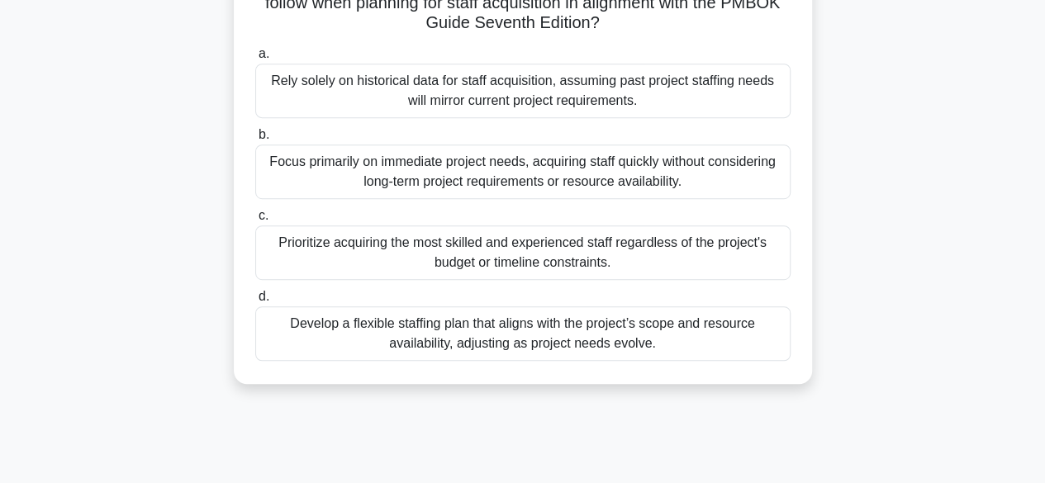
scroll to position [409, 0]
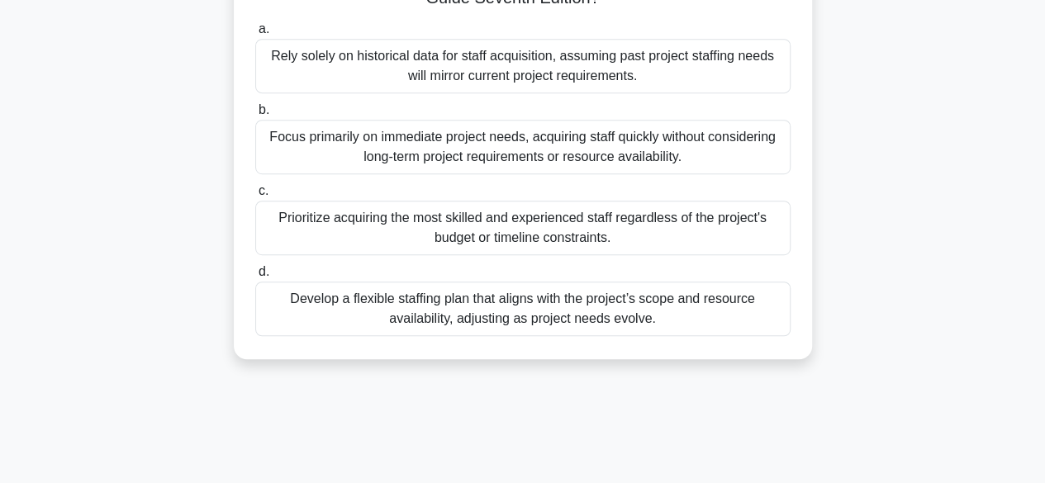
click at [531, 306] on div "Develop a flexible staffing plan that aligns with the project’s scope and resou…" at bounding box center [522, 309] width 535 height 55
click at [255, 278] on input "d. Develop a flexible staffing plan that aligns with the project’s scope and re…" at bounding box center [255, 272] width 0 height 11
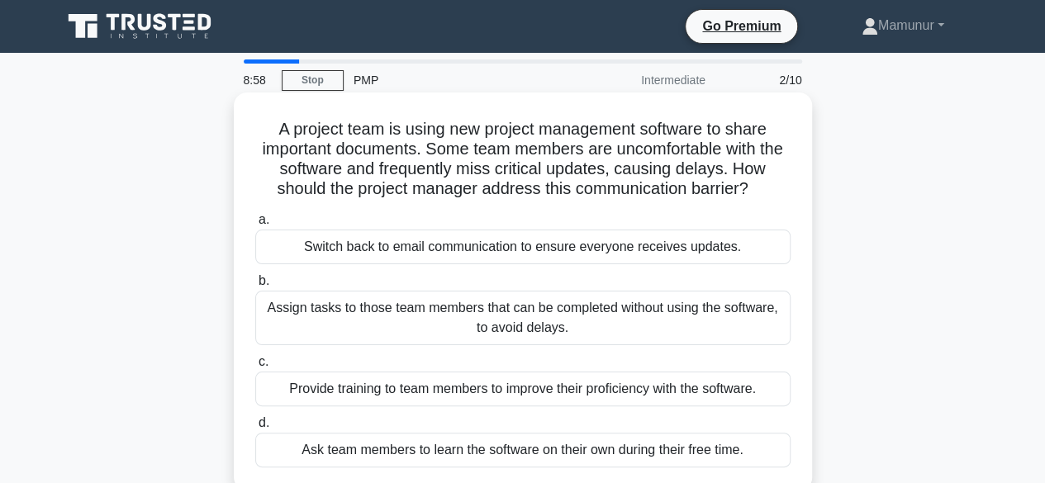
scroll to position [83, 0]
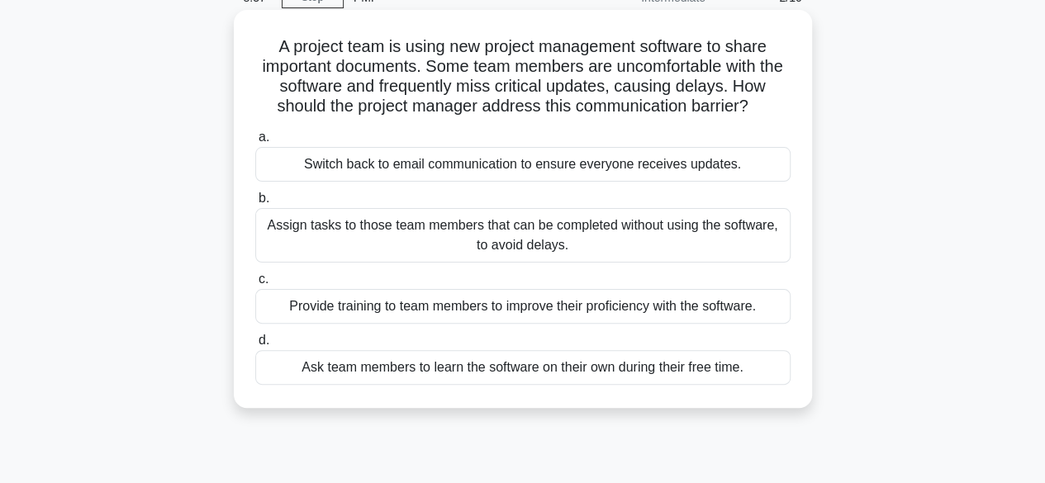
click at [509, 308] on div "Provide training to team members to improve their proficiency with the software." at bounding box center [522, 306] width 535 height 35
click at [255, 285] on input "c. Provide training to team members to improve their proficiency with the softw…" at bounding box center [255, 279] width 0 height 11
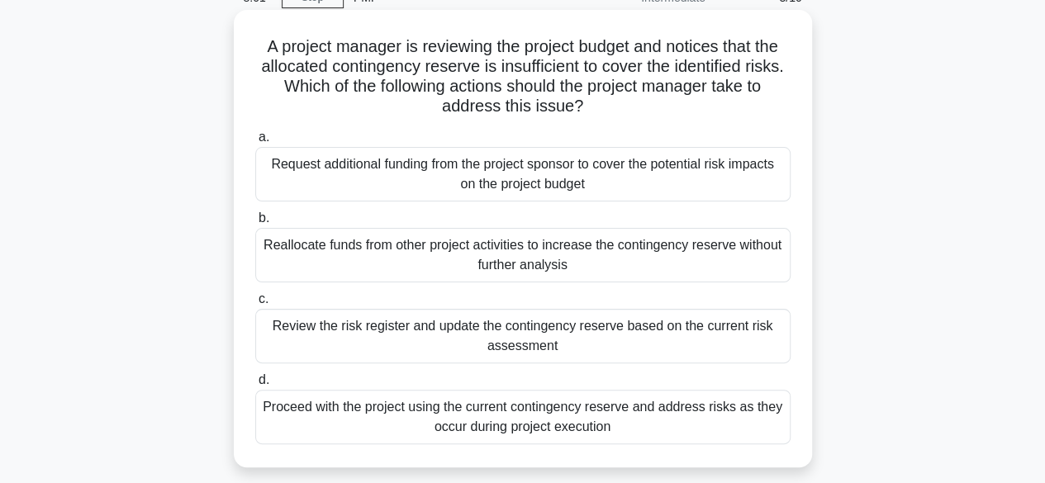
click at [539, 347] on div "Review the risk register and update the contingency reserve based on the curren…" at bounding box center [522, 336] width 535 height 55
click at [255, 305] on input "c. Review the risk register and update the contingency reserve based on the cur…" at bounding box center [255, 299] width 0 height 11
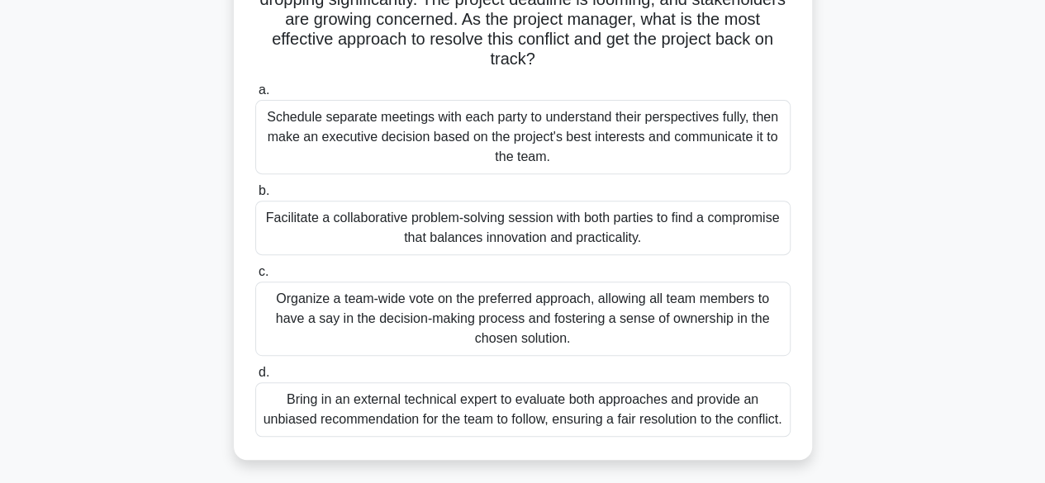
scroll to position [248, 0]
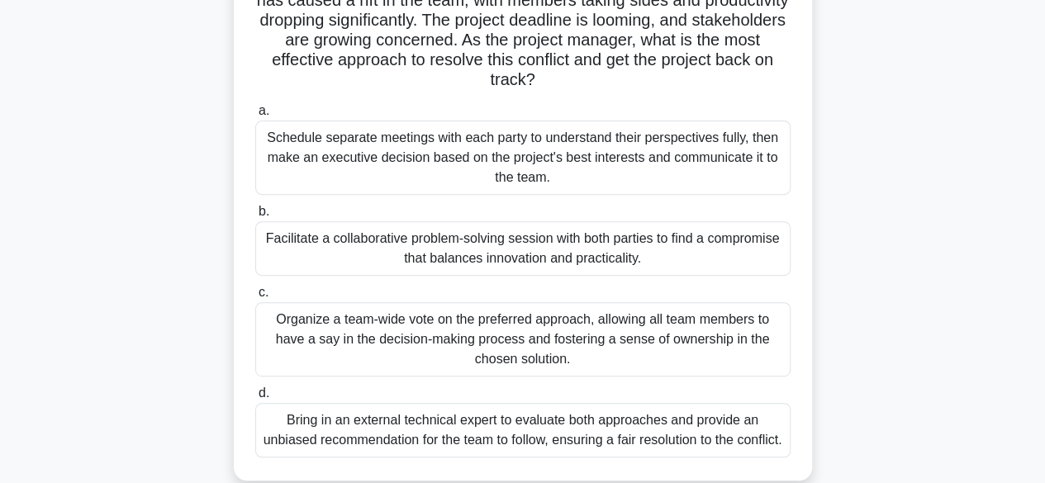
click at [541, 247] on div "Facilitate a collaborative problem-solving session with both parties to find a …" at bounding box center [522, 248] width 535 height 55
click at [255, 217] on input "b. Facilitate a collaborative problem-solving session with both parties to find…" at bounding box center [255, 212] width 0 height 11
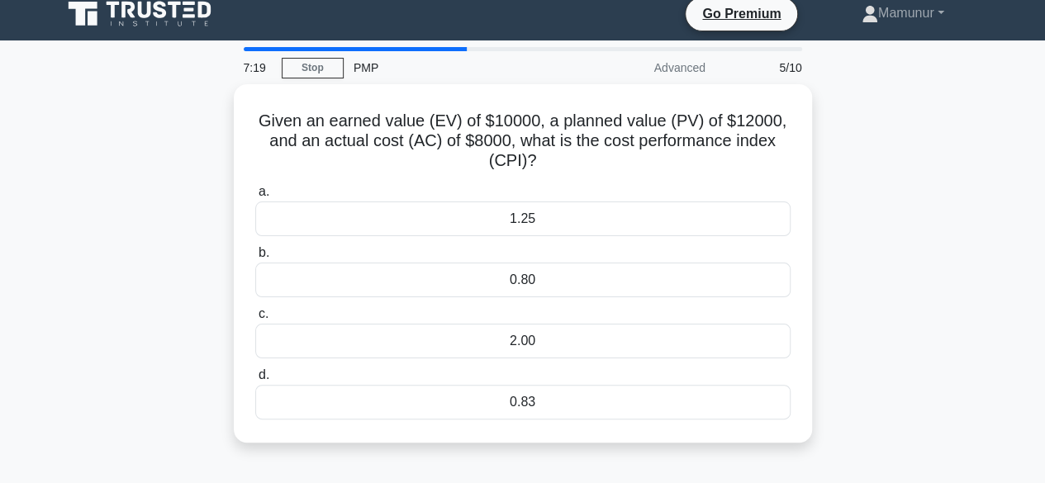
scroll to position [0, 0]
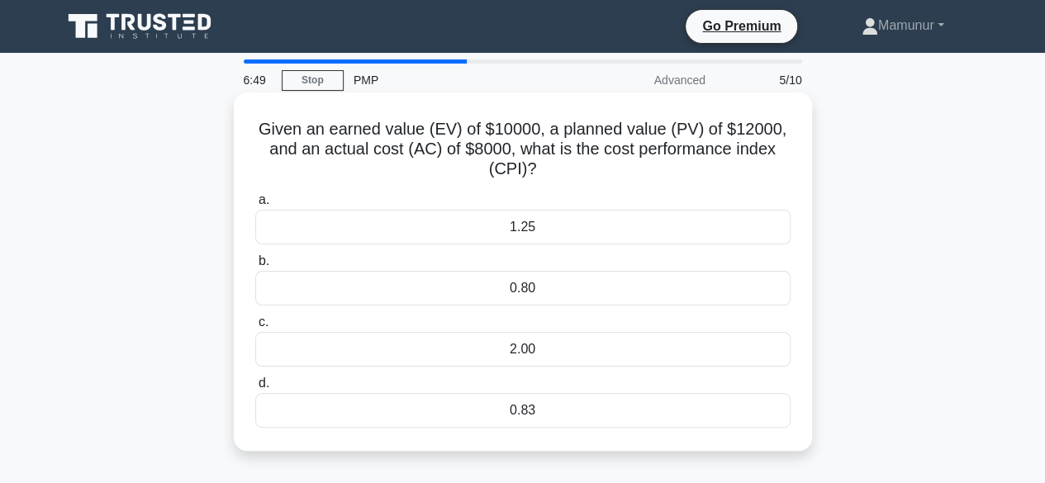
click at [539, 228] on div "1.25" at bounding box center [522, 227] width 535 height 35
click at [255, 206] on input "a. 1.25" at bounding box center [255, 200] width 0 height 11
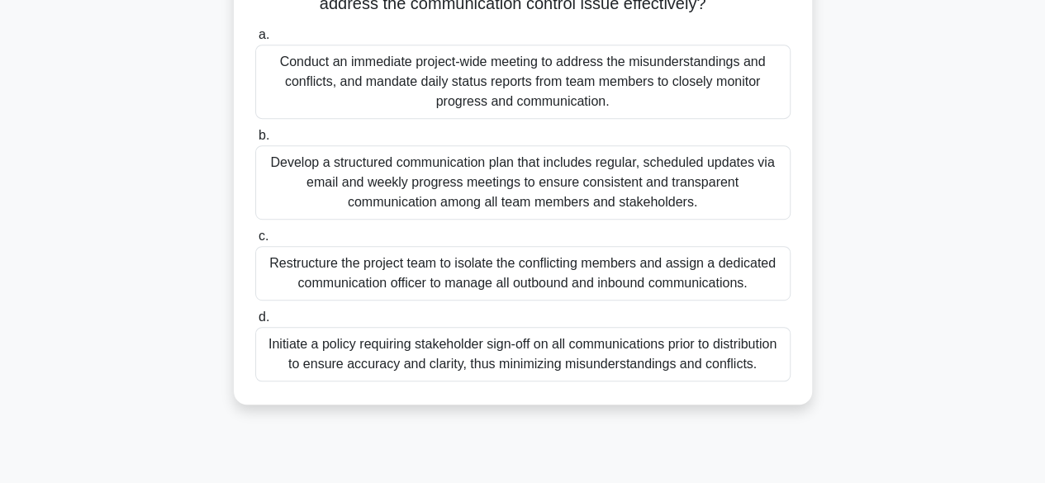
scroll to position [409, 0]
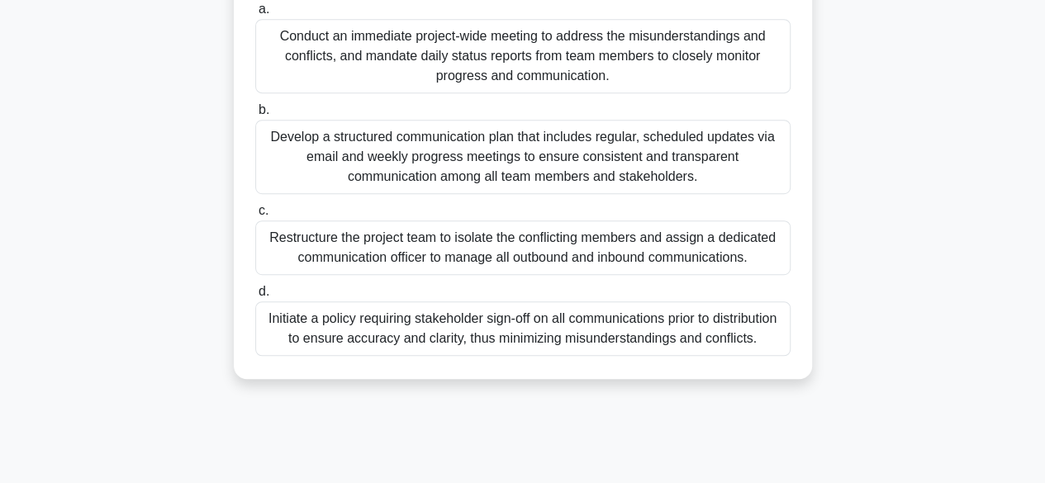
click at [516, 179] on div "Develop a structured communication plan that includes regular, scheduled update…" at bounding box center [522, 157] width 535 height 74
click at [255, 116] on input "b. Develop a structured communication plan that includes regular, scheduled upd…" at bounding box center [255, 110] width 0 height 11
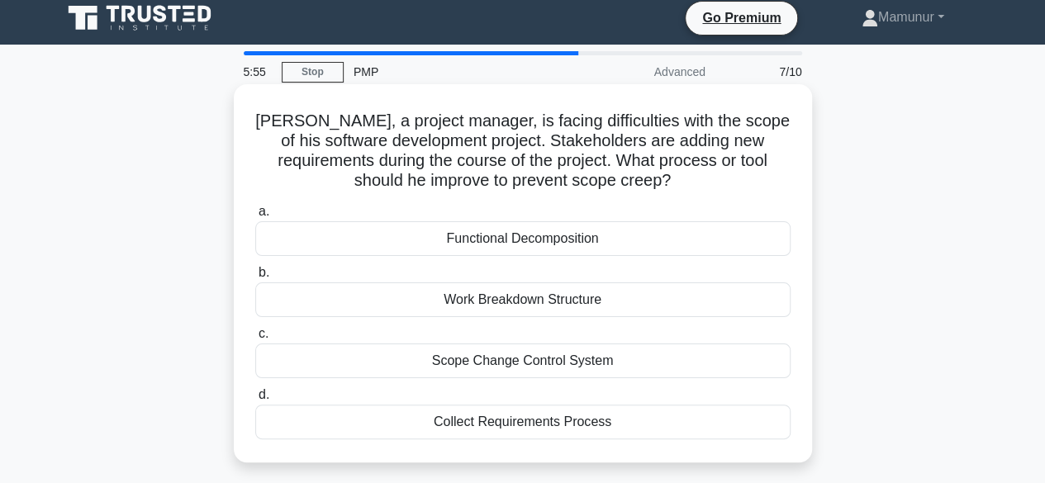
scroll to position [0, 0]
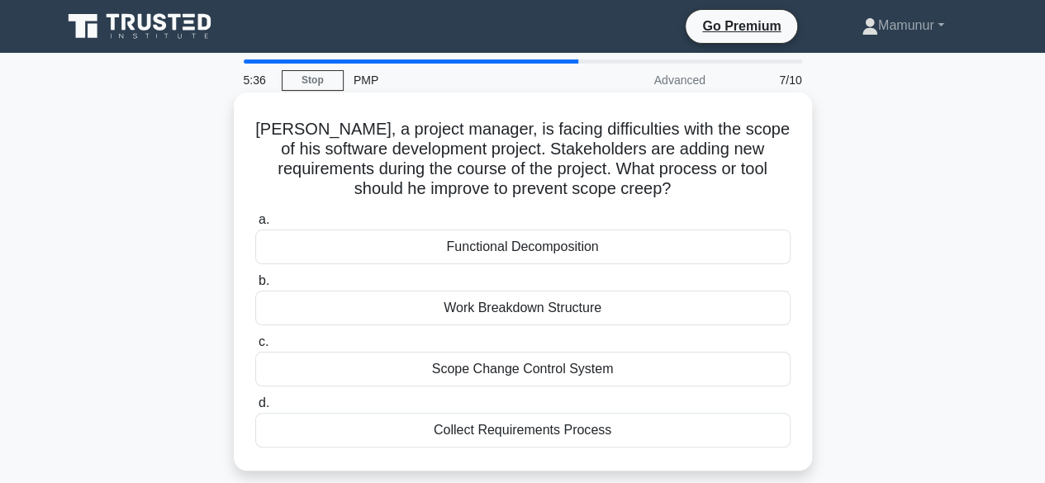
click at [545, 371] on div "Scope Change Control System" at bounding box center [522, 369] width 535 height 35
click at [255, 348] on input "c. Scope Change Control System" at bounding box center [255, 342] width 0 height 11
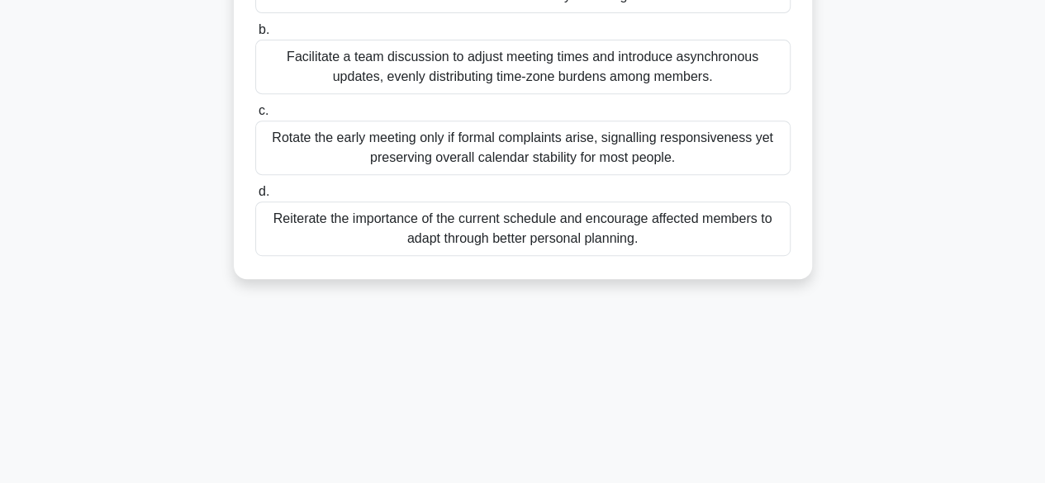
scroll to position [248, 0]
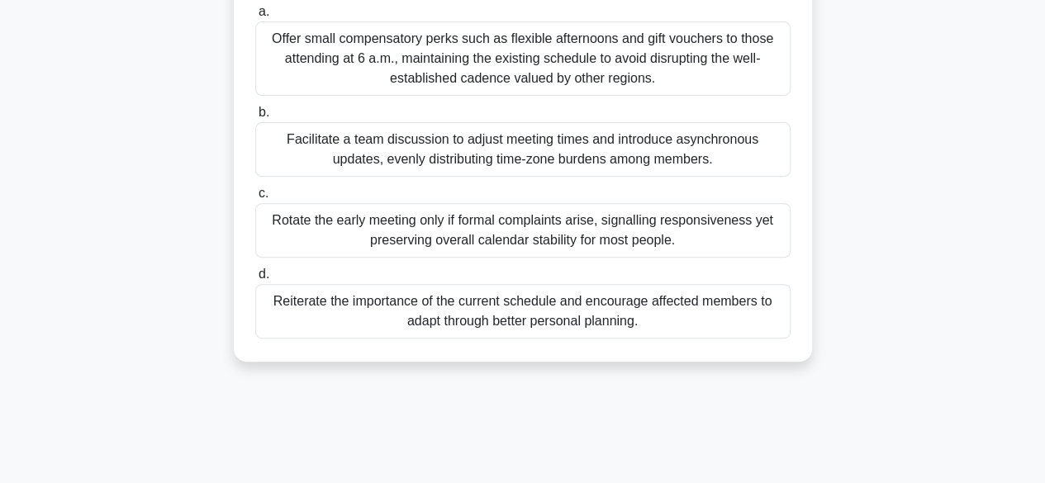
click at [511, 154] on div "Facilitate a team discussion to adjust meeting times and introduce asynchronous…" at bounding box center [522, 149] width 535 height 55
click at [255, 118] on input "b. Facilitate a team discussion to adjust meeting times and introduce asynchron…" at bounding box center [255, 112] width 0 height 11
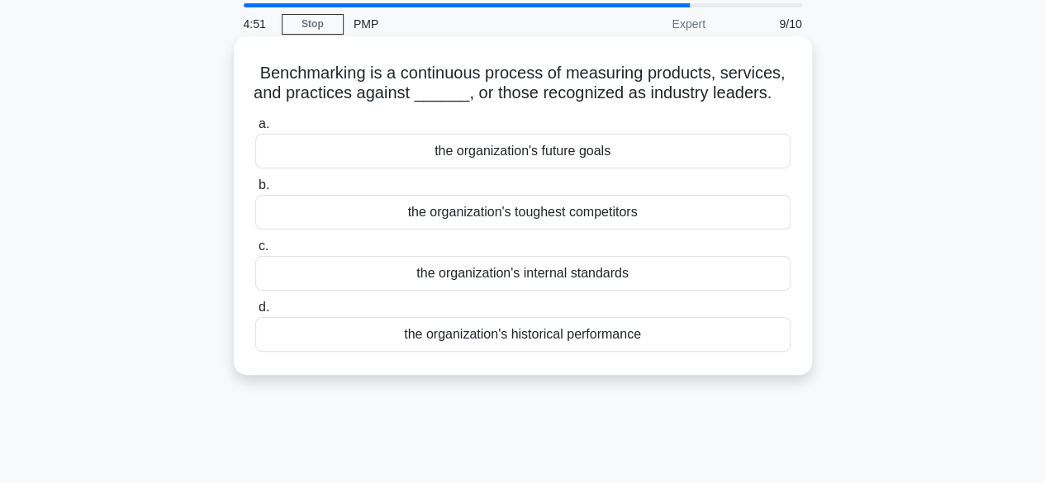
scroll to position [83, 0]
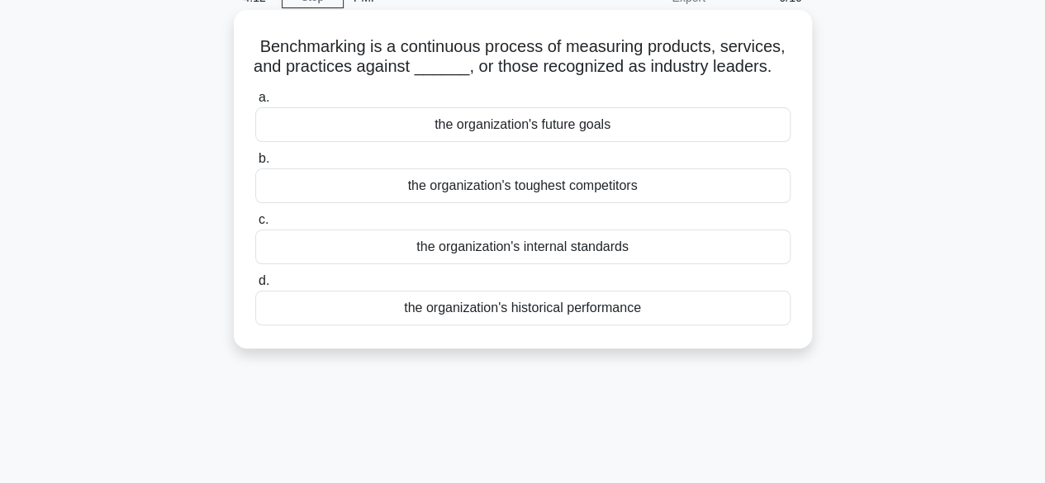
click at [551, 131] on div "the organization's future goals" at bounding box center [522, 124] width 535 height 35
click at [255, 103] on input "a. the organization's future goals" at bounding box center [255, 98] width 0 height 11
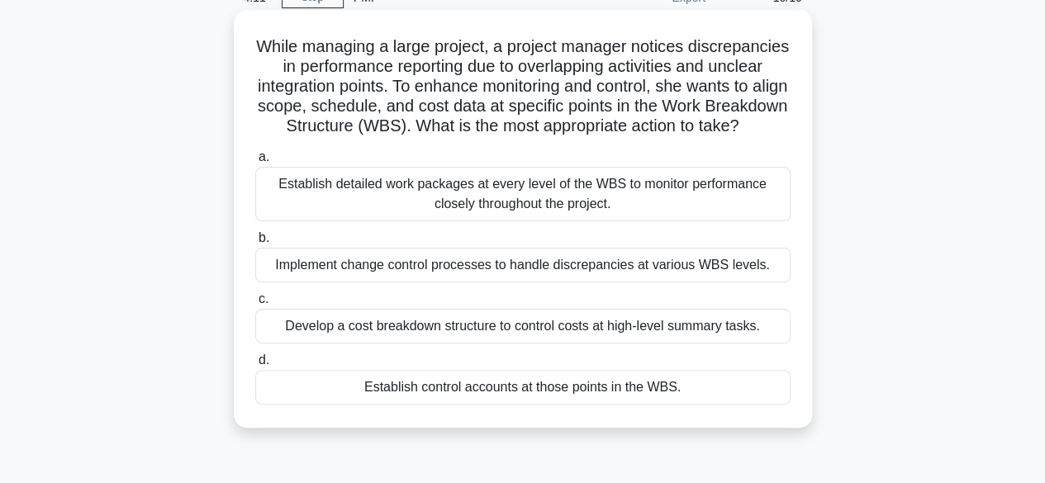
scroll to position [0, 0]
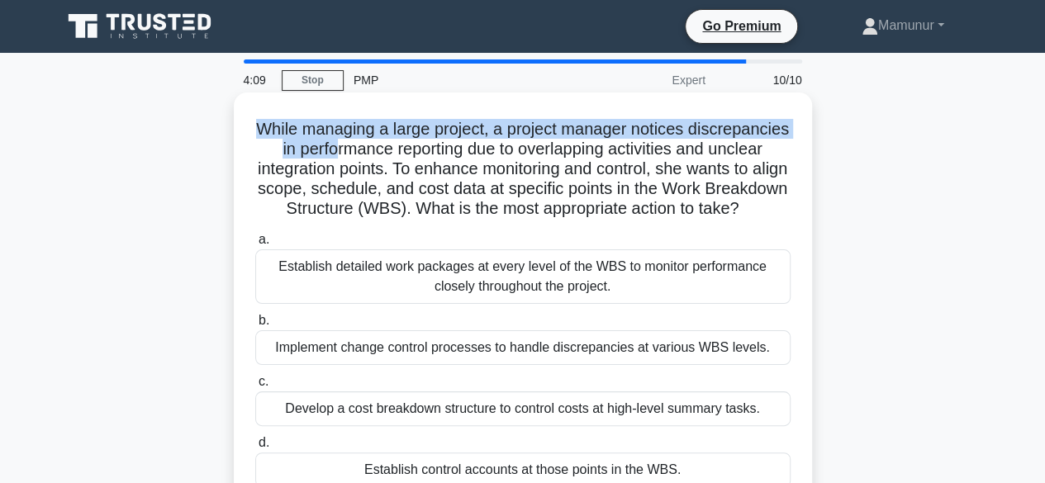
drag, startPoint x: 303, startPoint y: 136, endPoint x: 426, endPoint y: 148, distance: 123.6
click at [426, 148] on h5 "While managing a large project, a project manager notices discrepancies in perf…" at bounding box center [523, 169] width 539 height 101
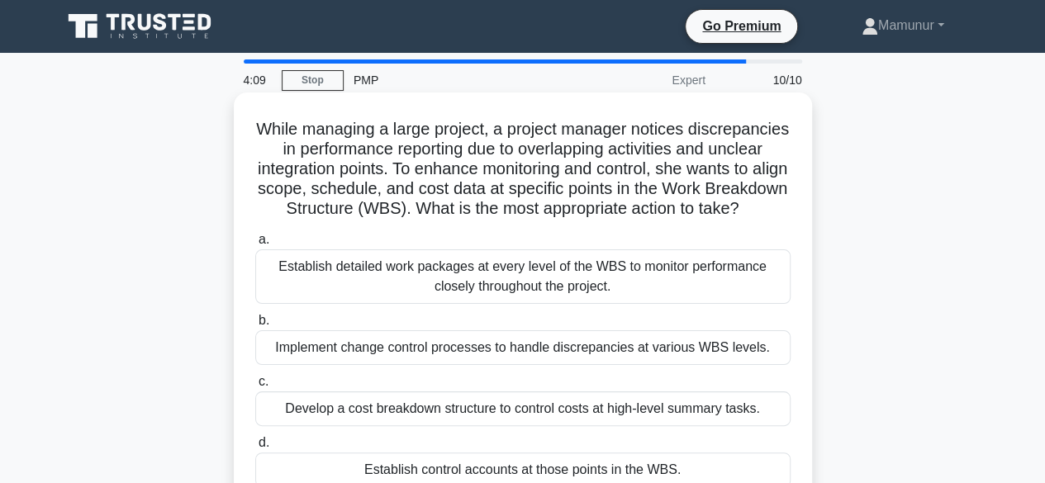
click at [487, 154] on h5 "While managing a large project, a project manager notices discrepancies in perf…" at bounding box center [523, 169] width 539 height 101
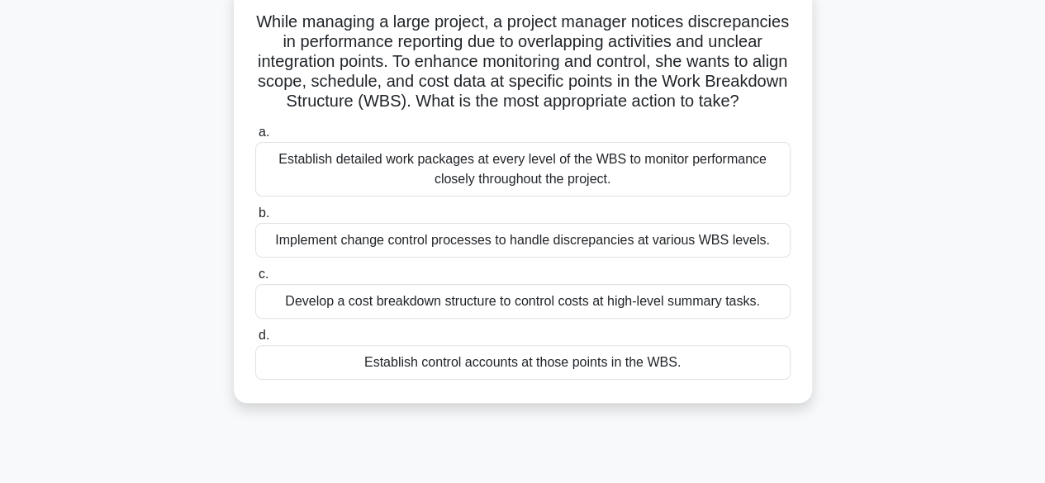
scroll to position [83, 0]
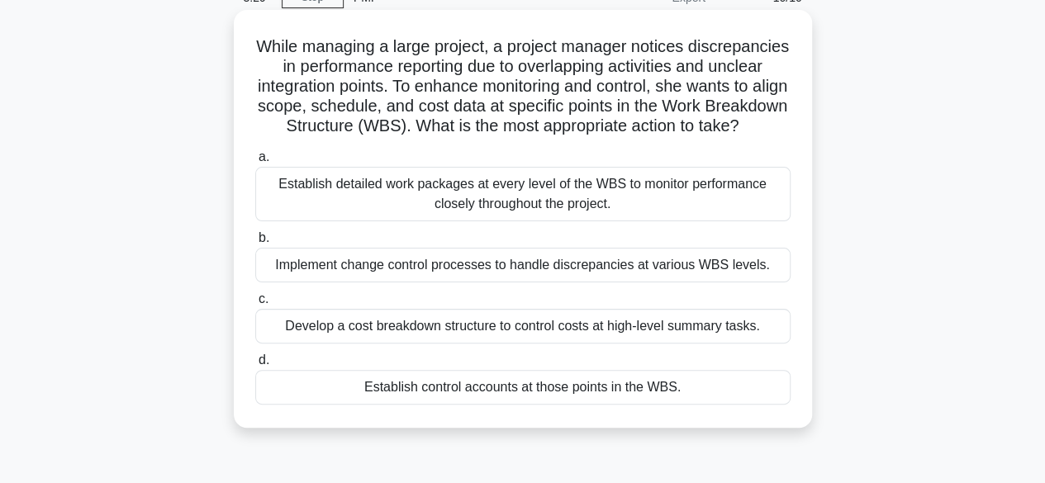
drag, startPoint x: 268, startPoint y: 204, endPoint x: 745, endPoint y: 225, distance: 477.9
click at [745, 221] on div "Establish detailed work packages at every level of the WBS to monitor performan…" at bounding box center [522, 194] width 535 height 55
click at [667, 221] on div "Establish detailed work packages at every level of the WBS to monitor performan…" at bounding box center [522, 194] width 535 height 55
click at [255, 163] on input "a. Establish detailed work packages at every level of the WBS to monitor perfor…" at bounding box center [255, 157] width 0 height 11
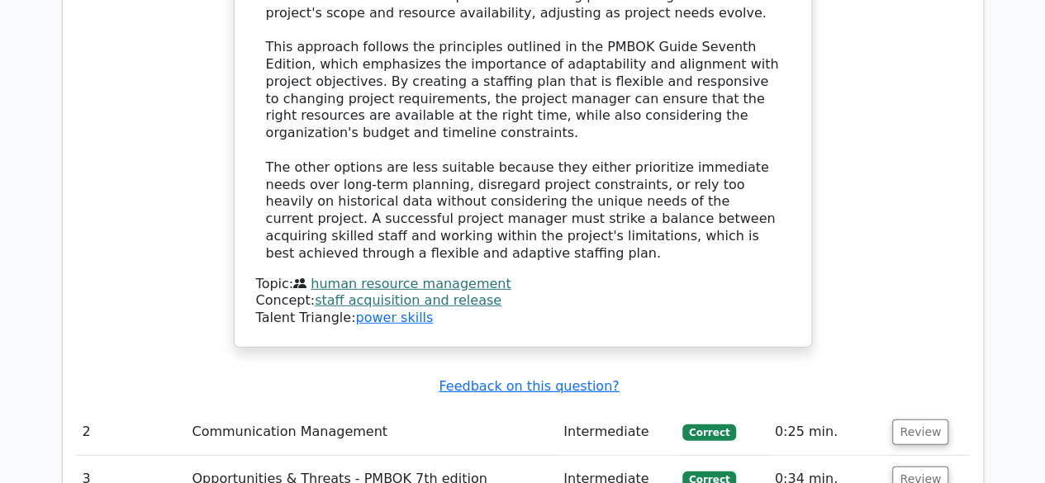
scroll to position [2313, 0]
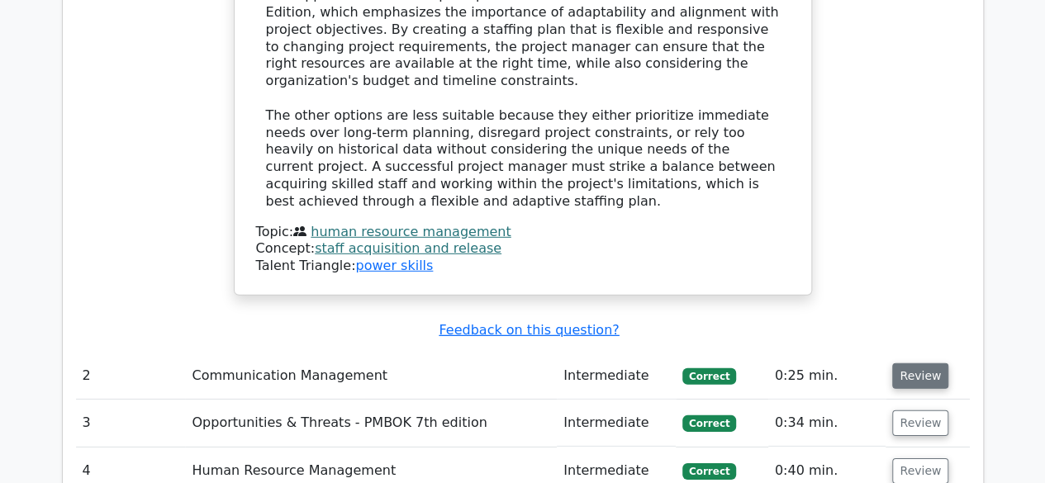
click at [910, 363] on button "Review" at bounding box center [920, 376] width 56 height 26
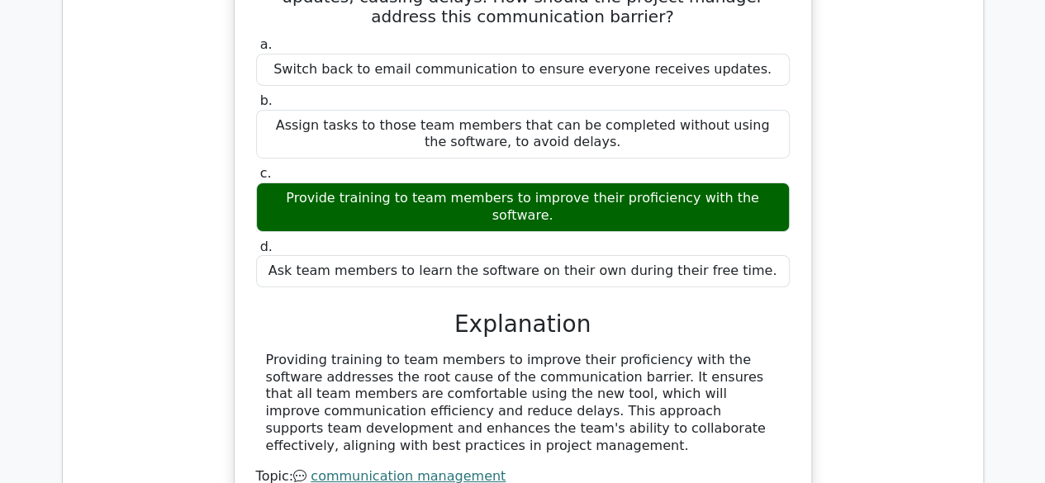
scroll to position [3057, 0]
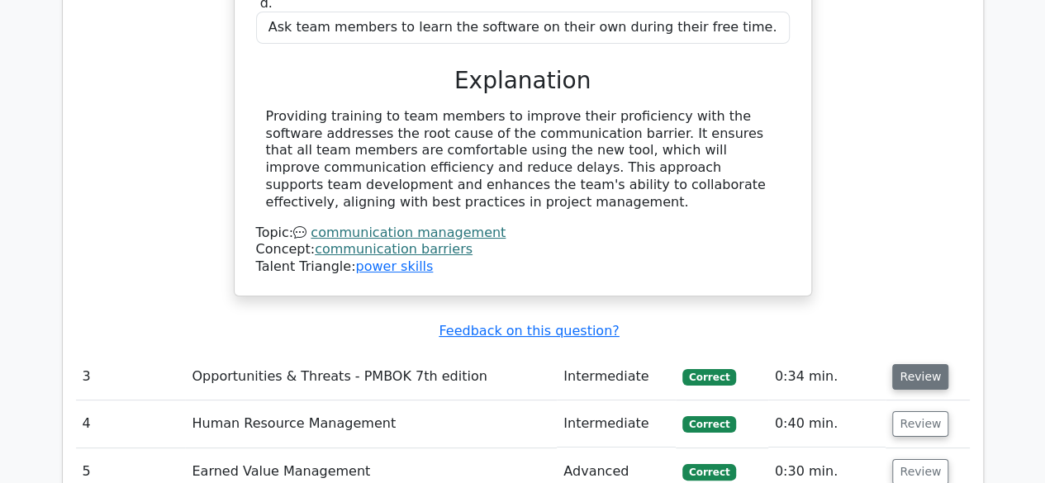
click at [913, 364] on button "Review" at bounding box center [920, 377] width 56 height 26
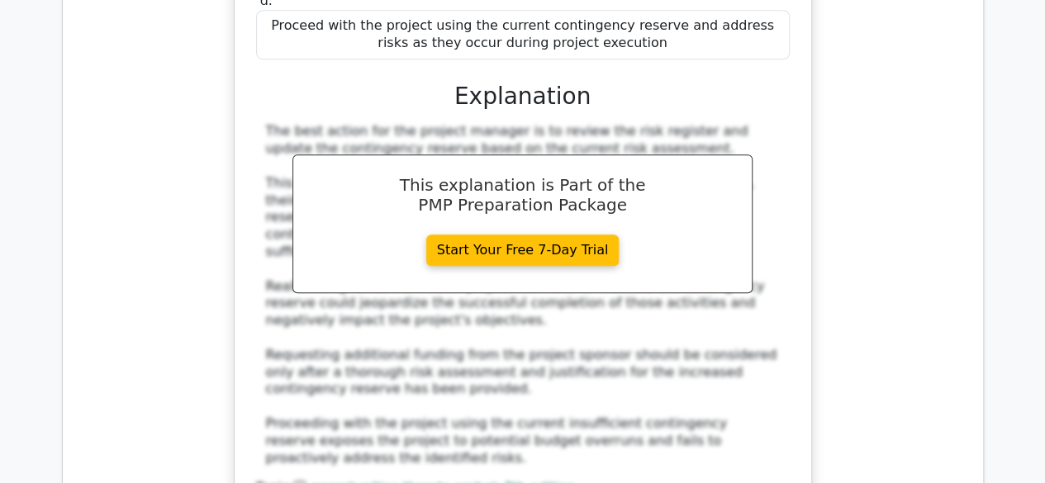
scroll to position [3965, 0]
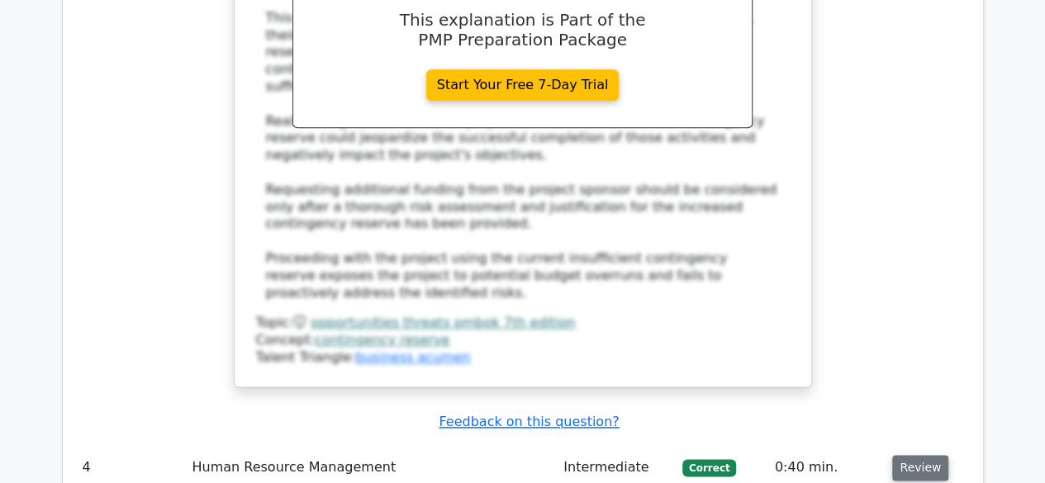
click at [917, 455] on button "Review" at bounding box center [920, 468] width 56 height 26
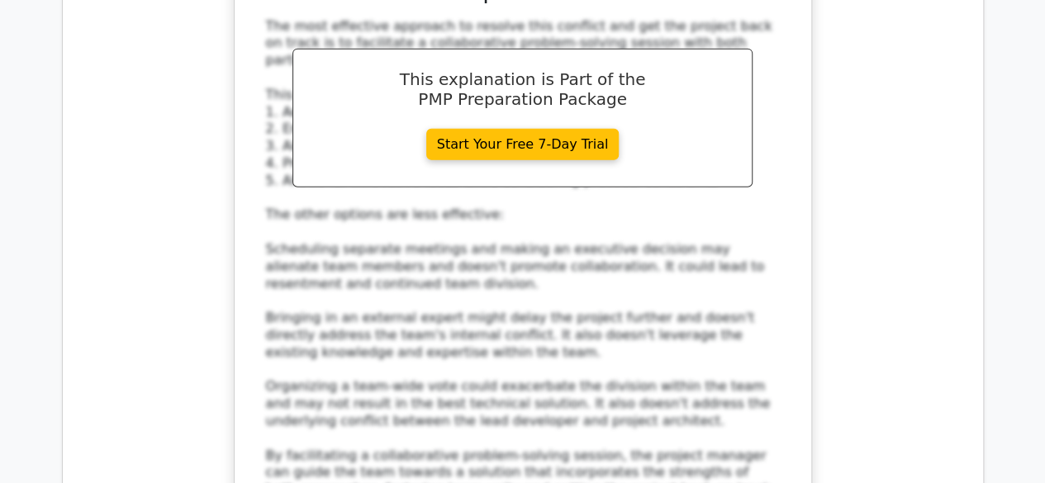
scroll to position [5452, 0]
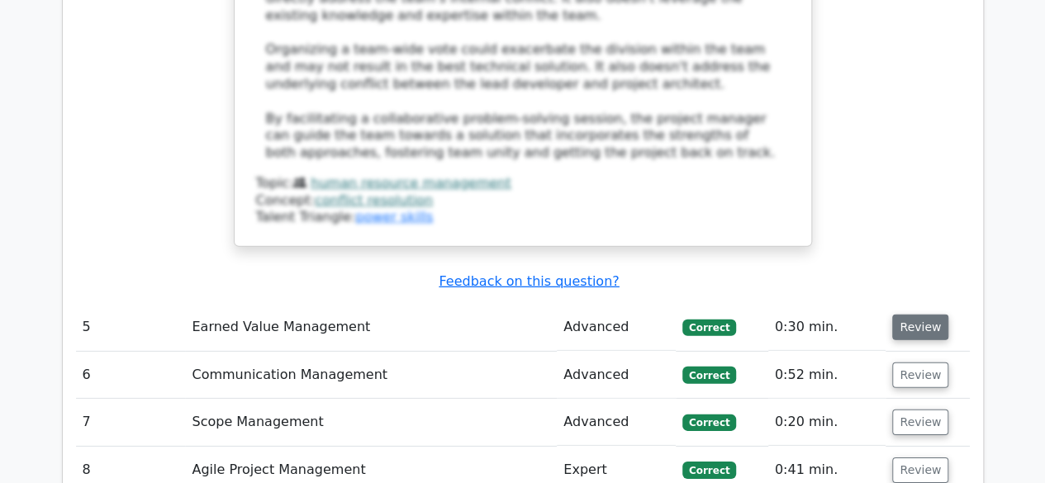
click at [919, 315] on button "Review" at bounding box center [920, 328] width 56 height 26
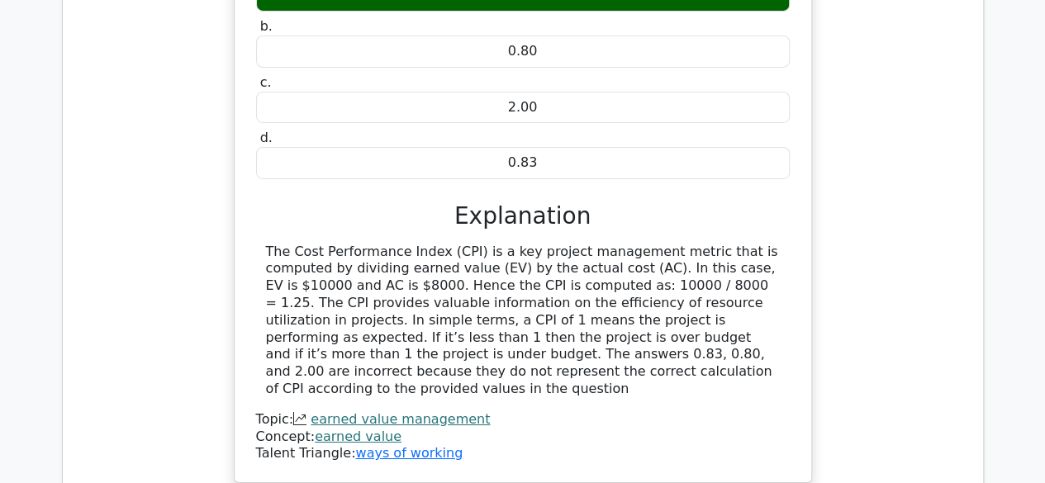
scroll to position [5948, 0]
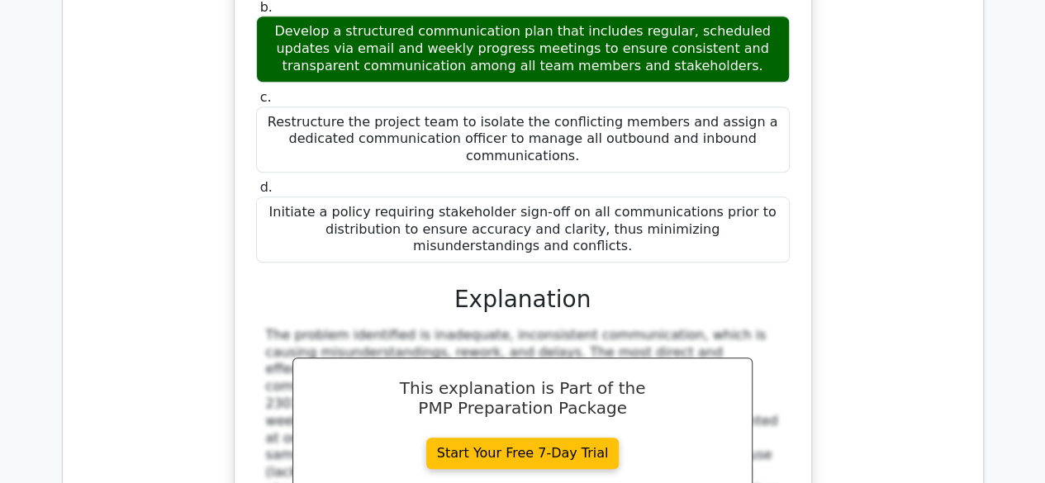
scroll to position [7187, 0]
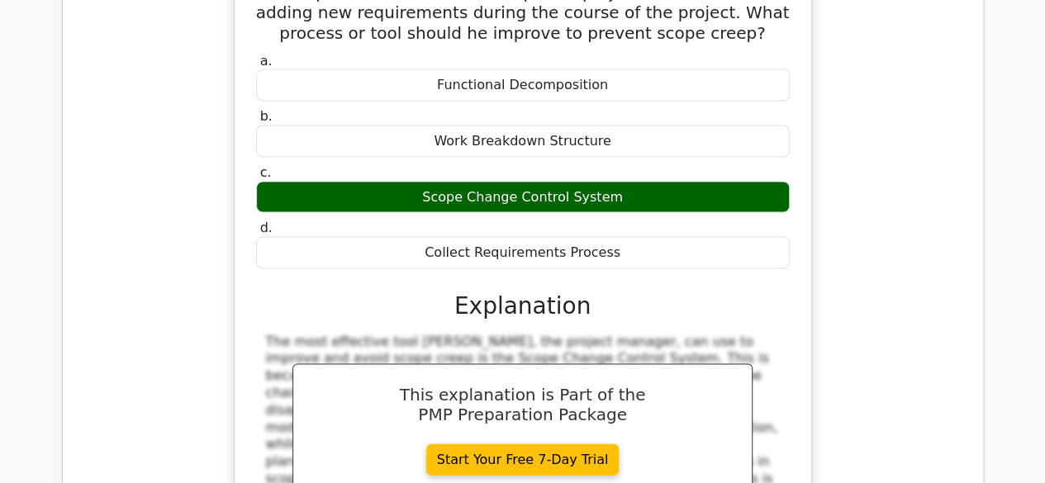
scroll to position [8013, 0]
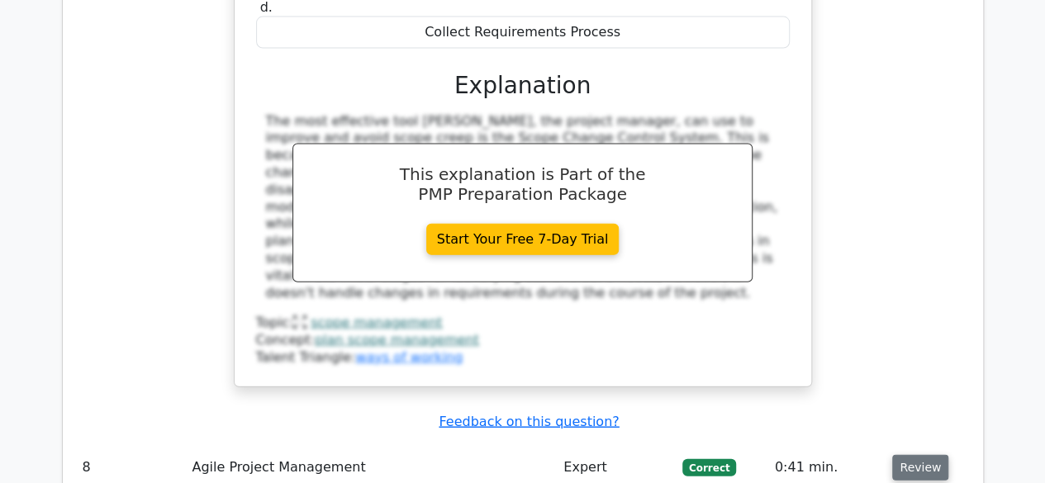
click at [919, 455] on button "Review" at bounding box center [920, 468] width 56 height 26
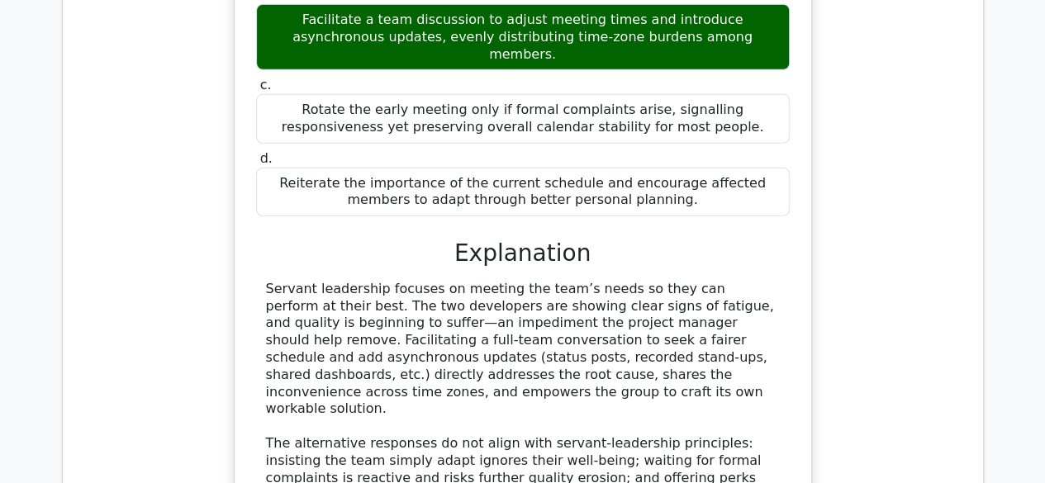
scroll to position [8839, 0]
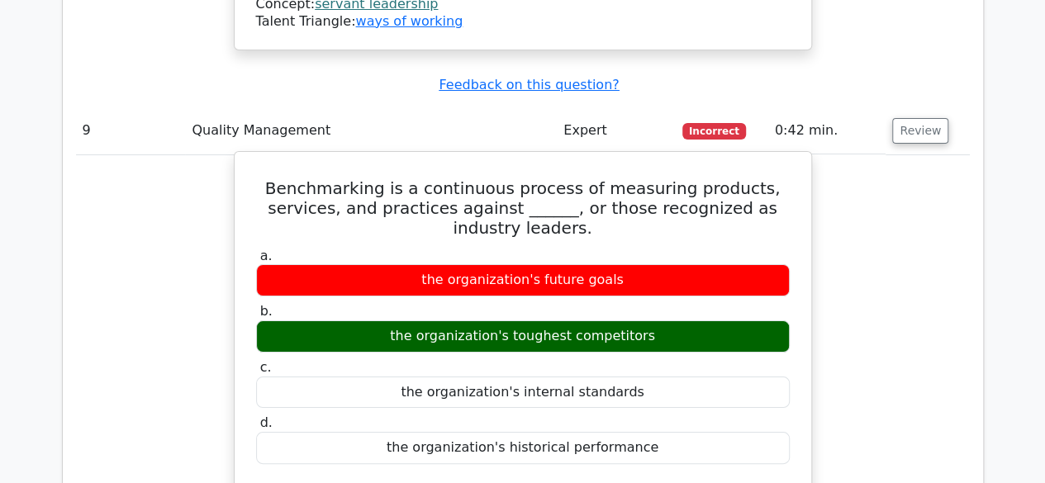
scroll to position [9500, 0]
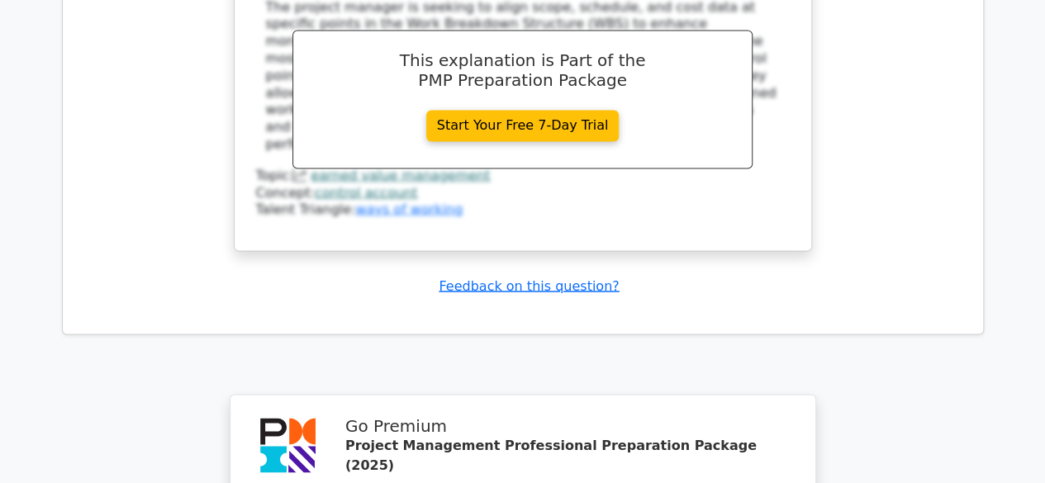
scroll to position [10822, 0]
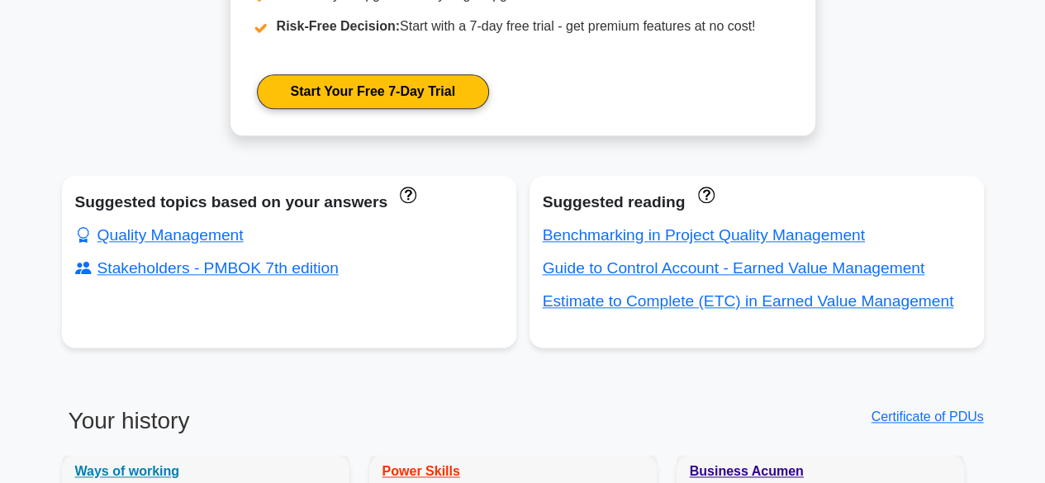
scroll to position [909, 0]
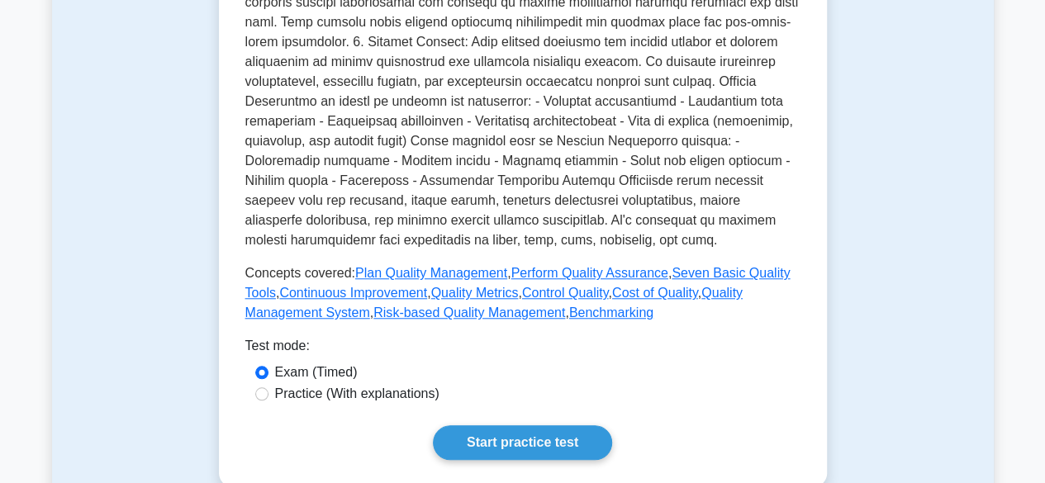
scroll to position [826, 0]
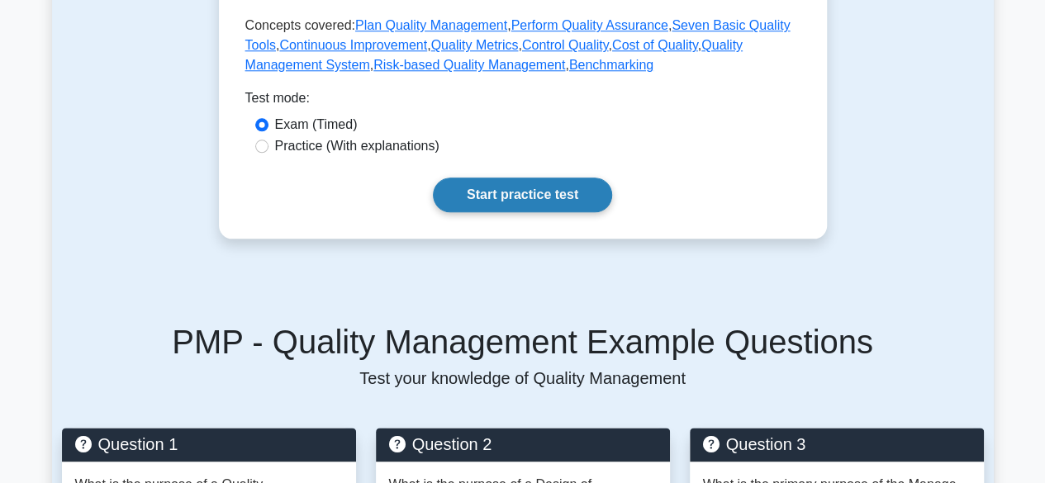
click at [532, 203] on link "Start practice test" at bounding box center [522, 195] width 179 height 35
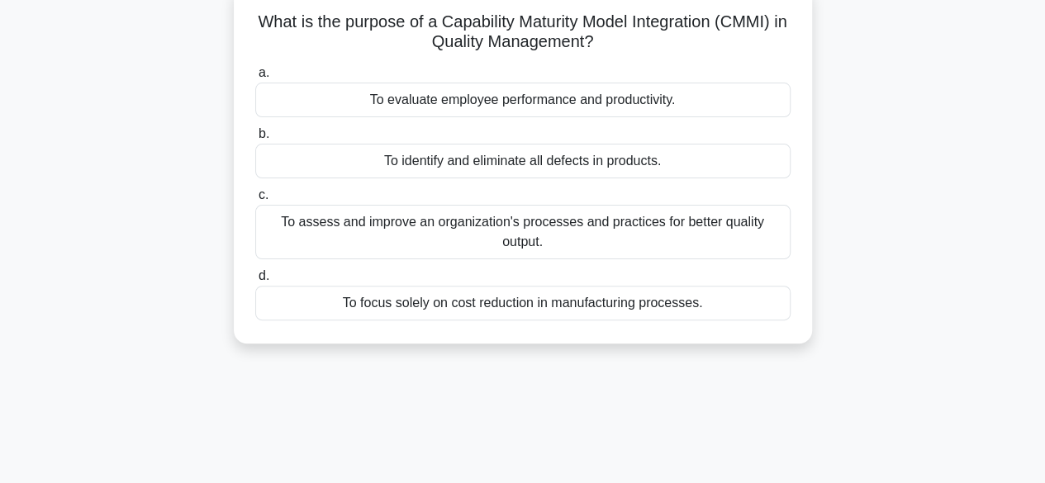
scroll to position [83, 0]
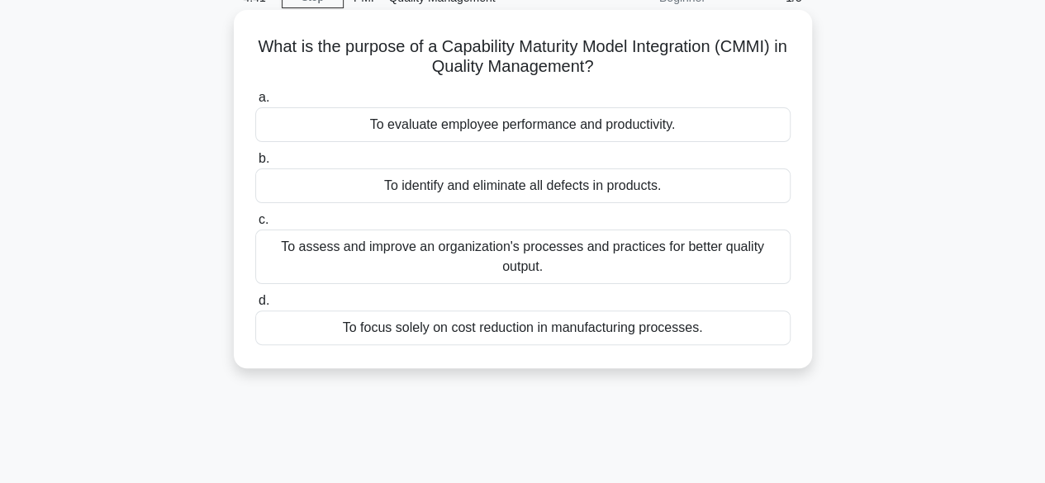
click at [507, 250] on div "To assess and improve an organization's processes and practices for better qual…" at bounding box center [522, 257] width 535 height 55
click at [255, 226] on input "c. To assess and improve an organization's processes and practices for better q…" at bounding box center [255, 220] width 0 height 11
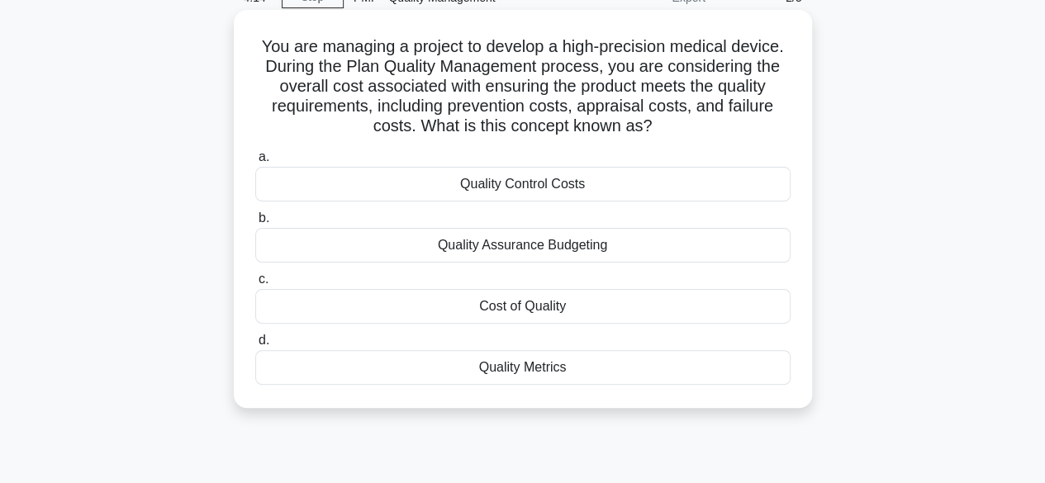
click at [534, 310] on div "Cost of Quality" at bounding box center [522, 306] width 535 height 35
click at [255, 285] on input "c. Cost of Quality" at bounding box center [255, 279] width 0 height 11
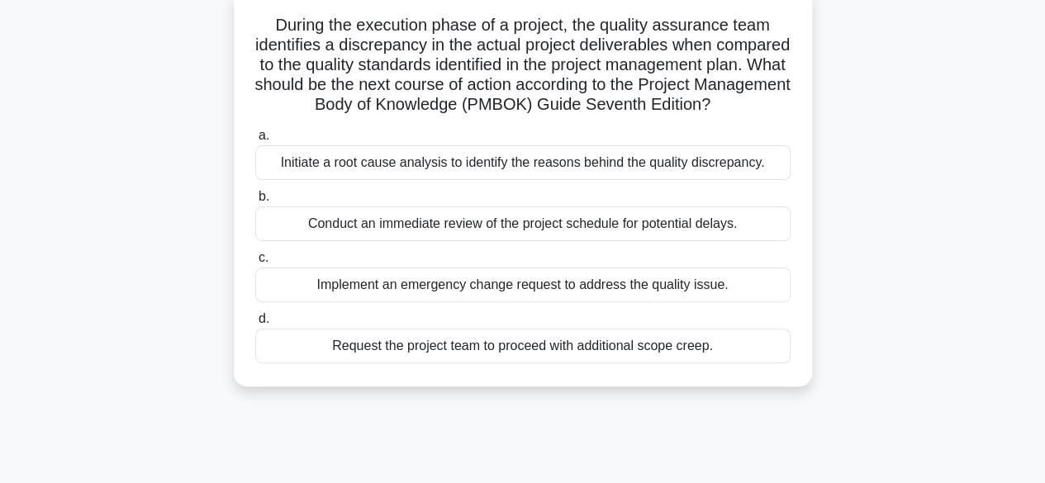
scroll to position [78, 0]
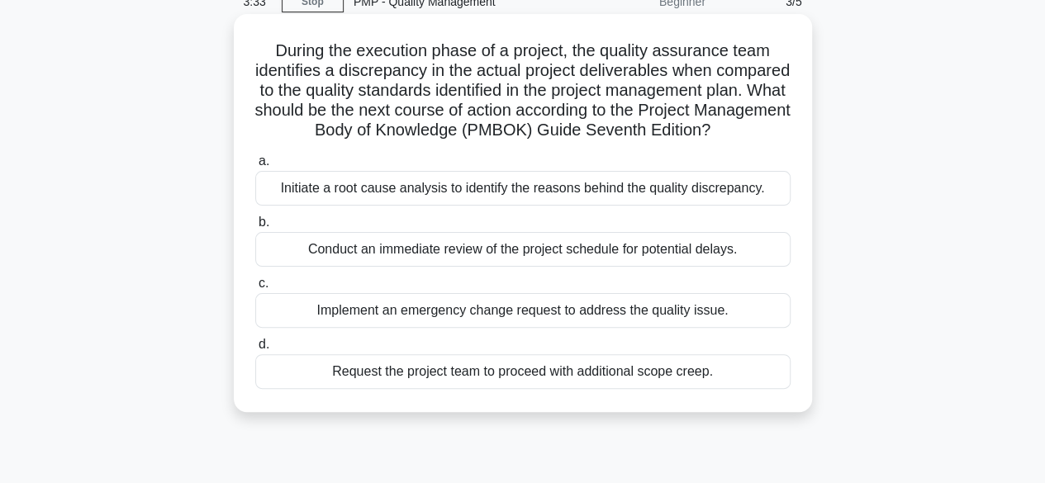
click at [474, 206] on div "Initiate a root cause analysis to identify the reasons behind the quality discr…" at bounding box center [522, 188] width 535 height 35
click at [255, 167] on input "a. Initiate a root cause analysis to identify the reasons behind the quality di…" at bounding box center [255, 161] width 0 height 11
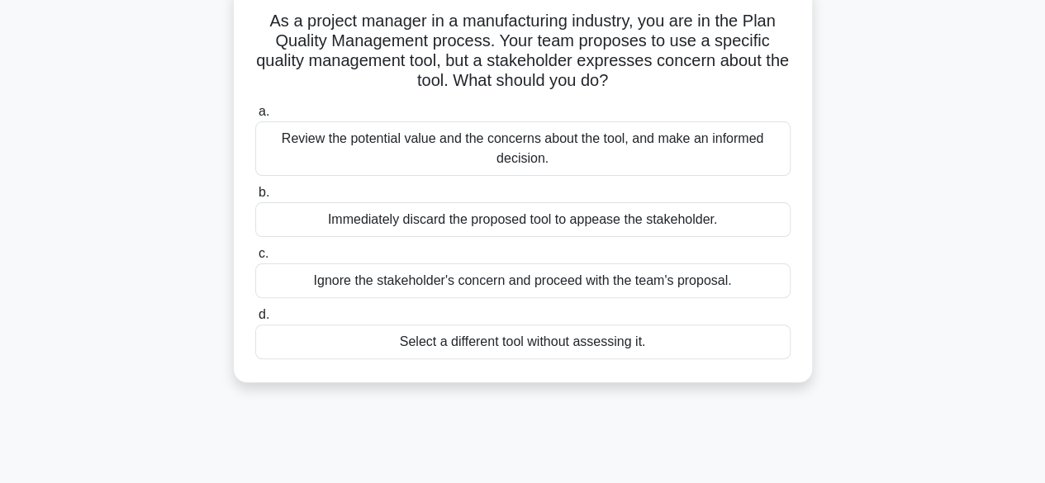
scroll to position [83, 0]
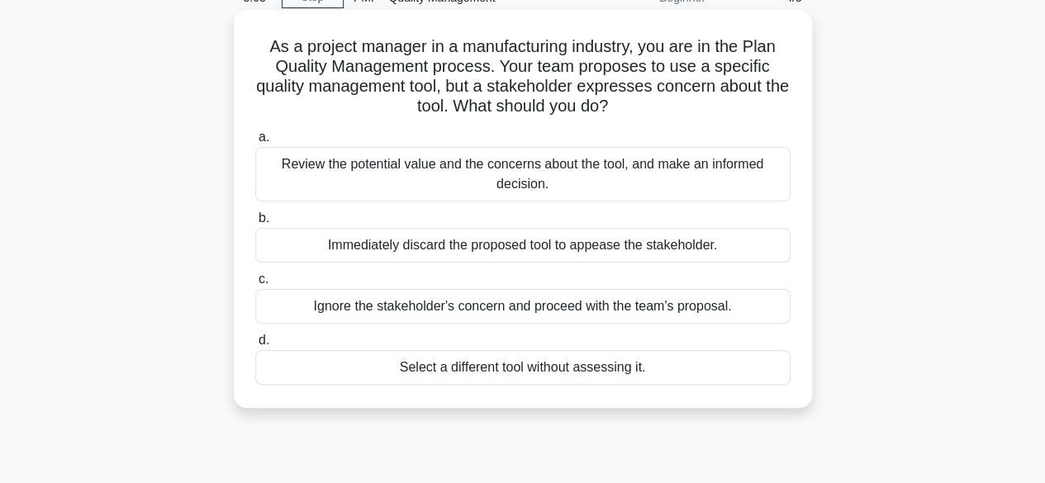
click at [456, 171] on div "Review the potential value and the concerns about the tool, and make an informe…" at bounding box center [522, 174] width 535 height 55
click at [255, 143] on input "a. Review the potential value and the concerns about the tool, and make an info…" at bounding box center [255, 137] width 0 height 11
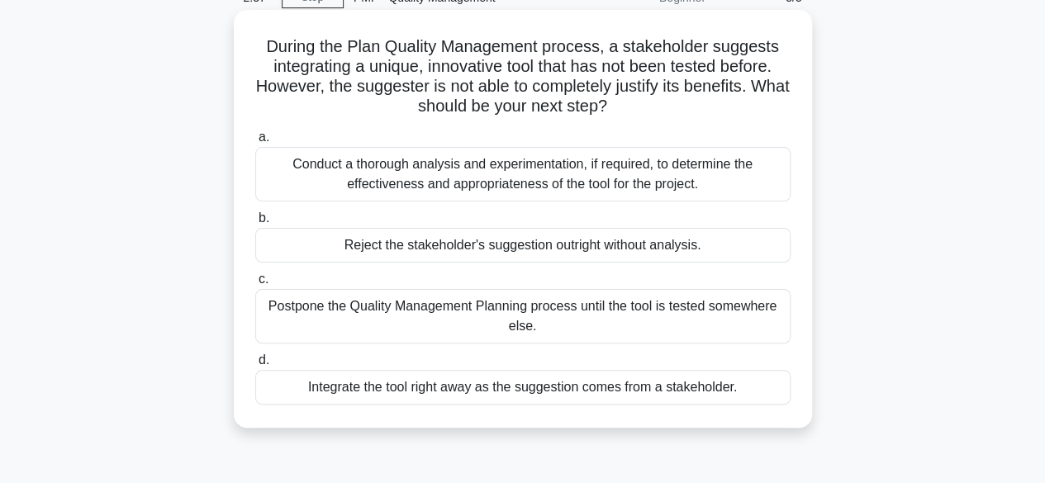
click at [447, 182] on div "Conduct a thorough analysis and experimentation, if required, to determine the …" at bounding box center [522, 174] width 535 height 55
click at [255, 143] on input "a. Conduct a thorough analysis and experimentation, if required, to determine t…" at bounding box center [255, 137] width 0 height 11
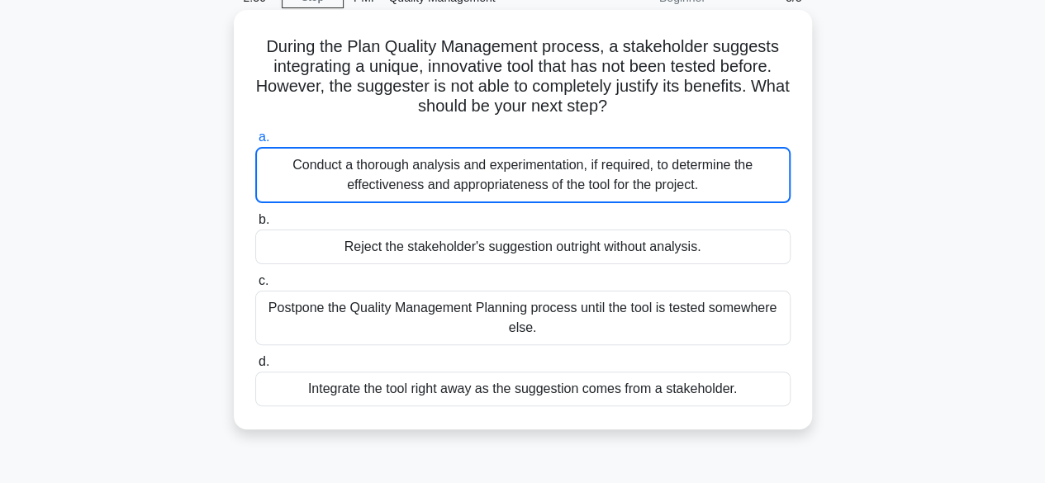
scroll to position [230, 0]
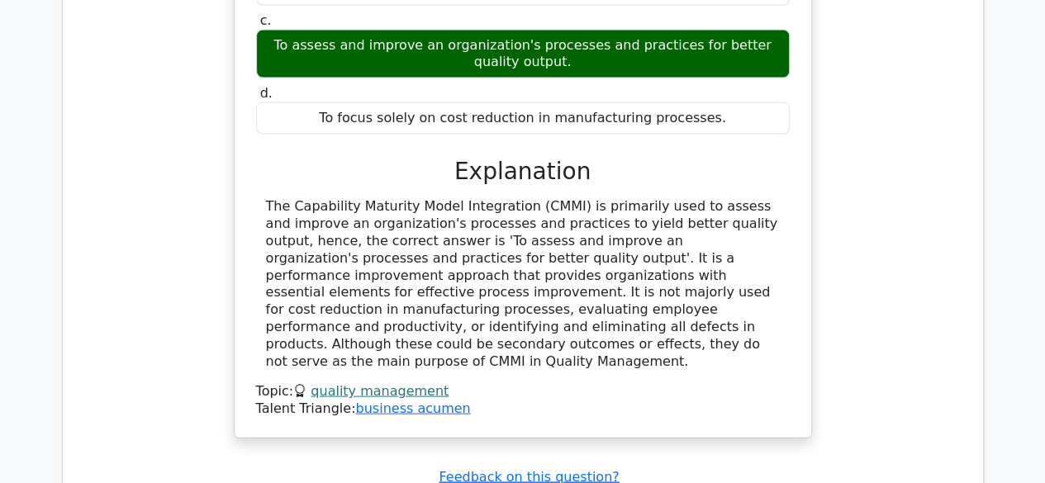
scroll to position [2065, 0]
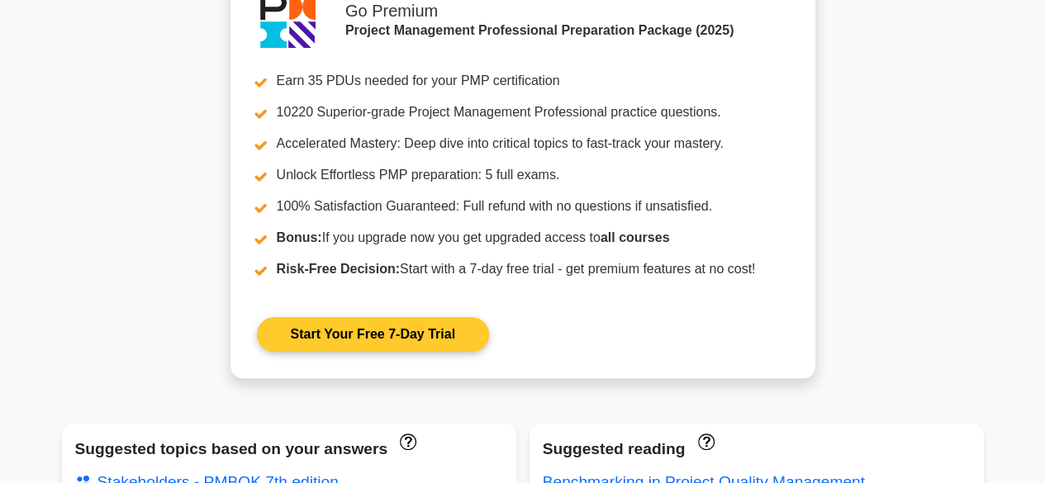
scroll to position [826, 0]
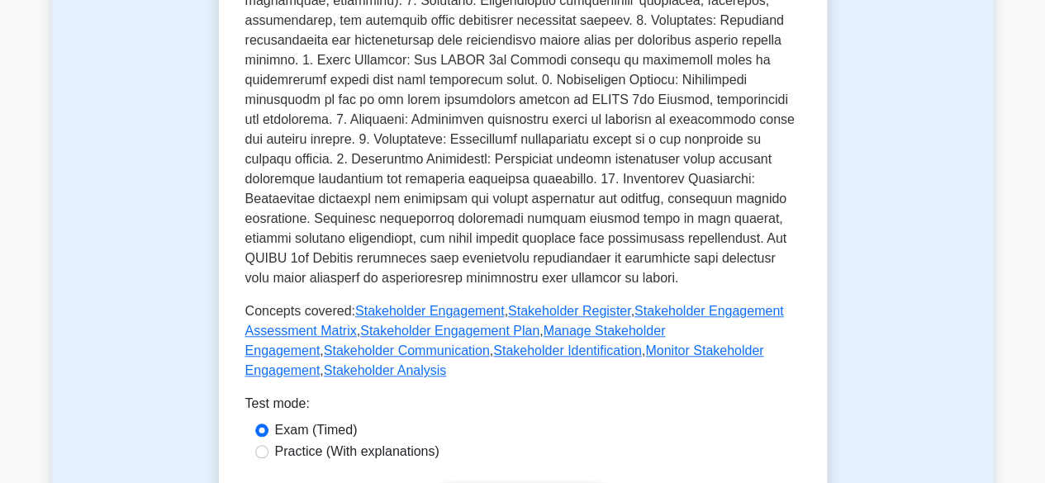
scroll to position [826, 0]
